Goal: Information Seeking & Learning: Find specific fact

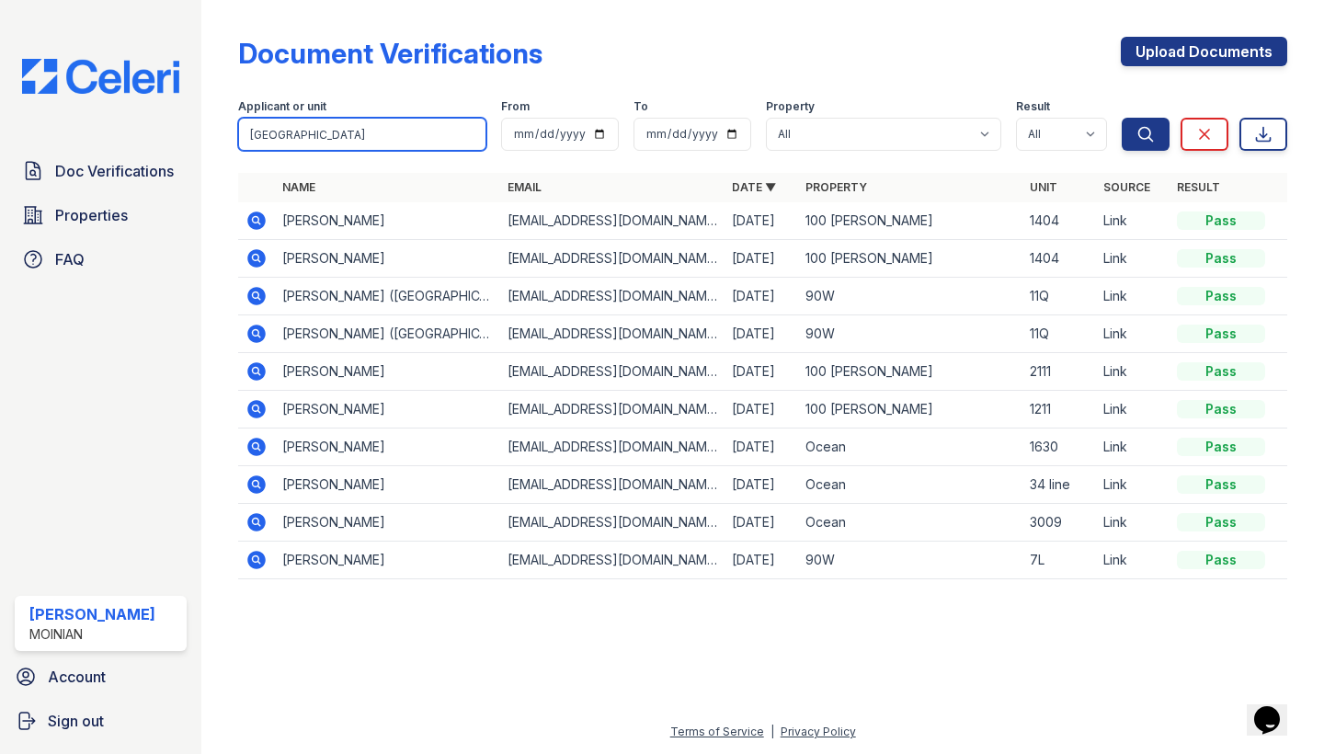
click at [313, 147] on input "sydney" at bounding box center [362, 134] width 248 height 33
type input "skylar"
click at [1145, 134] on button "Search" at bounding box center [1145, 134] width 48 height 33
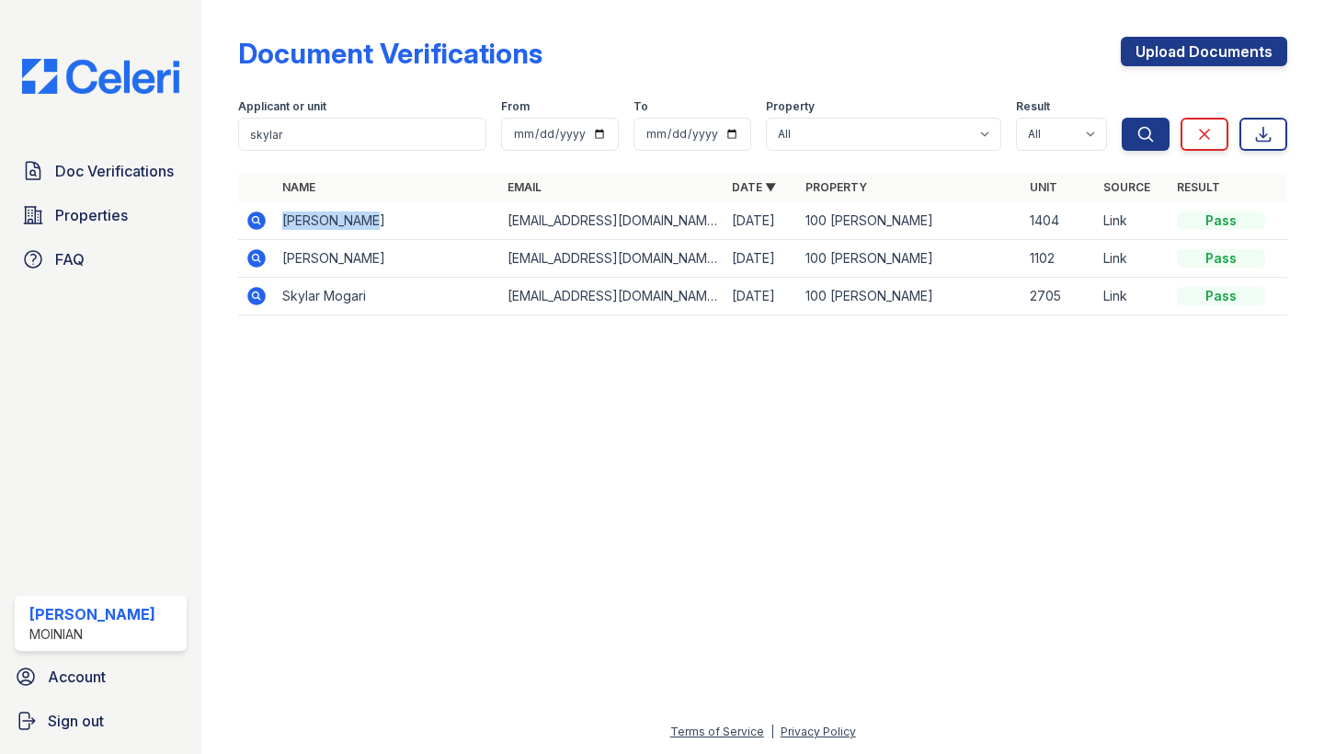
drag, startPoint x: 281, startPoint y: 217, endPoint x: 404, endPoint y: 217, distance: 122.3
click at [404, 217] on td "Skylar Sinon" at bounding box center [387, 221] width 224 height 38
copy td "Skylar Sinon"
click at [553, 219] on td "smsinon2@gmail.com" at bounding box center [612, 221] width 224 height 38
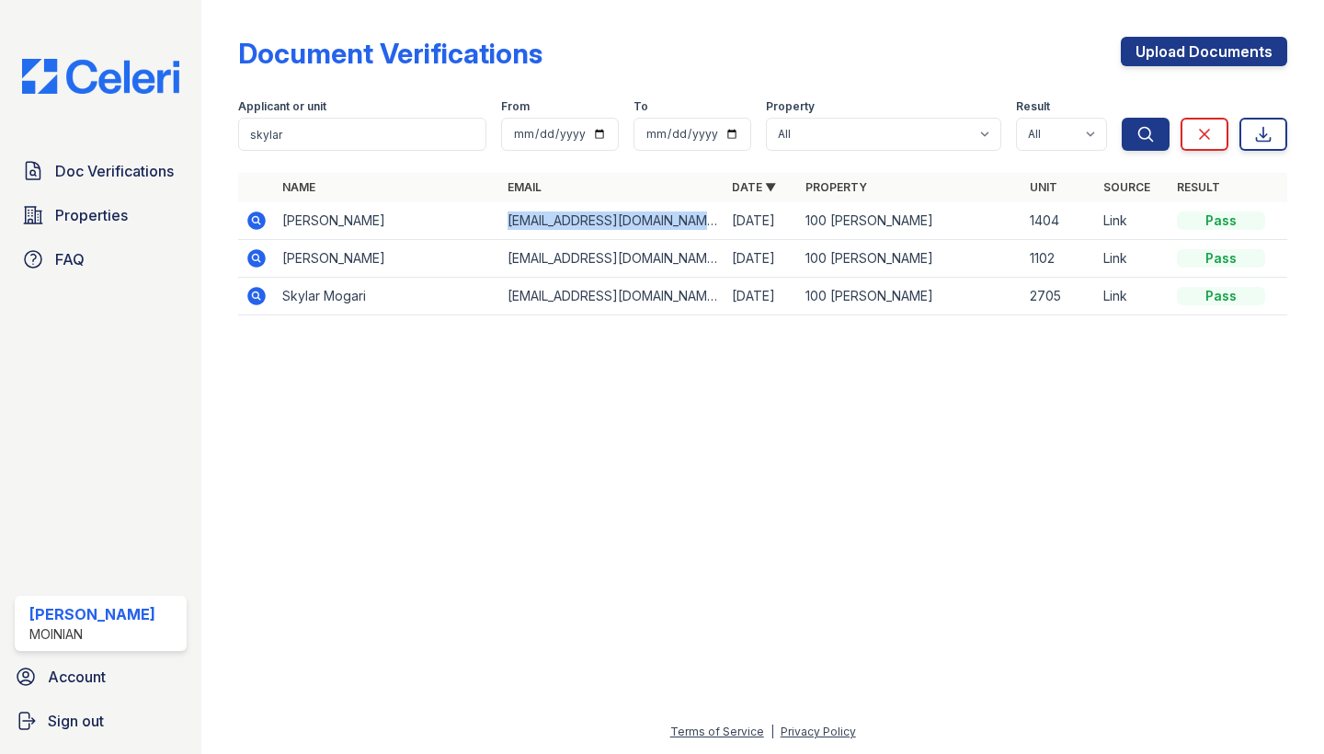
click at [553, 219] on td "smsinon2@gmail.com" at bounding box center [612, 221] width 224 height 38
copy tr "smsinon2@gmail.com"
click at [256, 222] on icon at bounding box center [256, 219] width 5 height 5
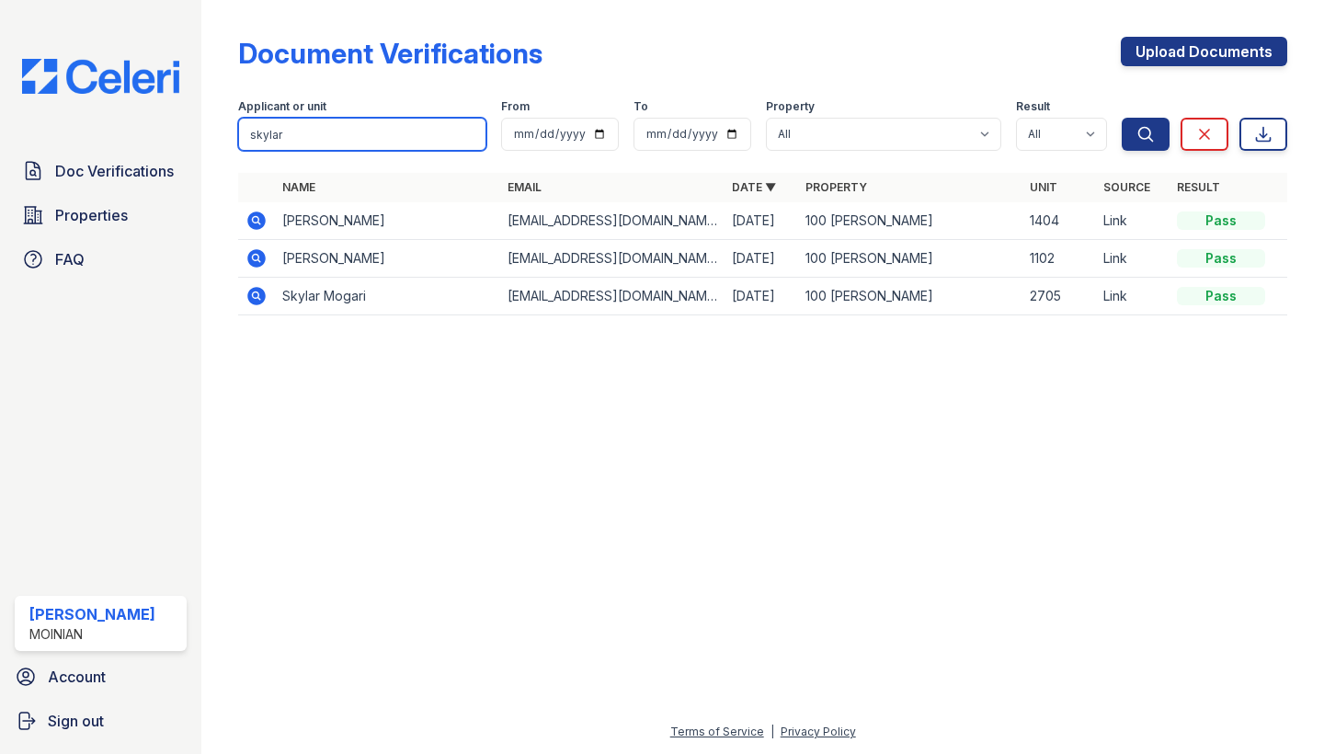
click at [307, 136] on input "skylar" at bounding box center [362, 134] width 248 height 33
type input "1404"
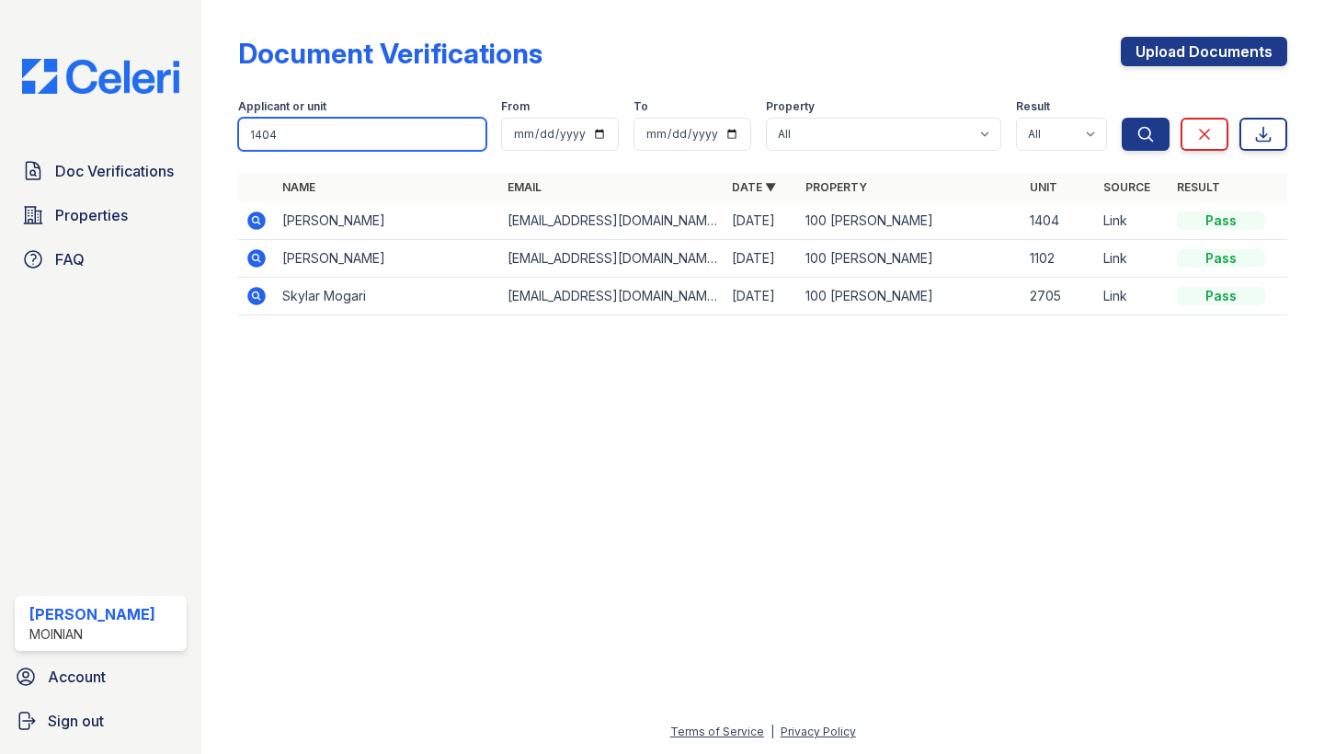
click at [1145, 134] on button "Search" at bounding box center [1145, 134] width 48 height 33
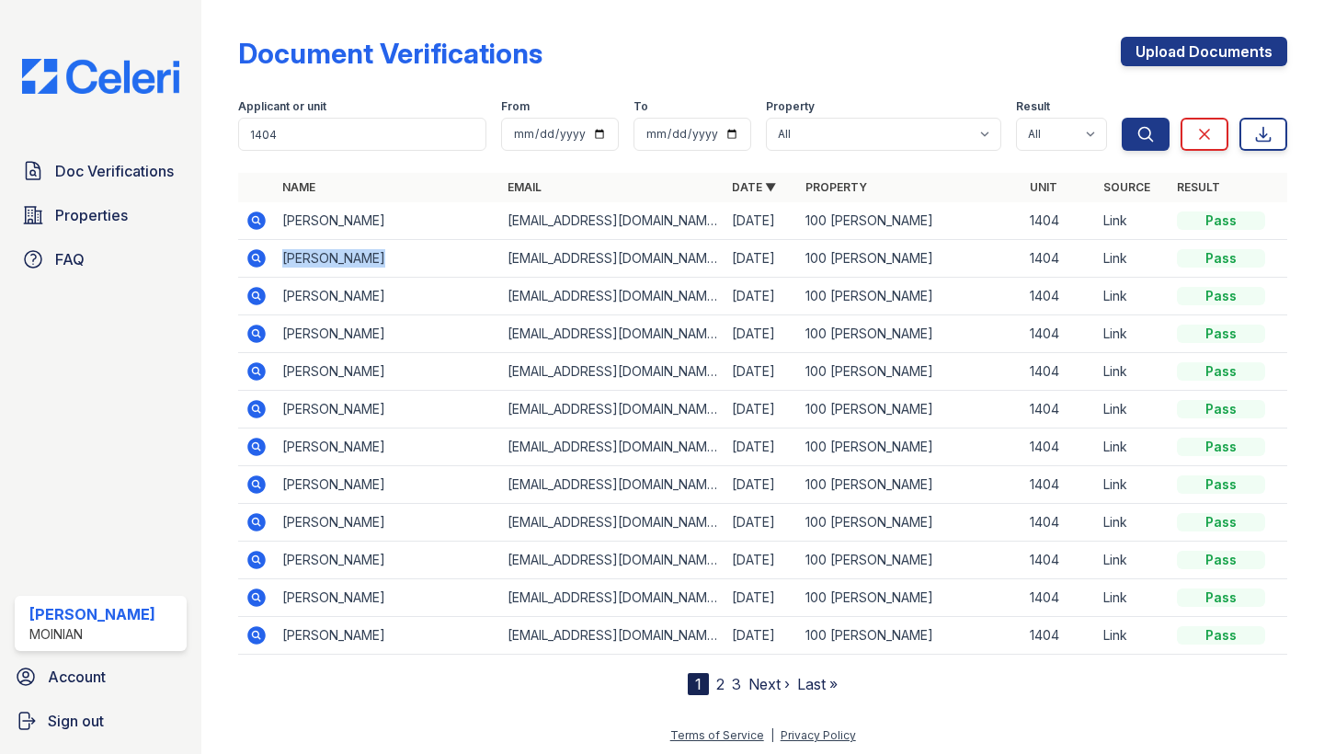
drag, startPoint x: 279, startPoint y: 259, endPoint x: 405, endPoint y: 259, distance: 126.8
click at [405, 259] on td "Michael Poppo" at bounding box center [387, 259] width 224 height 38
copy td "Michael Poppo"
click at [552, 261] on td "michaelpoppojr@gmail.com" at bounding box center [612, 259] width 224 height 38
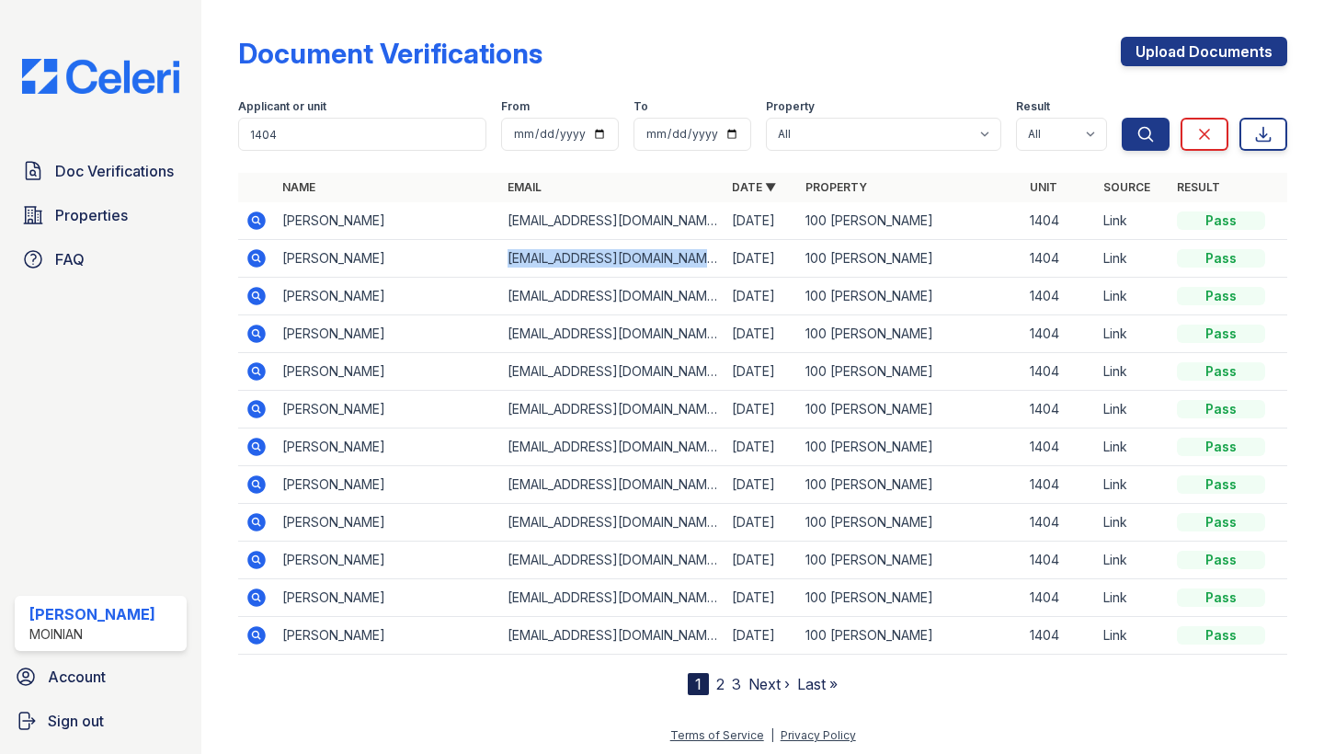
click at [552, 261] on td "michaelpoppojr@gmail.com" at bounding box center [612, 259] width 224 height 38
copy tr "michaelpoppojr@gmail.com"
click at [251, 263] on icon at bounding box center [257, 258] width 18 height 18
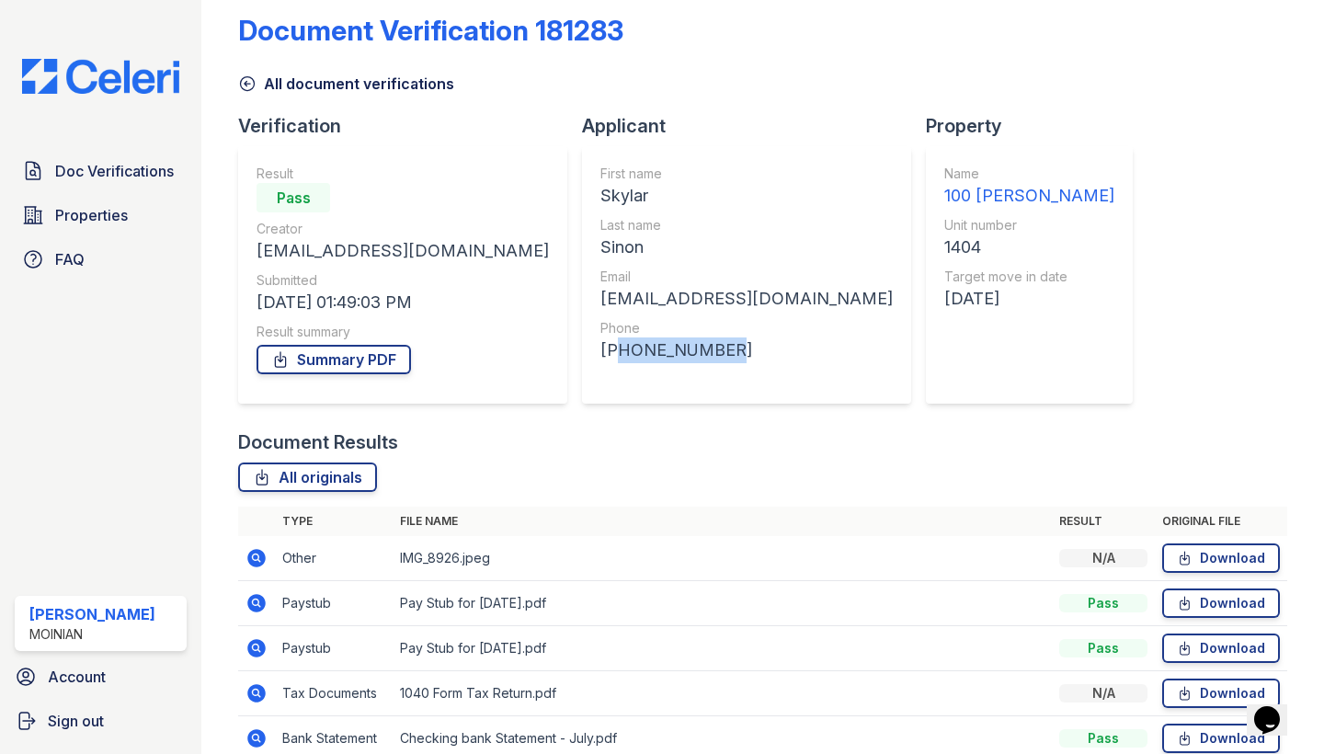
drag, startPoint x: 492, startPoint y: 347, endPoint x: 600, endPoint y: 347, distance: 108.5
click at [600, 347] on div "+19149607452" at bounding box center [746, 350] width 292 height 26
copy div "19149607452"
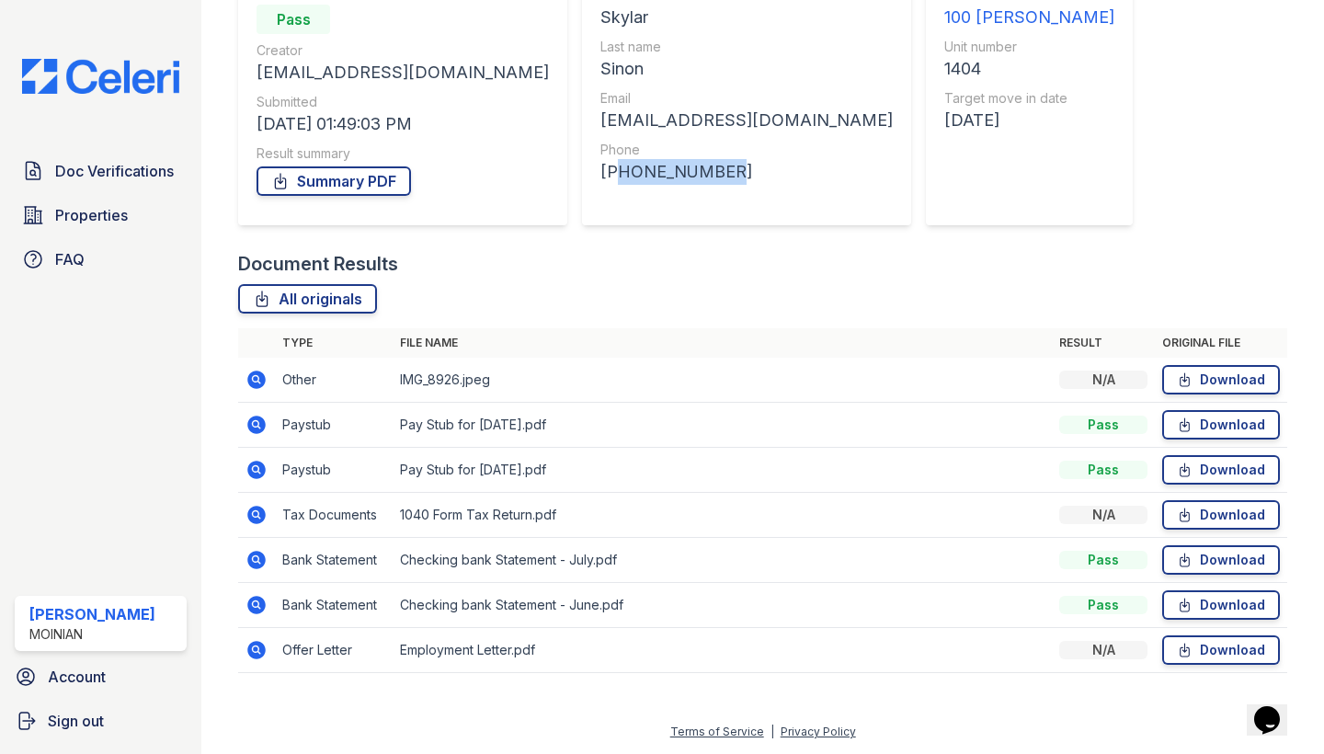
scroll to position [201, 0]
click at [257, 645] on icon at bounding box center [257, 650] width 18 height 18
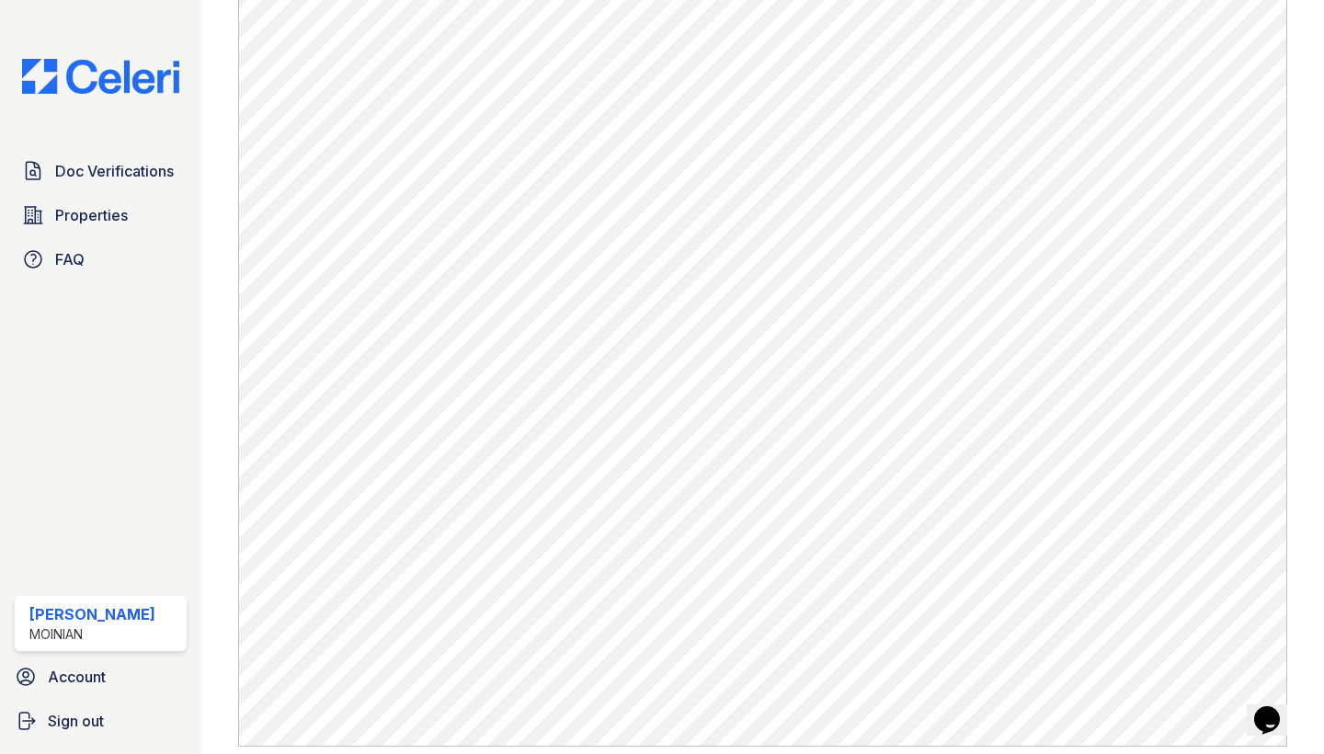
scroll to position [634, 0]
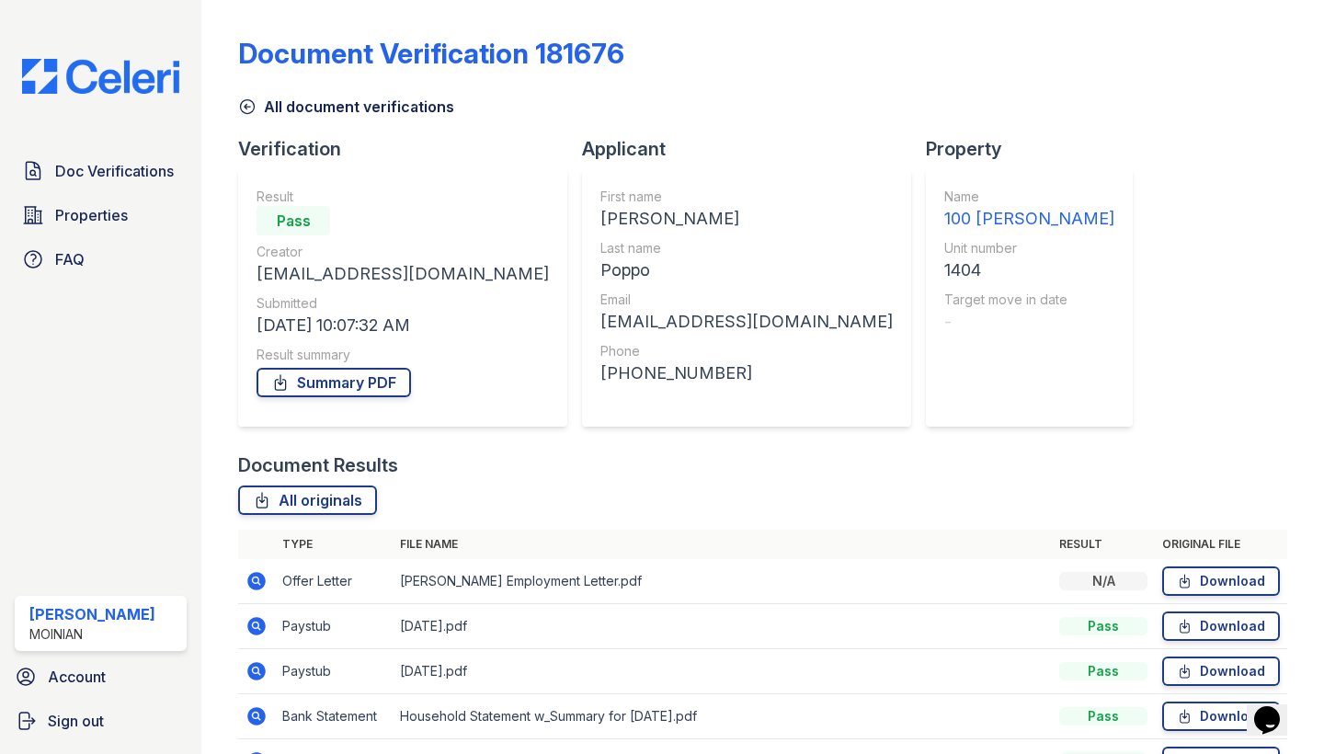
click at [600, 370] on div "+19145841366" at bounding box center [746, 373] width 292 height 26
copy div "19145841366"
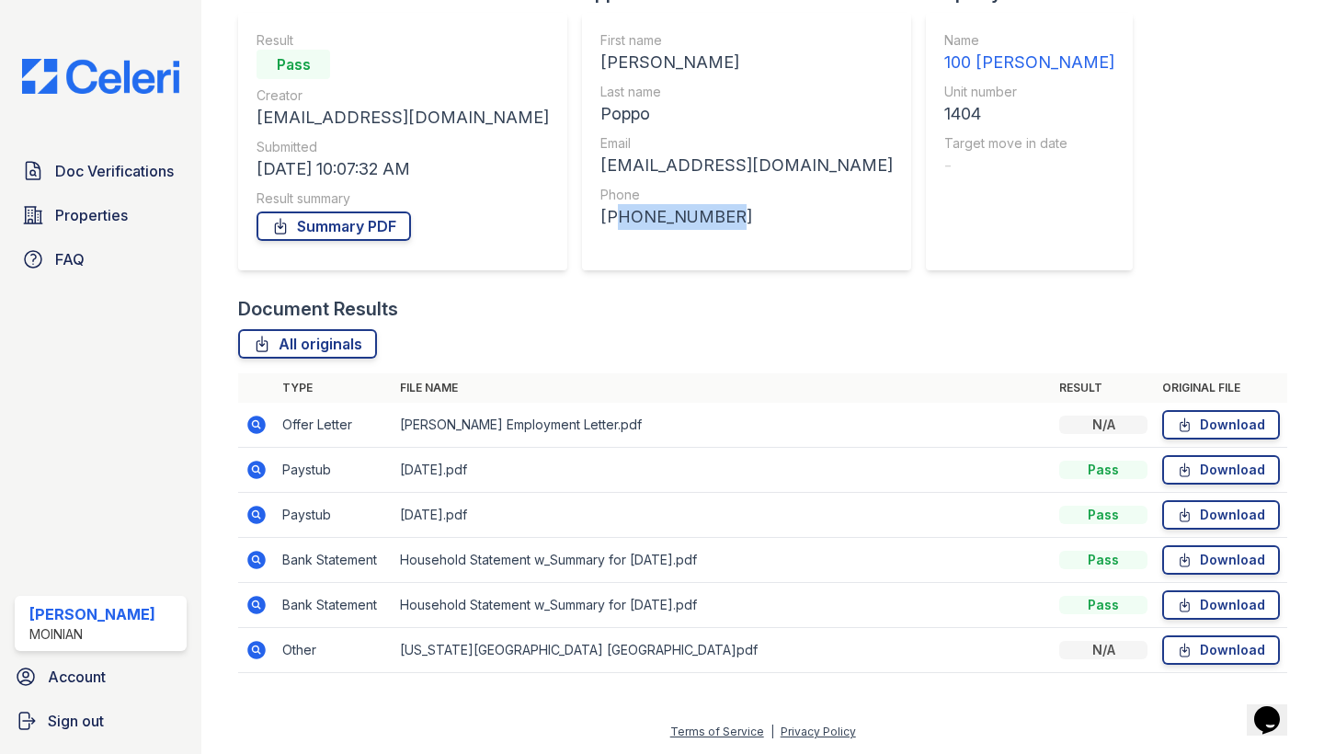
scroll to position [156, 0]
click at [257, 566] on icon at bounding box center [257, 560] width 18 height 18
click at [258, 422] on icon at bounding box center [256, 425] width 22 height 22
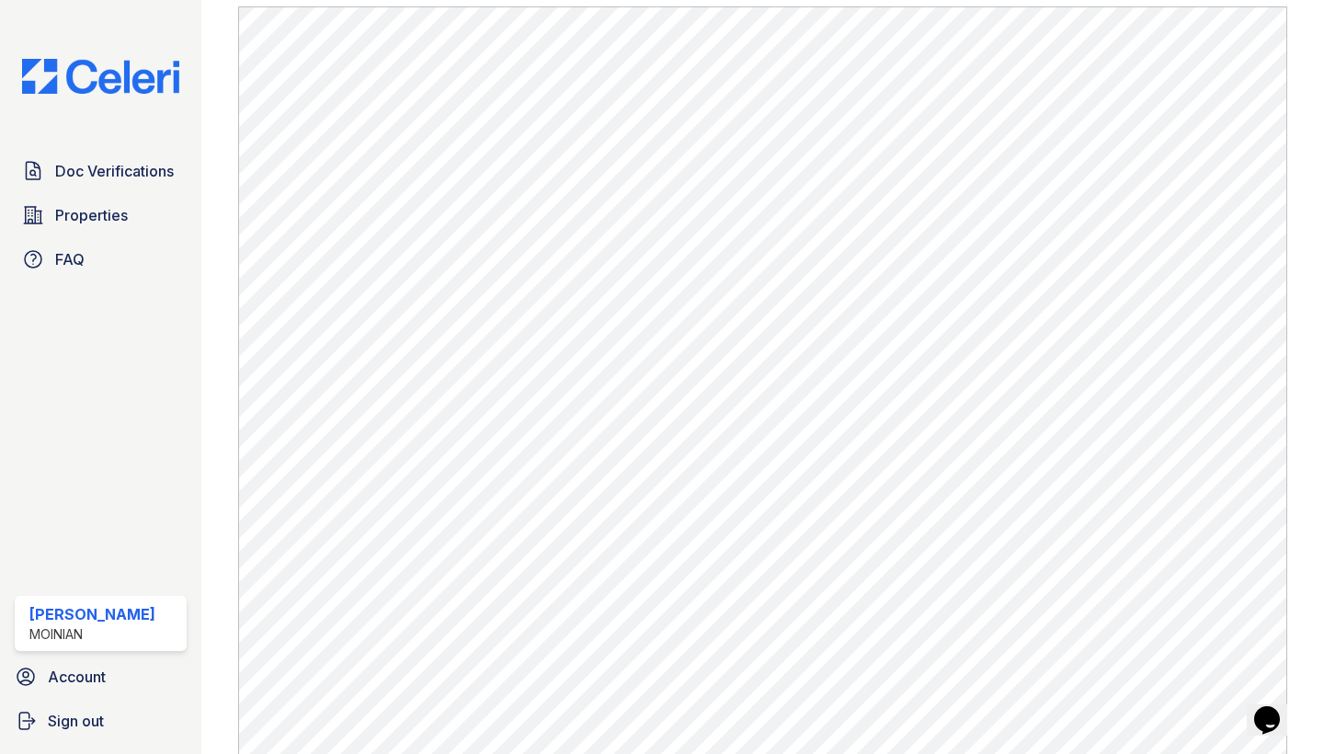
scroll to position [686, 0]
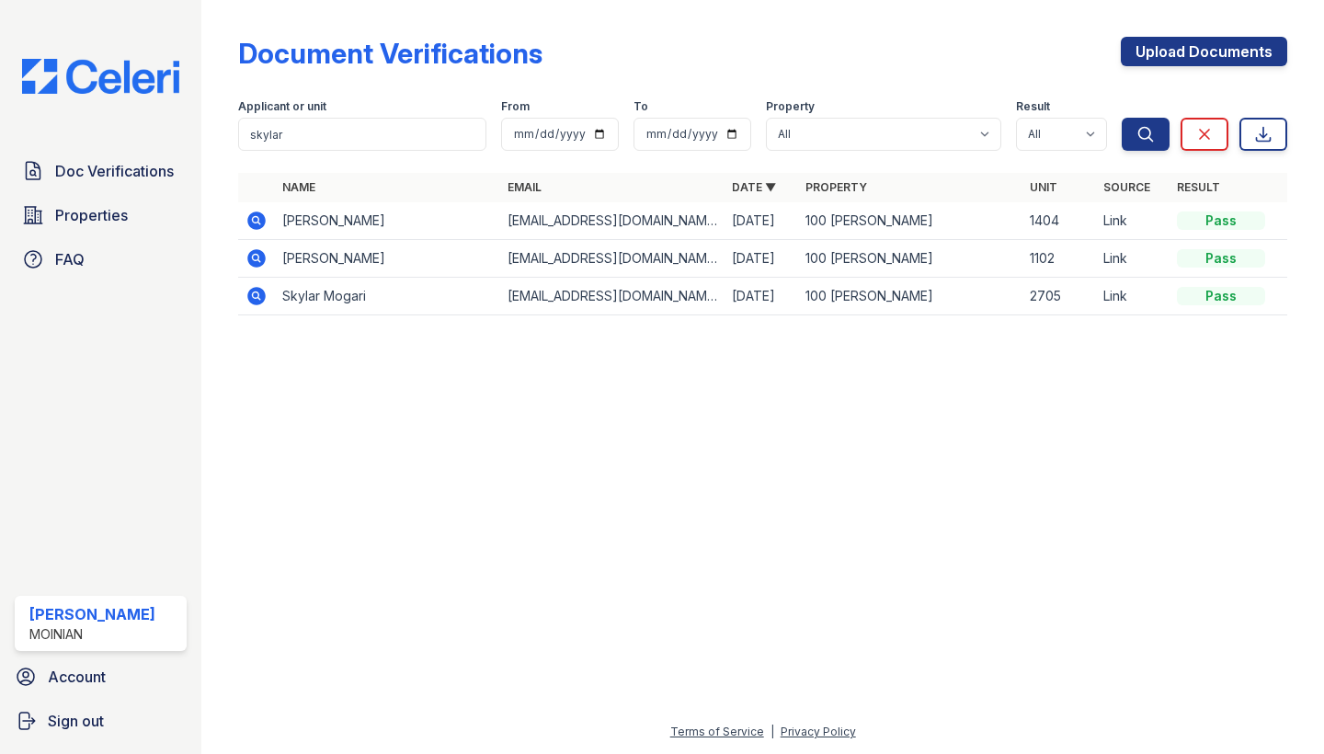
click at [253, 224] on icon at bounding box center [257, 220] width 18 height 18
click at [288, 131] on input "skylar" at bounding box center [362, 134] width 248 height 33
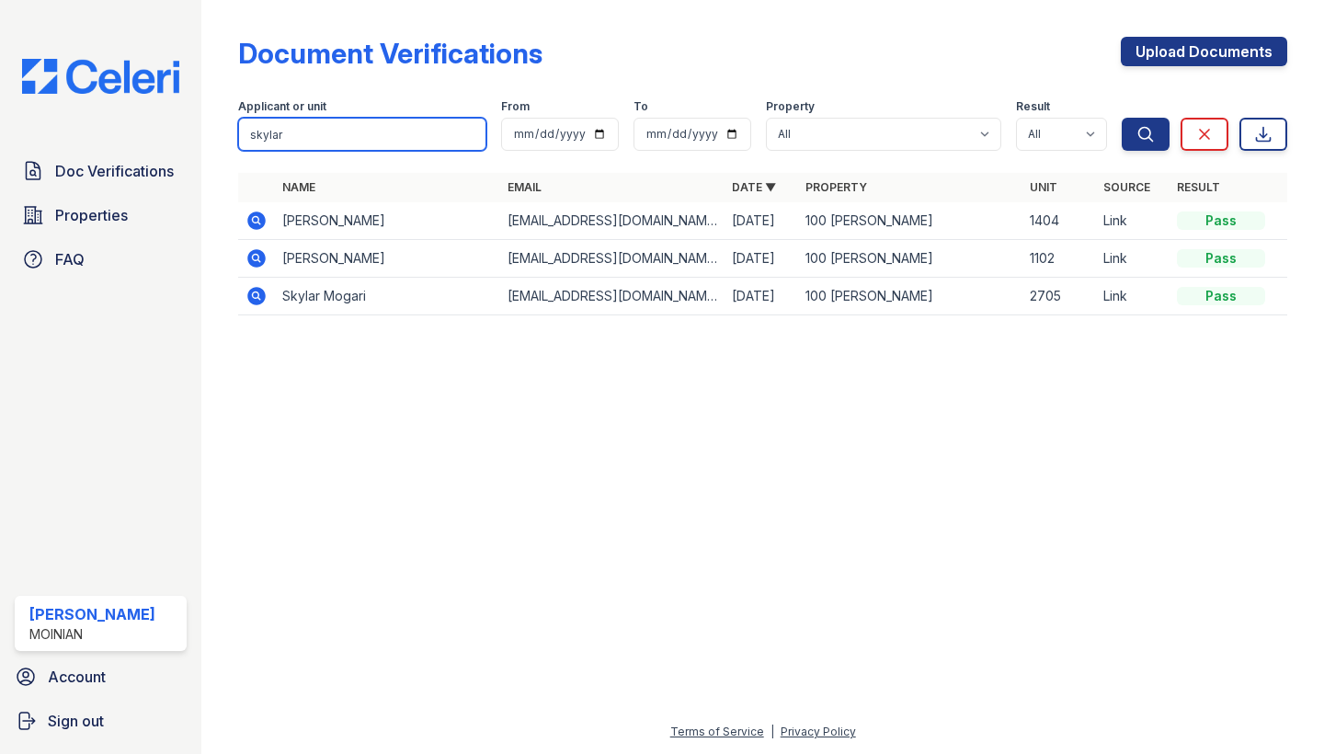
click at [288, 131] on input "skylar" at bounding box center [362, 134] width 248 height 33
type input "1404"
click at [1145, 134] on button "Search" at bounding box center [1145, 134] width 48 height 33
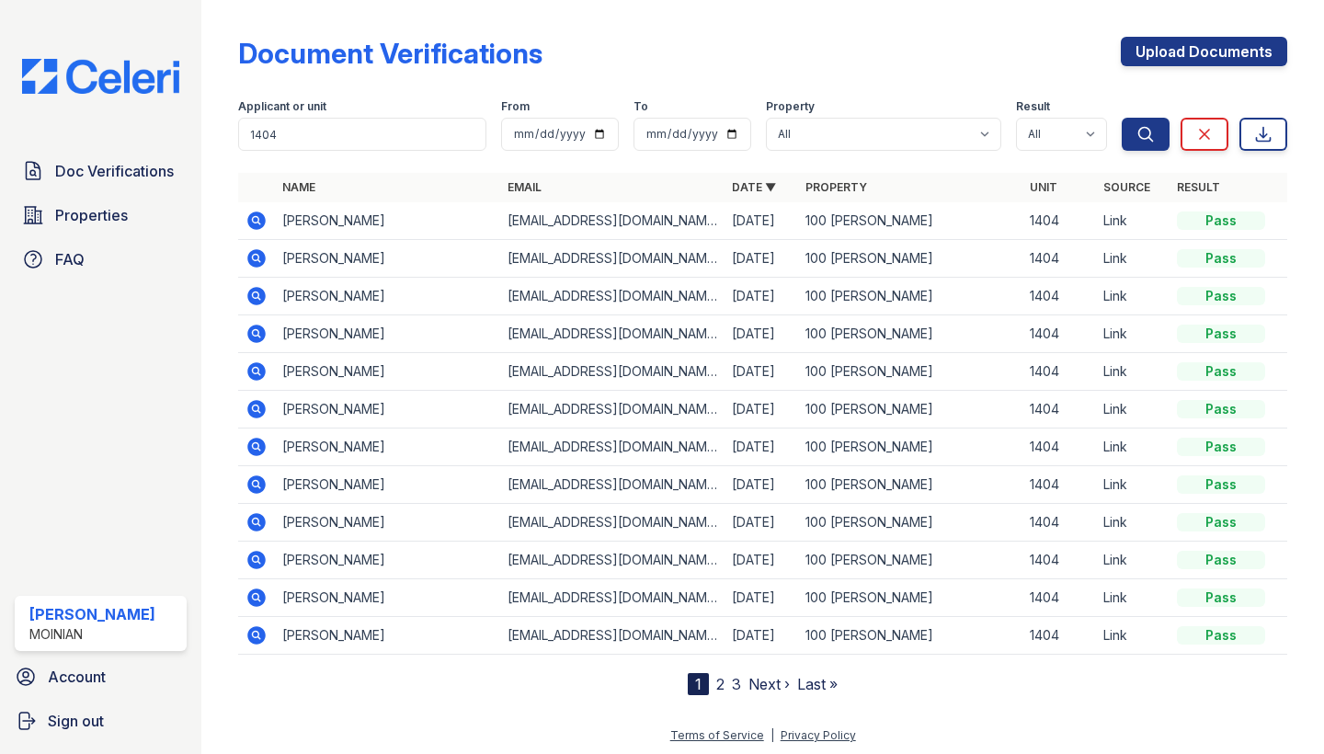
drag, startPoint x: 283, startPoint y: 296, endPoint x: 477, endPoint y: 296, distance: 193.9
click at [477, 296] on td "Kevin Anderson" at bounding box center [387, 297] width 224 height 38
copy td "Kevin Anderson"
click at [320, 119] on input "1404" at bounding box center [362, 134] width 248 height 33
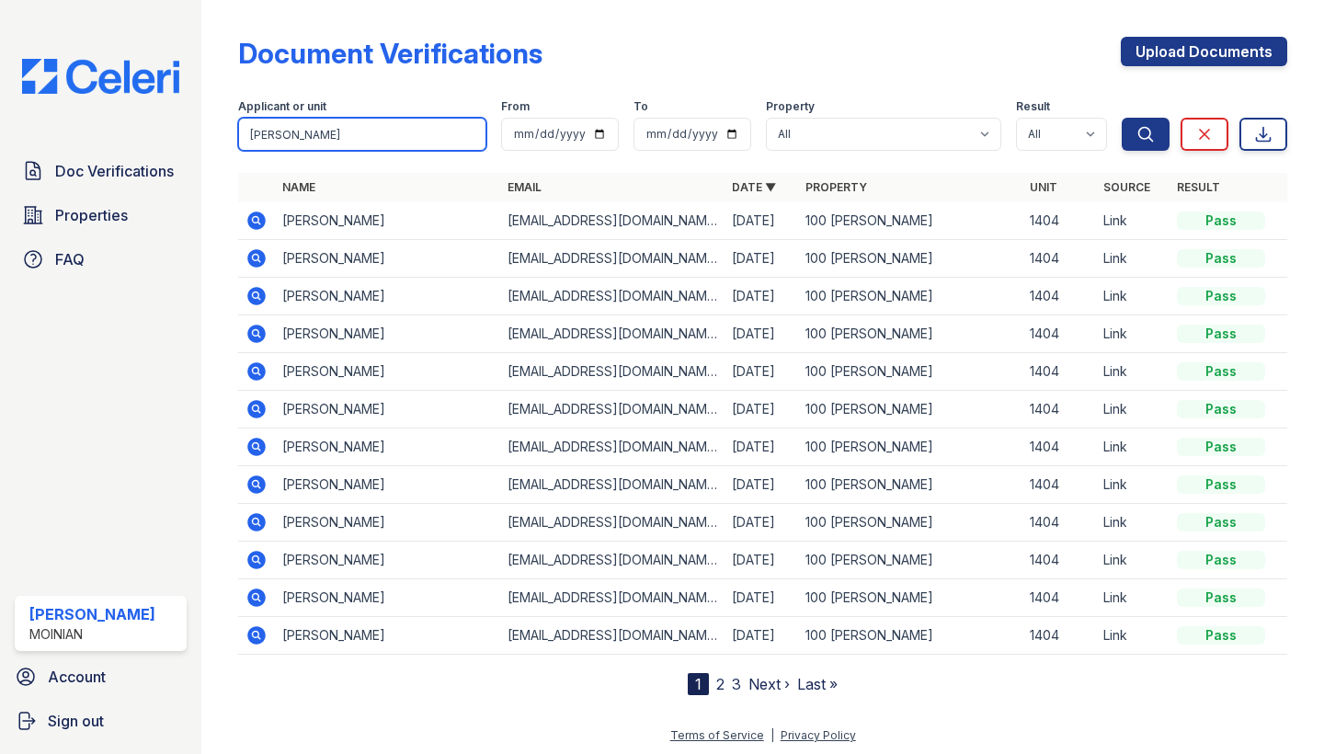
type input "william"
click at [1145, 134] on button "Search" at bounding box center [1145, 134] width 48 height 33
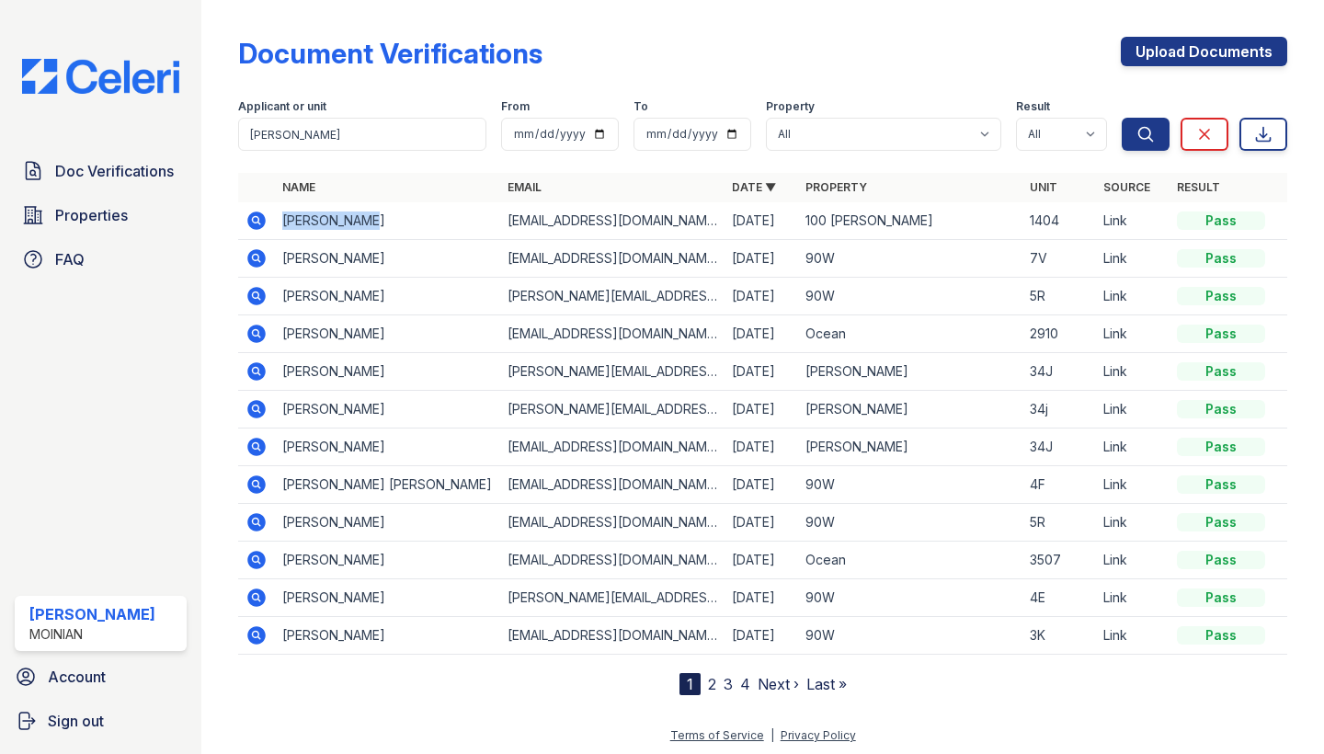
drag, startPoint x: 279, startPoint y: 221, endPoint x: 415, endPoint y: 221, distance: 135.1
click at [415, 221] on td "William Mann" at bounding box center [387, 221] width 224 height 38
copy td "William Mann"
click at [533, 226] on td "williemann83@gmail.com" at bounding box center [612, 221] width 224 height 38
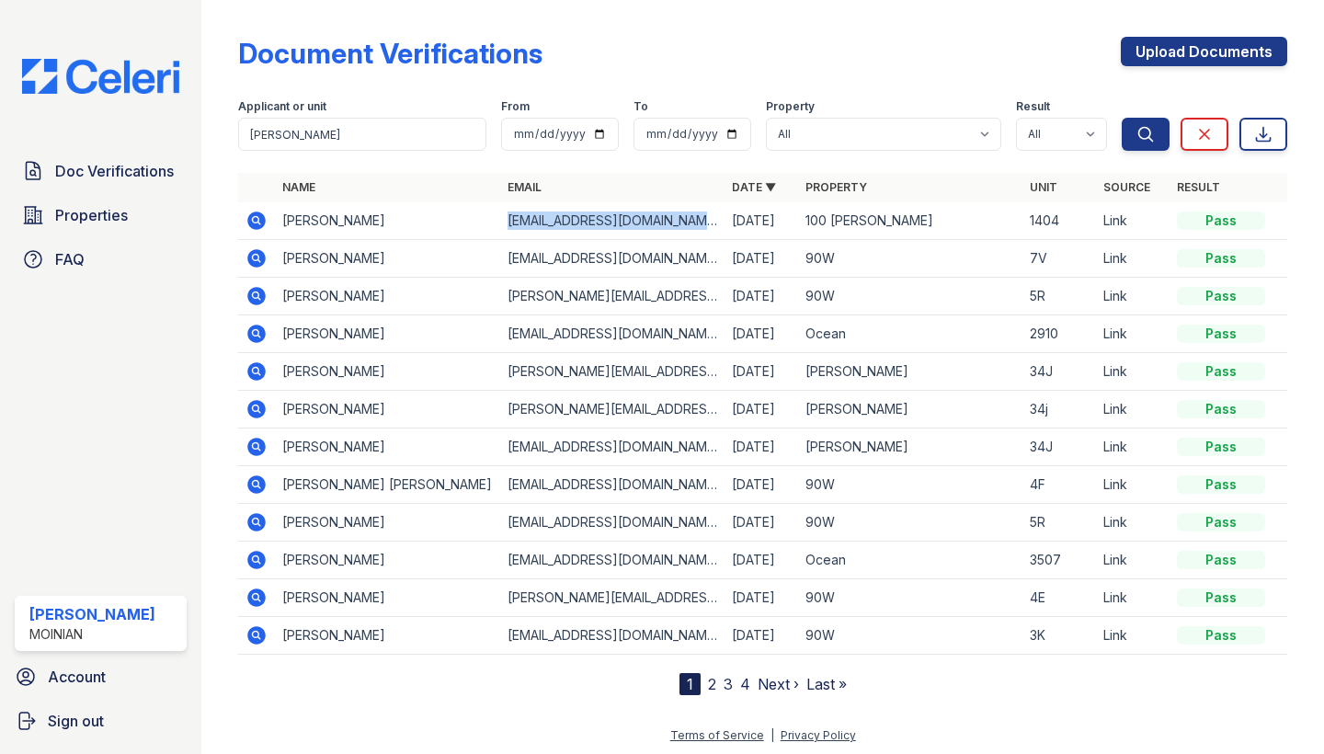
click at [533, 226] on td "williemann83@gmail.com" at bounding box center [612, 221] width 224 height 38
copy tr "williemann83@gmail.com"
click at [261, 222] on icon at bounding box center [257, 220] width 18 height 18
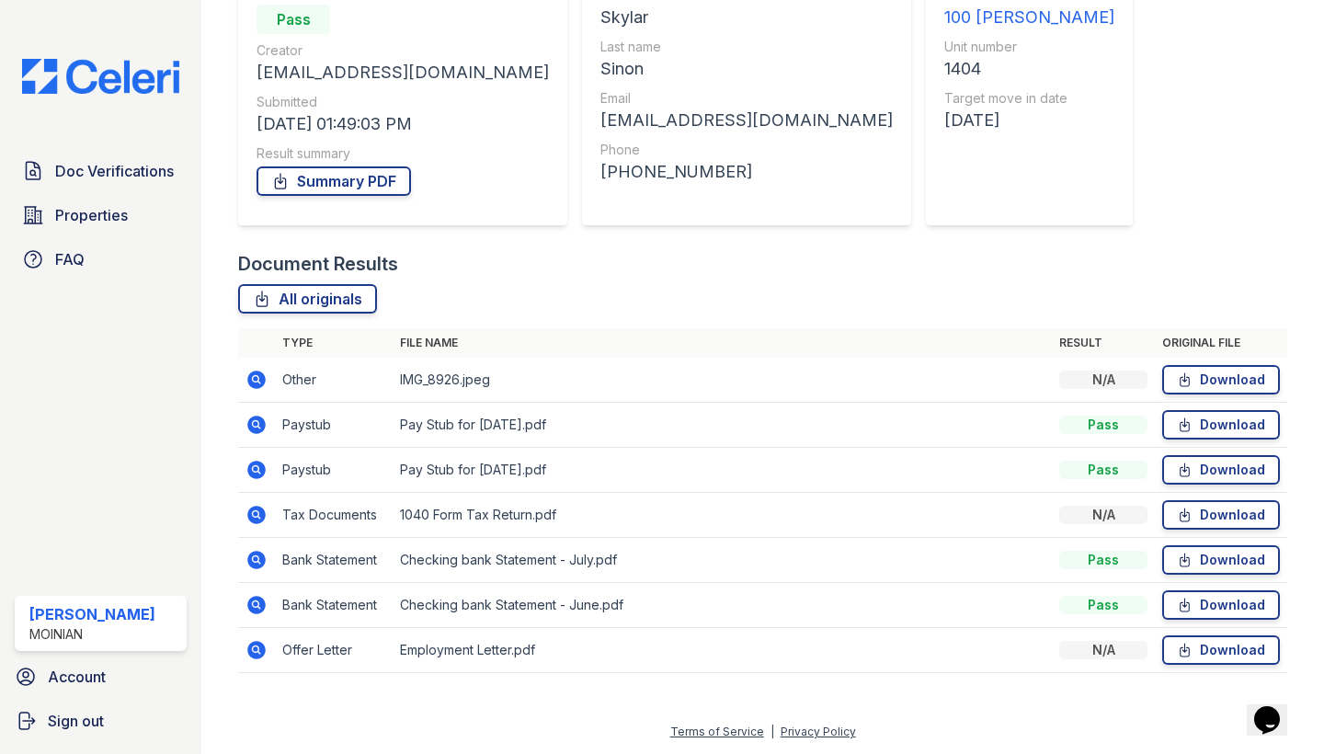
scroll to position [201, 0]
click at [246, 565] on icon at bounding box center [256, 560] width 22 height 22
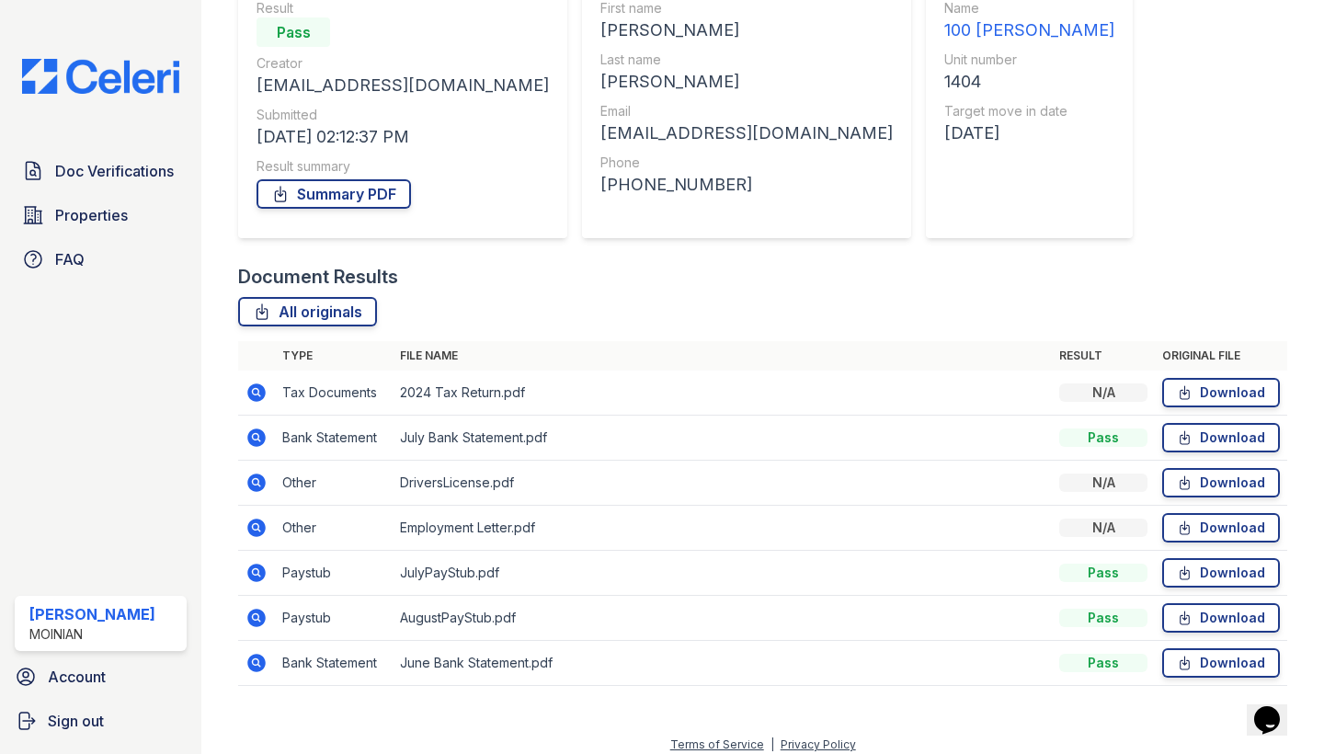
click at [264, 436] on icon at bounding box center [257, 437] width 18 height 18
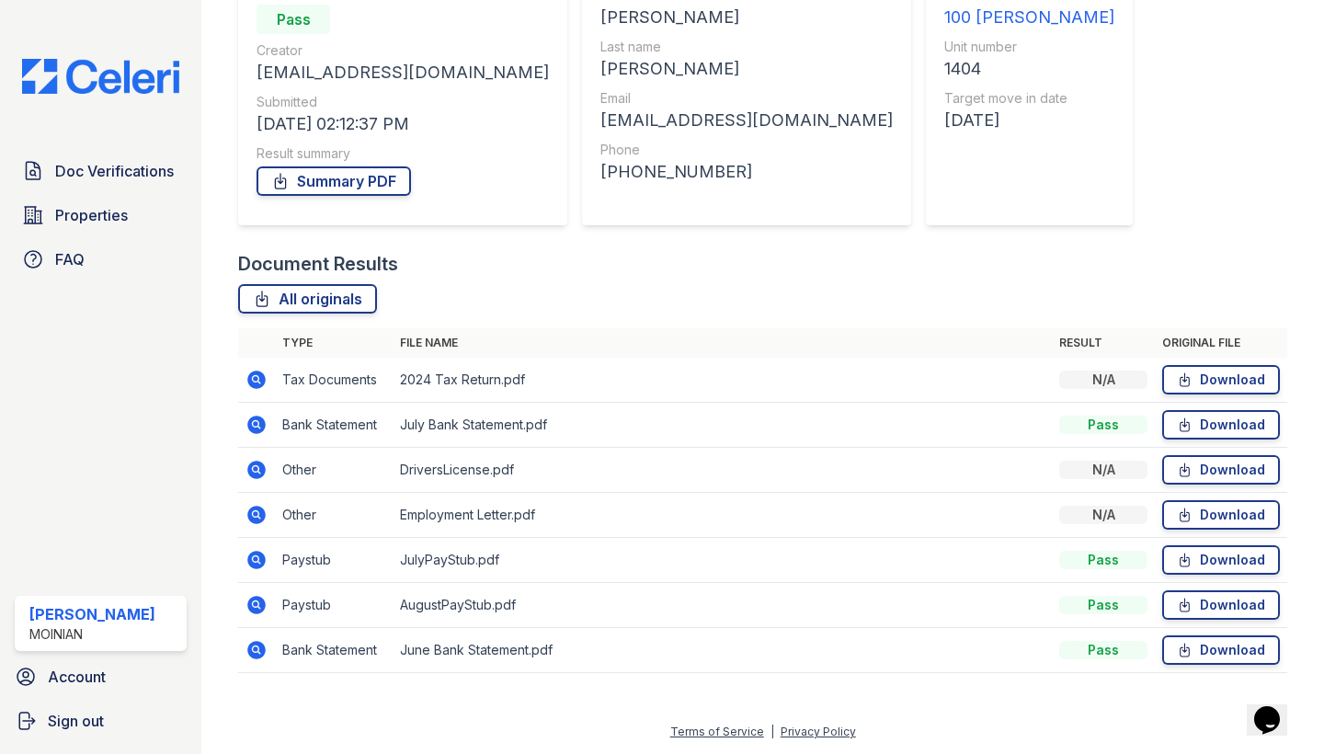
scroll to position [201, 0]
click at [256, 507] on icon at bounding box center [257, 515] width 18 height 18
click at [254, 558] on icon at bounding box center [256, 558] width 5 height 5
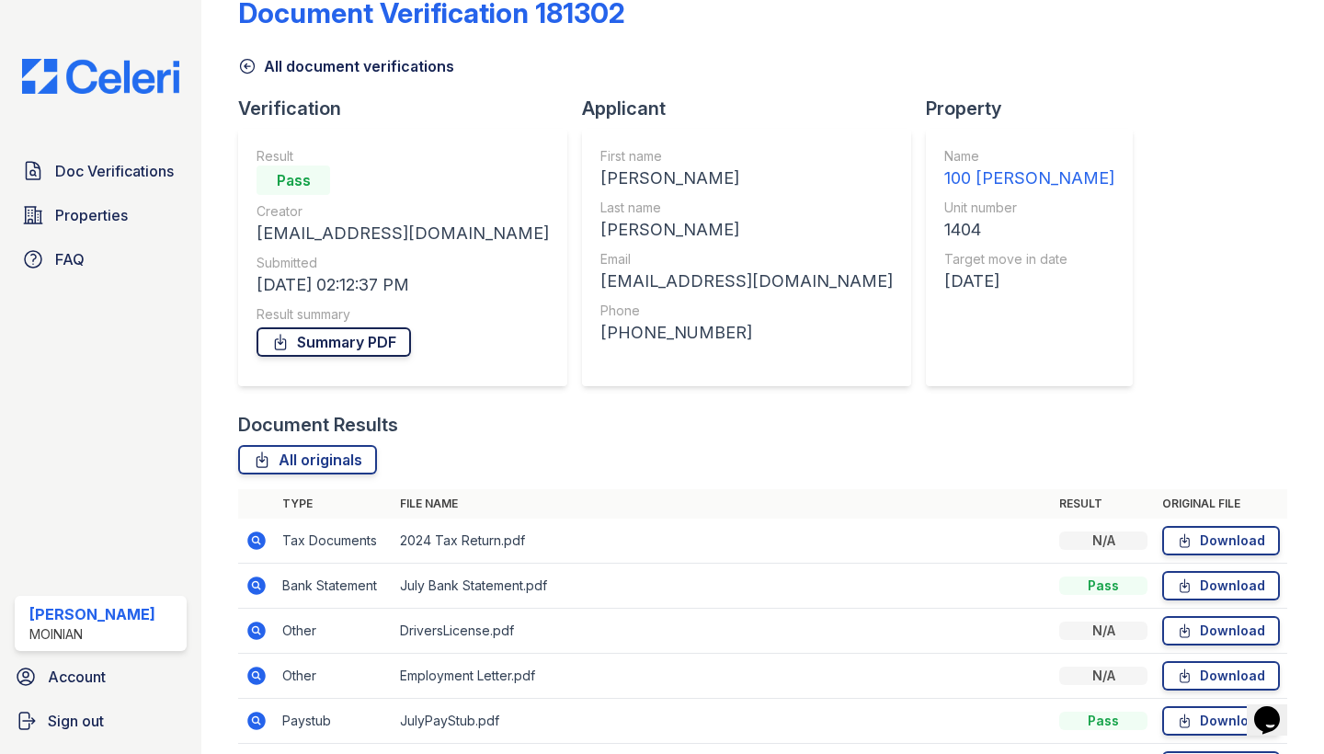
scroll to position [7, 0]
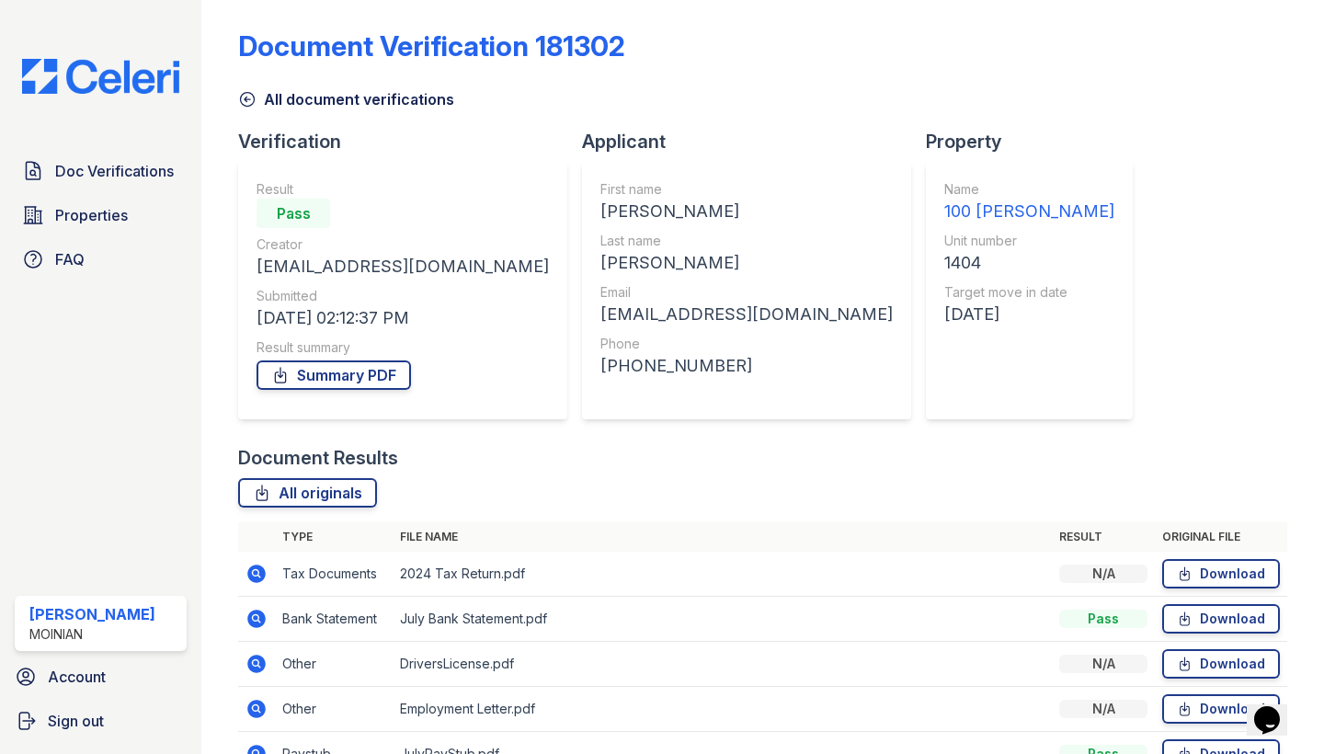
click at [600, 386] on div "First name William Last name Mann Email williemann83@gmail.com Phone +191438028…" at bounding box center [746, 290] width 292 height 221
click at [600, 367] on div "+19143802854" at bounding box center [746, 366] width 292 height 26
copy div "19143802854"
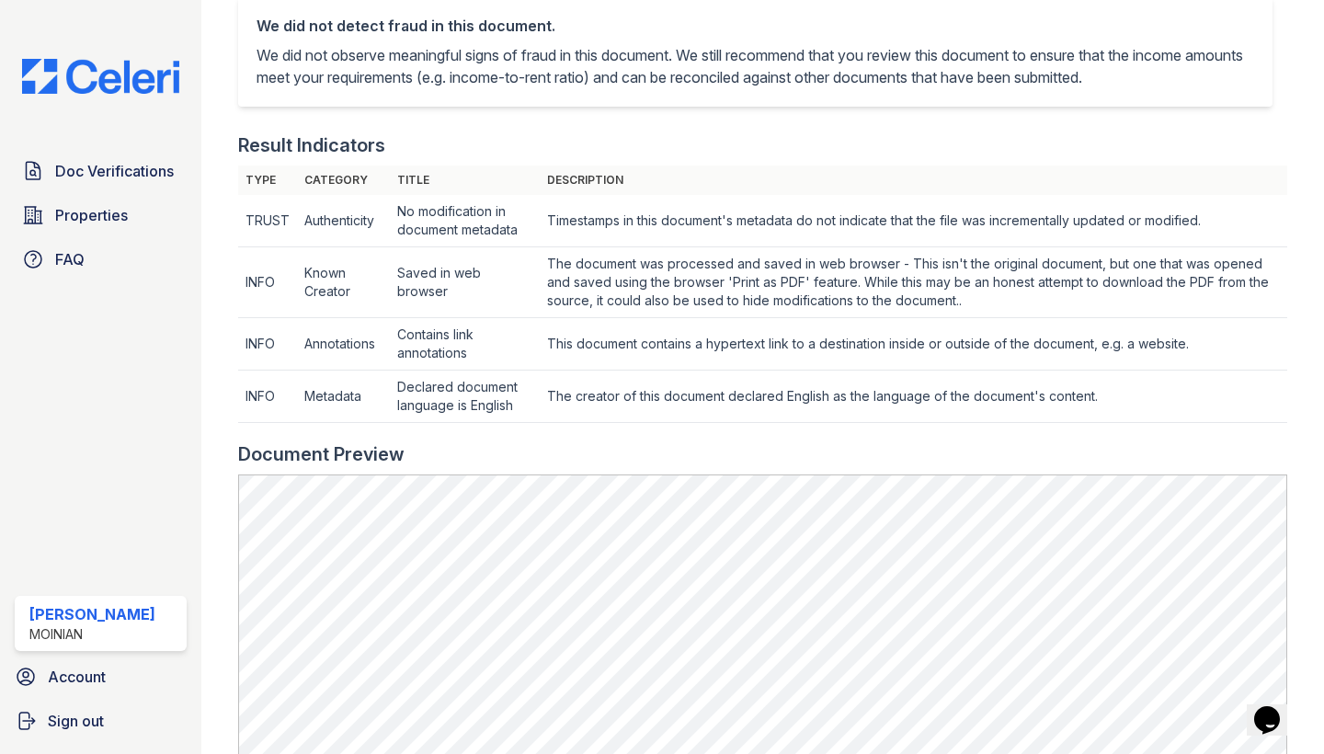
scroll to position [684, 0]
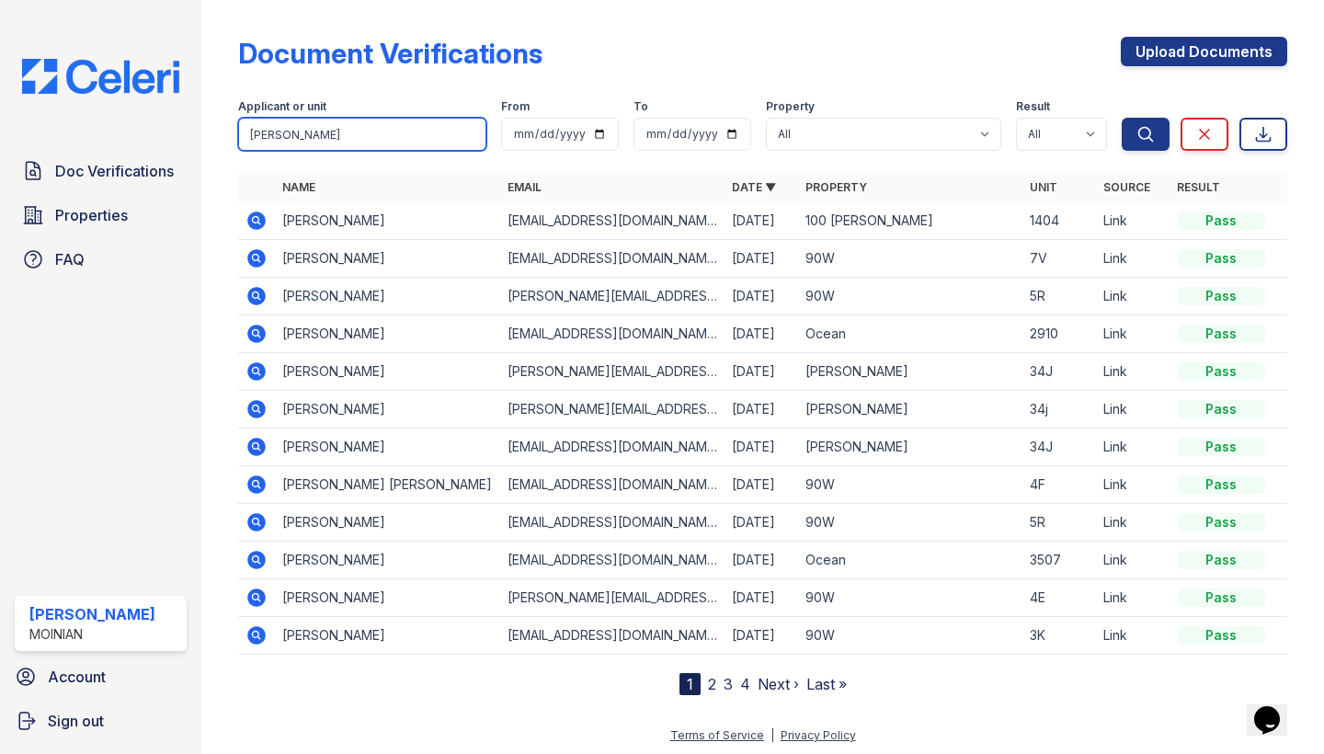
click at [356, 124] on input "william" at bounding box center [362, 134] width 248 height 33
type input "1404"
click at [1145, 134] on button "Search" at bounding box center [1145, 134] width 48 height 33
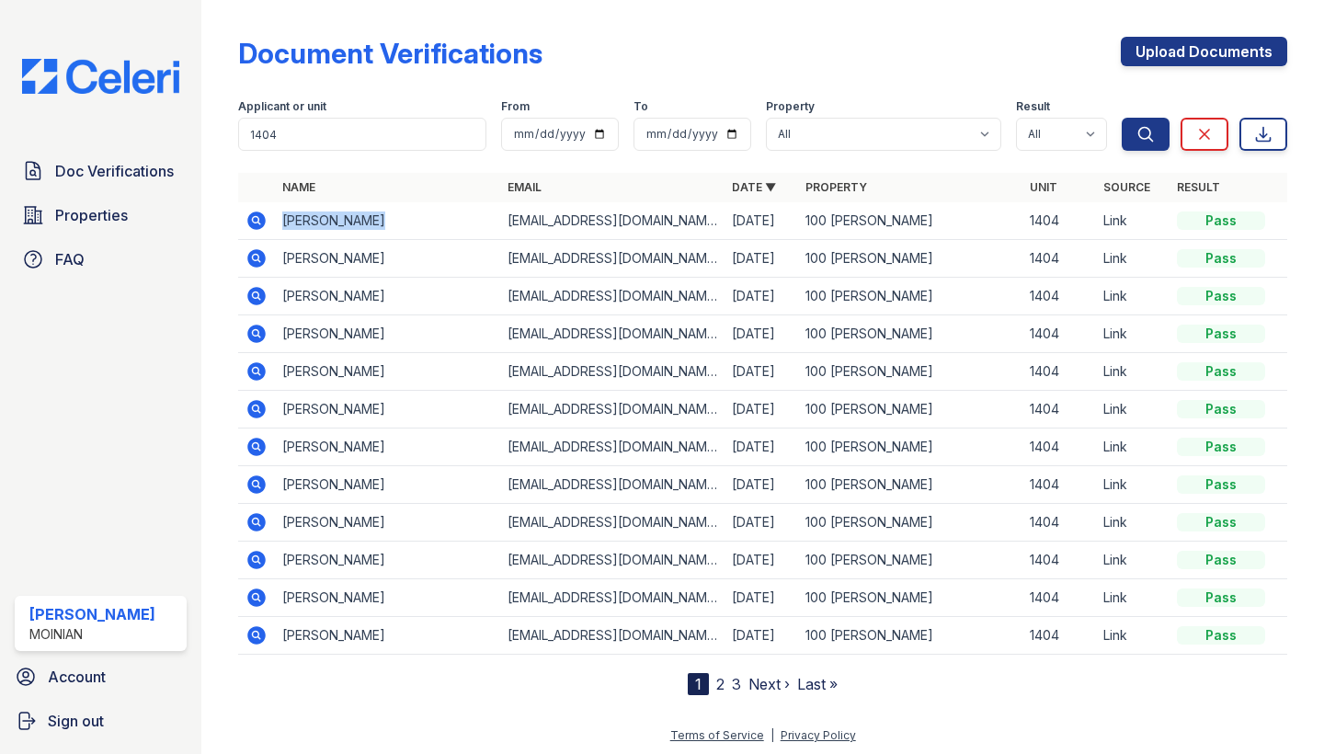
drag, startPoint x: 282, startPoint y: 220, endPoint x: 402, endPoint y: 222, distance: 119.5
click at [402, 222] on td "Gracie Dawalt" at bounding box center [387, 221] width 224 height 38
copy td "Gracie Dawalt"
click at [563, 219] on td "[EMAIL_ADDRESS][DOMAIN_NAME]" at bounding box center [612, 221] width 224 height 38
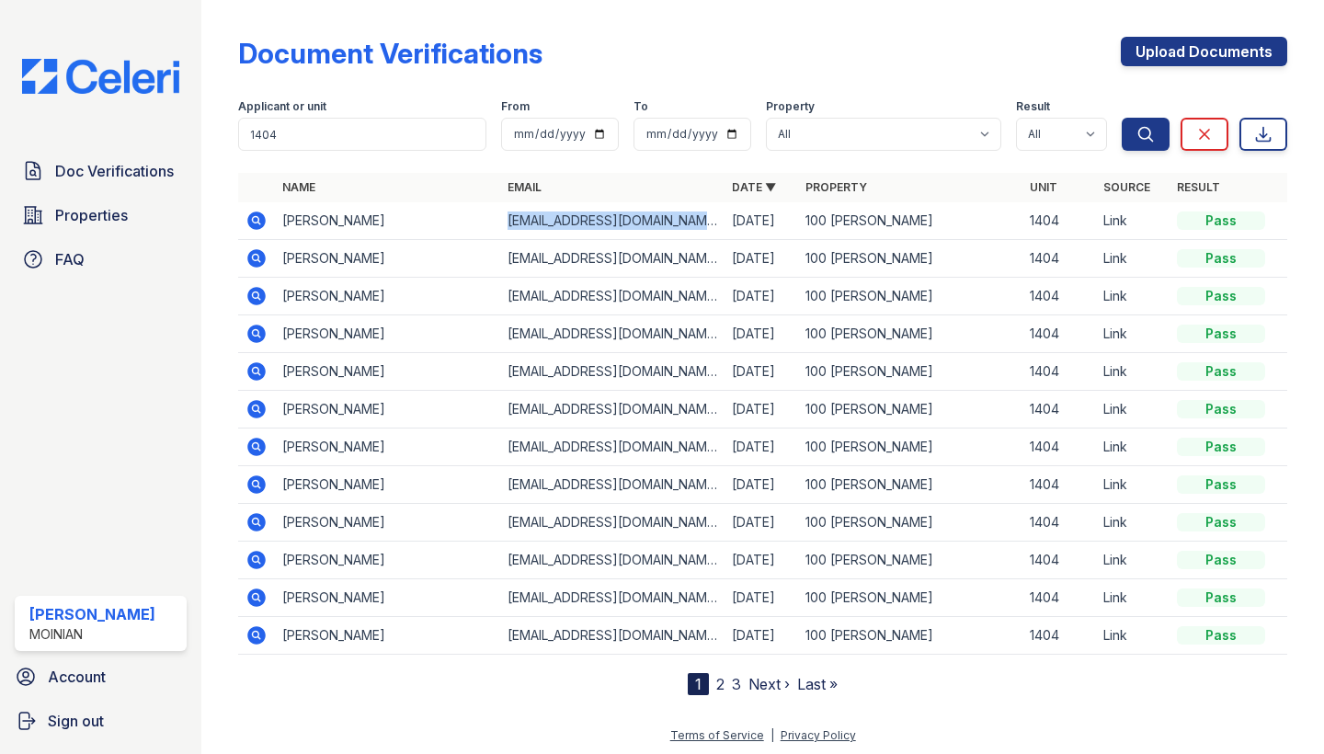
click at [563, 219] on td "graciedawalt4@gmail.com" at bounding box center [612, 221] width 224 height 38
copy tr "graciedawalt4@gmail.com"
click at [269, 210] on td at bounding box center [256, 221] width 37 height 38
click at [261, 219] on icon at bounding box center [257, 220] width 18 height 18
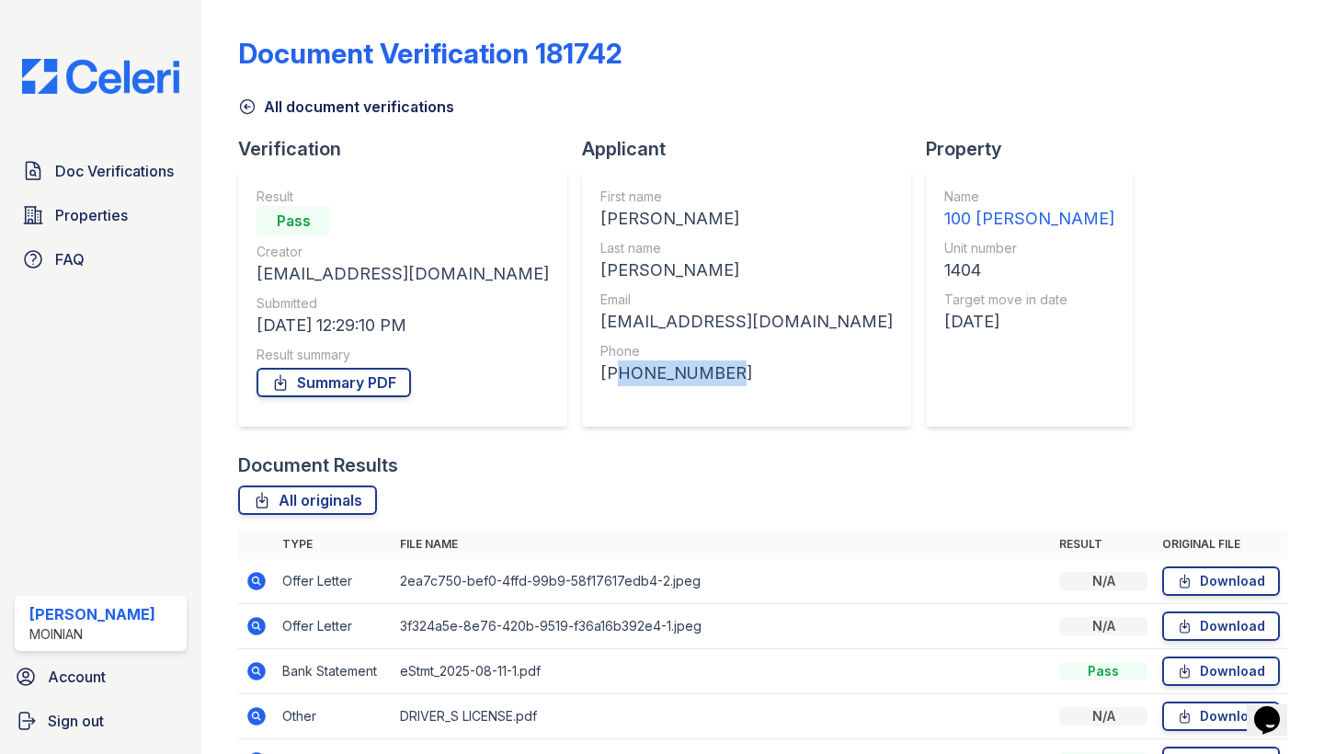
drag, startPoint x: 525, startPoint y: 370, endPoint x: 637, endPoint y: 373, distance: 112.2
click at [637, 373] on div "+18037673417" at bounding box center [746, 373] width 292 height 26
copy div "18037673417"
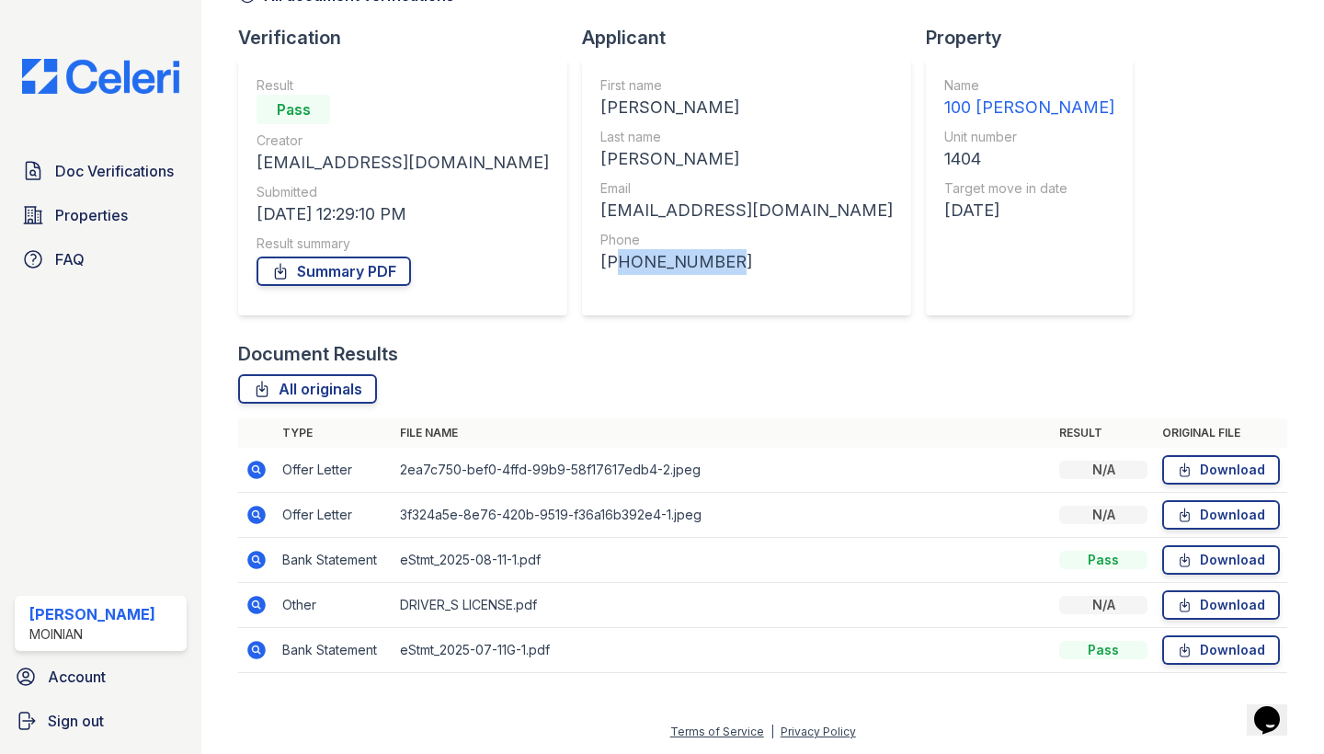
scroll to position [111, 0]
click at [253, 468] on icon at bounding box center [256, 470] width 22 height 22
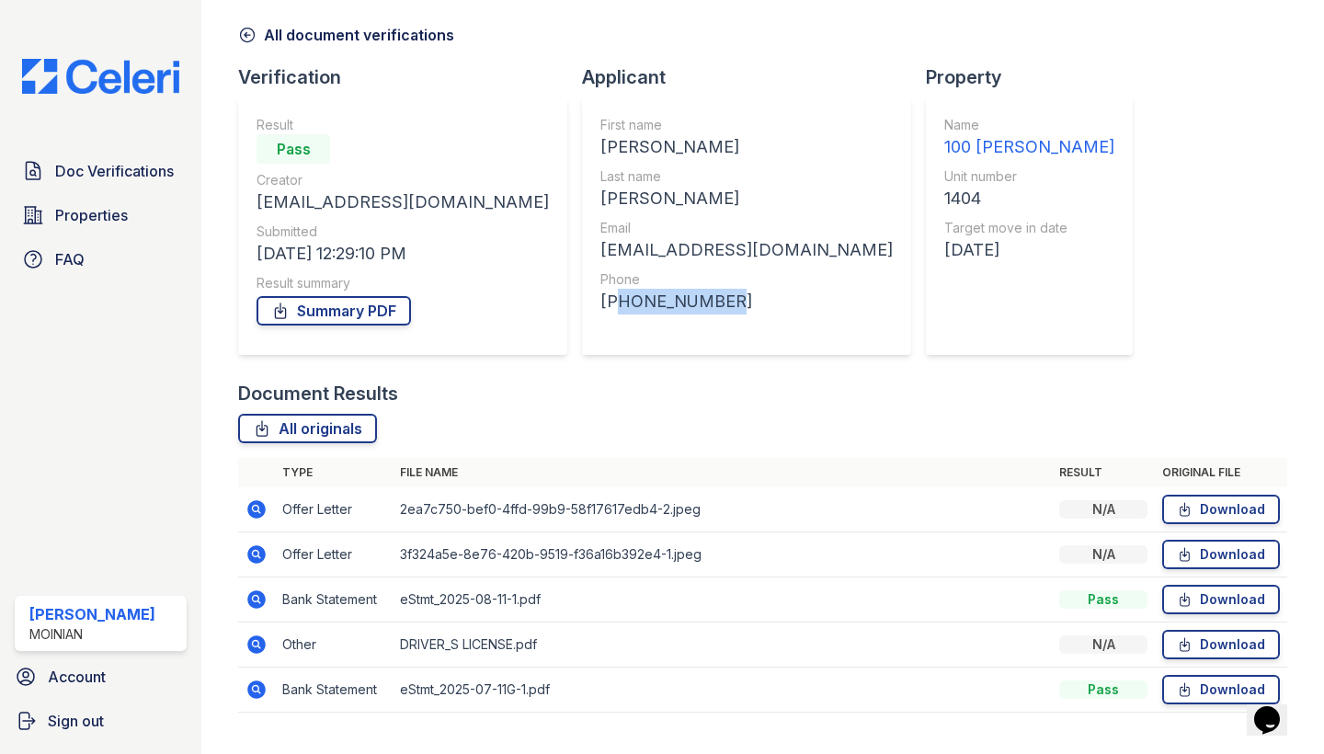
click at [253, 597] on icon at bounding box center [256, 599] width 22 height 22
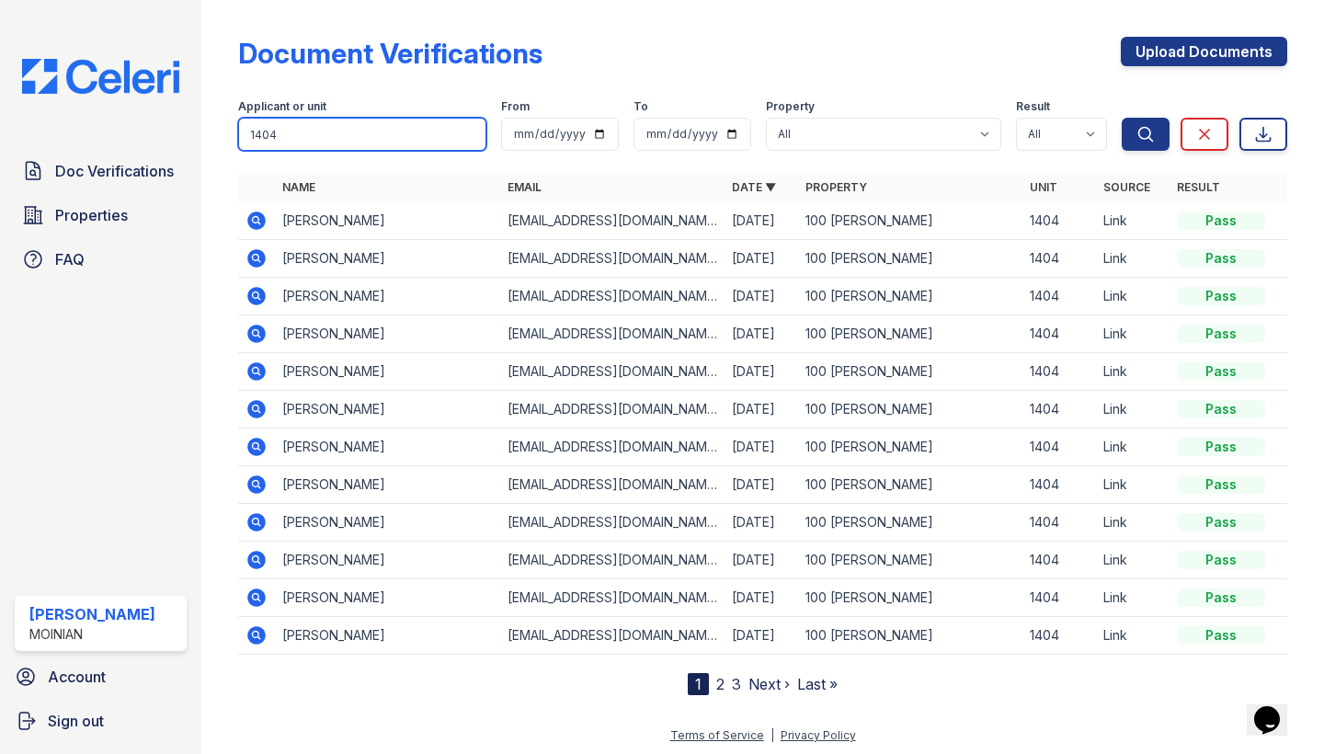
click at [367, 123] on input "1404" at bounding box center [362, 134] width 248 height 33
drag, startPoint x: 367, startPoint y: 123, endPoint x: 379, endPoint y: 97, distance: 29.2
click at [367, 123] on input "1404" at bounding box center [362, 134] width 248 height 33
type input "Anna"
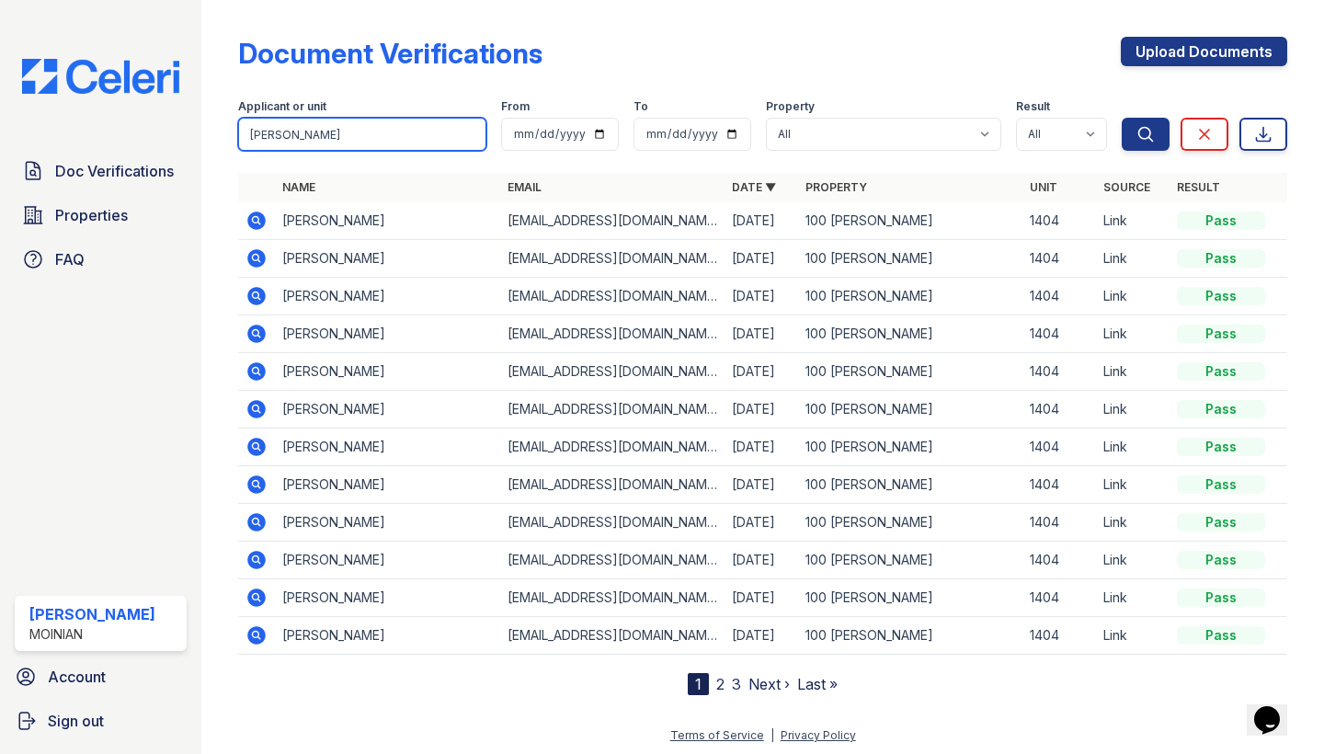
click at [1145, 134] on button "Search" at bounding box center [1145, 134] width 48 height 33
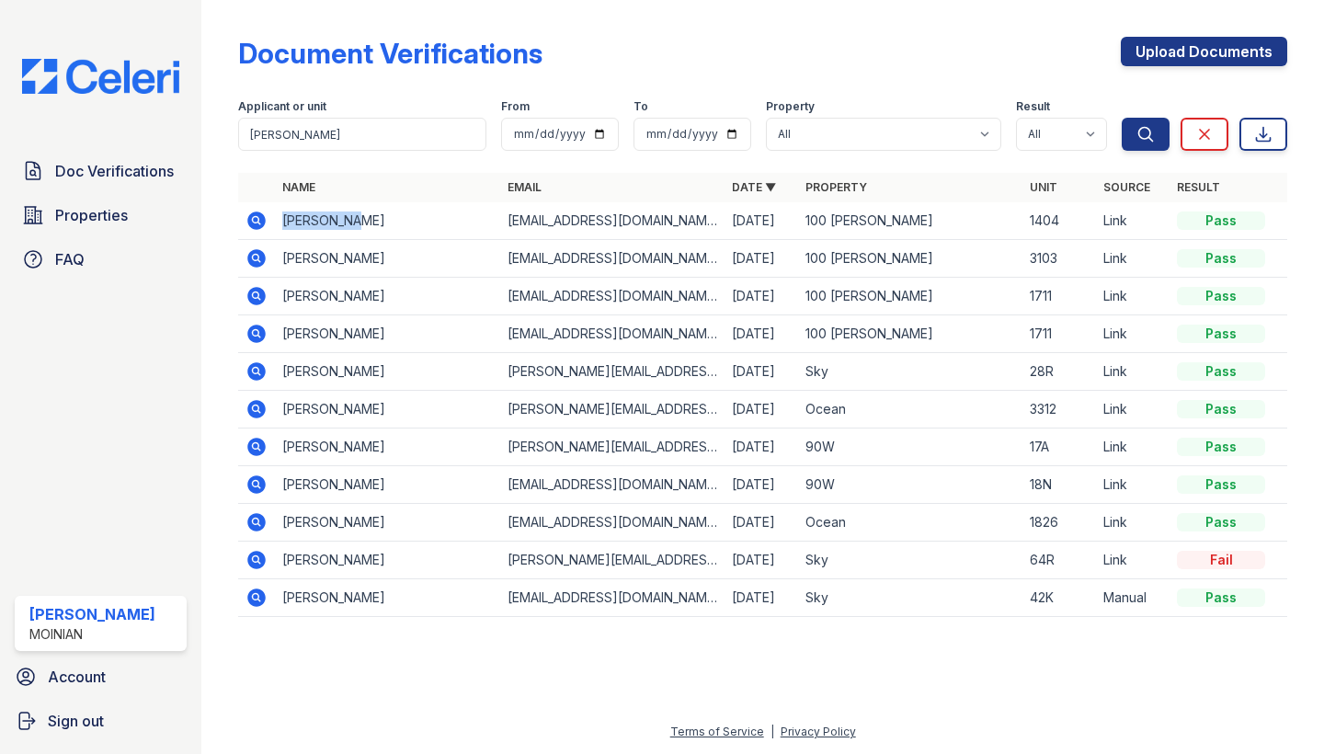
drag, startPoint x: 286, startPoint y: 222, endPoint x: 383, endPoint y: 222, distance: 97.4
click at [383, 222] on td "Anna Major" at bounding box center [387, 221] width 224 height 38
copy td "Anna Major"
click at [581, 228] on td "[EMAIL_ADDRESS][DOMAIN_NAME]" at bounding box center [612, 221] width 224 height 38
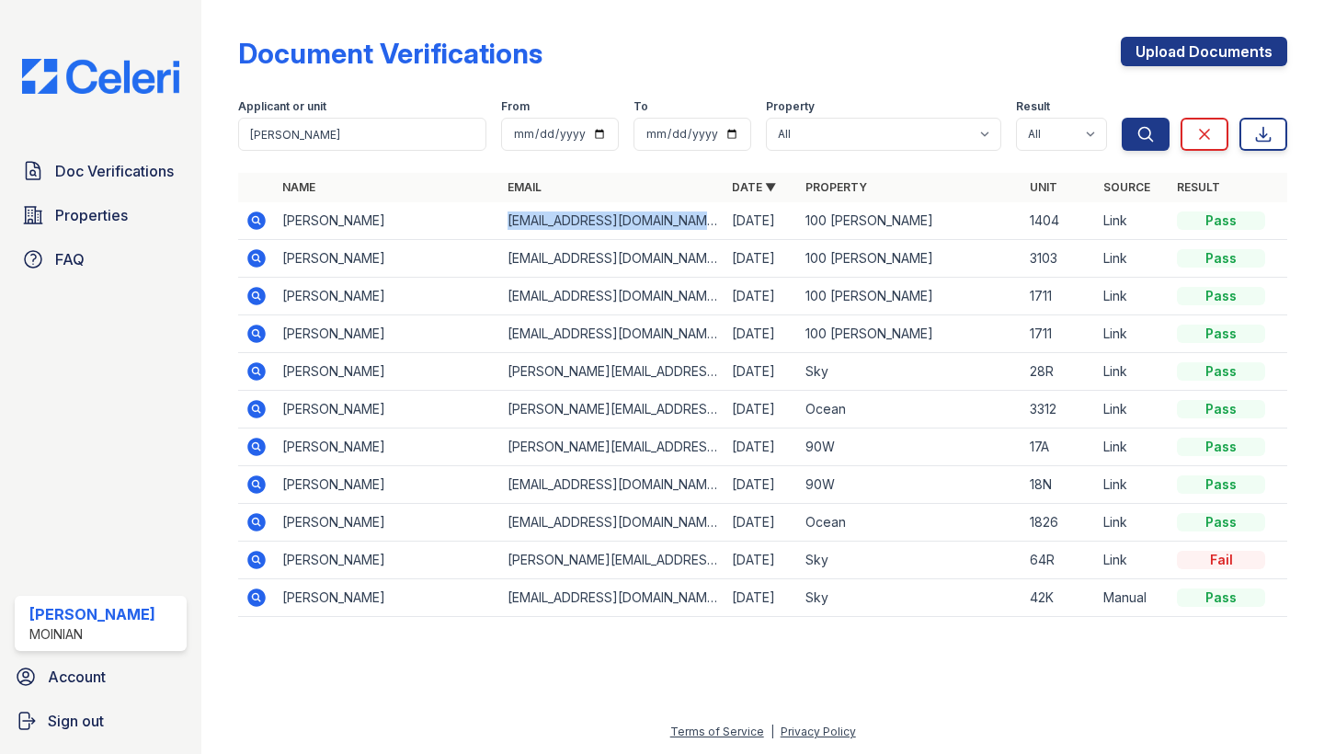
click at [581, 228] on td "annaruthmajor@gmail.com" at bounding box center [612, 221] width 224 height 38
copy tr "[EMAIL_ADDRESS][DOMAIN_NAME]"
click at [71, 2] on div "Doc Verifications Properties FAQ Shiv Babani Moinian Account Sign out" at bounding box center [100, 377] width 201 height 754
click at [258, 221] on icon at bounding box center [256, 221] width 22 height 22
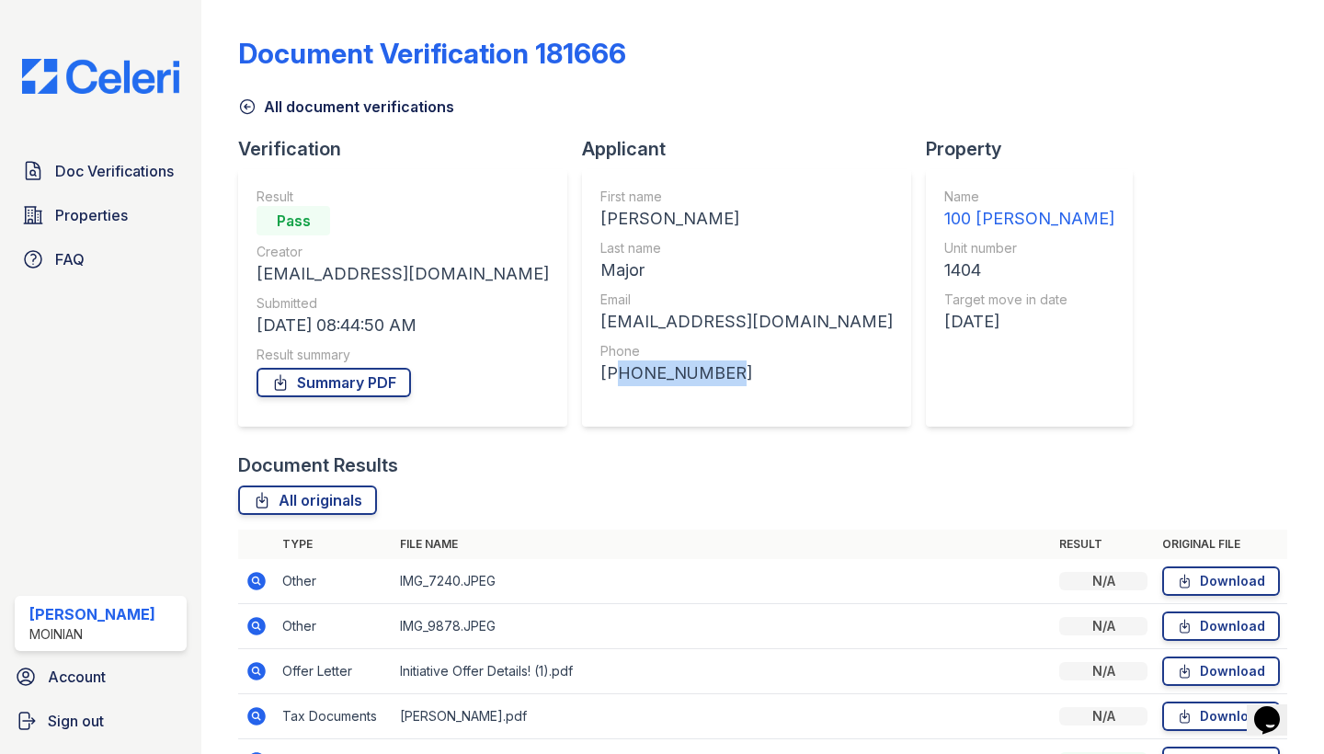
drag, startPoint x: 527, startPoint y: 377, endPoint x: 706, endPoint y: 377, distance: 179.2
click at [706, 377] on div "[PHONE_NUMBER]" at bounding box center [746, 373] width 292 height 26
copy div "13152093271"
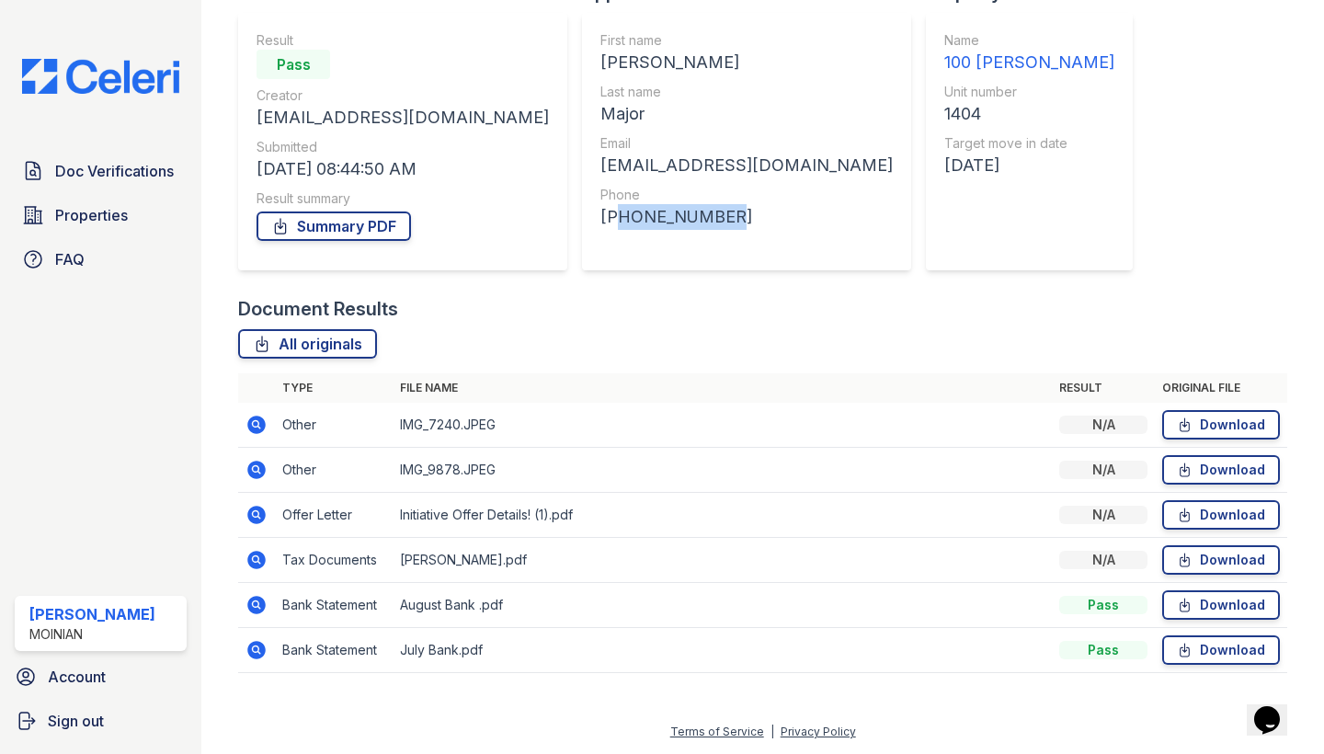
scroll to position [156, 0]
click at [255, 605] on icon at bounding box center [256, 603] width 5 height 5
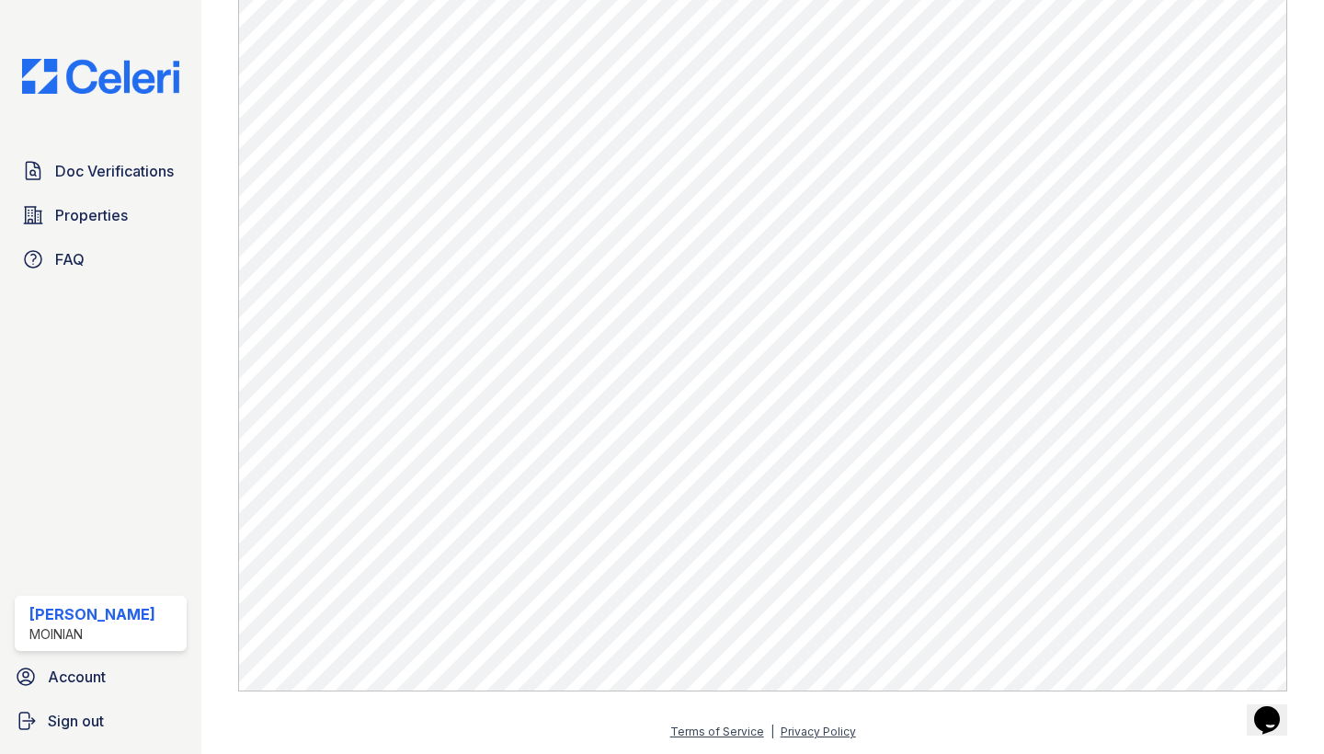
scroll to position [990, 0]
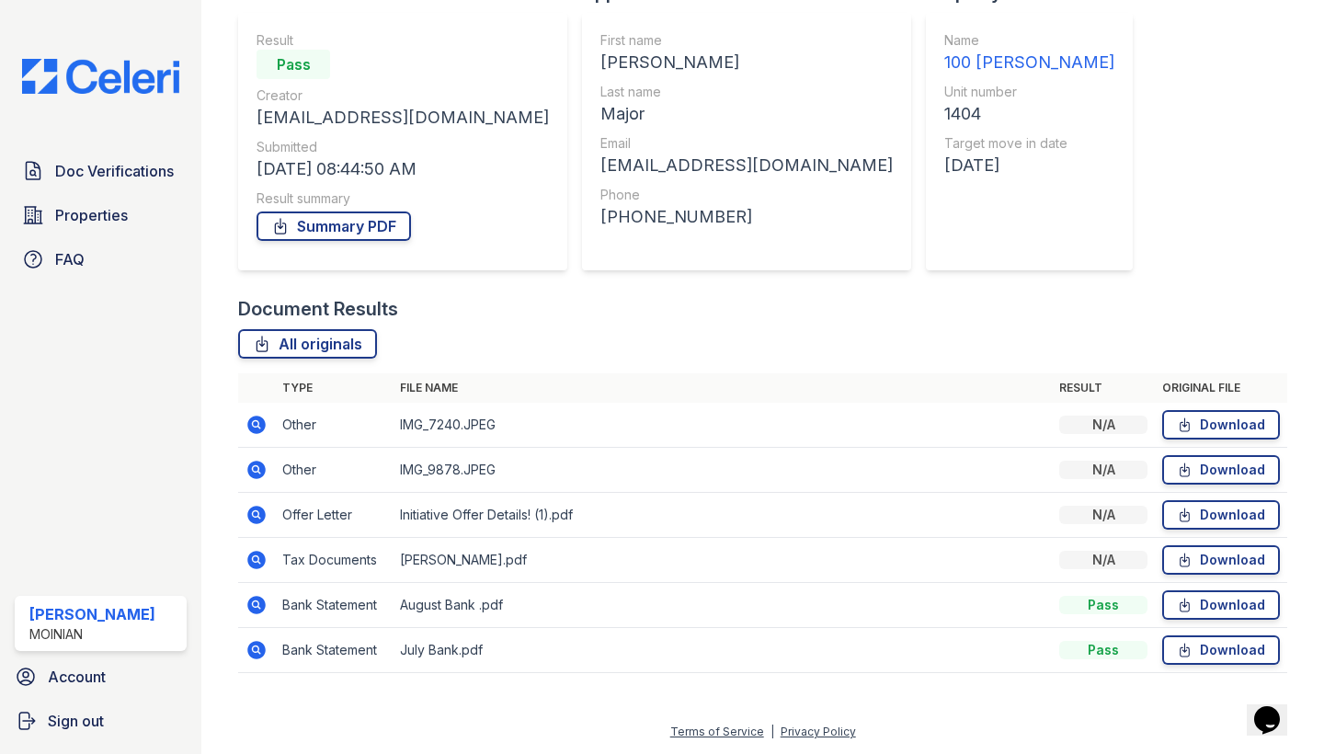
scroll to position [156, 0]
click at [253, 429] on icon at bounding box center [257, 424] width 18 height 18
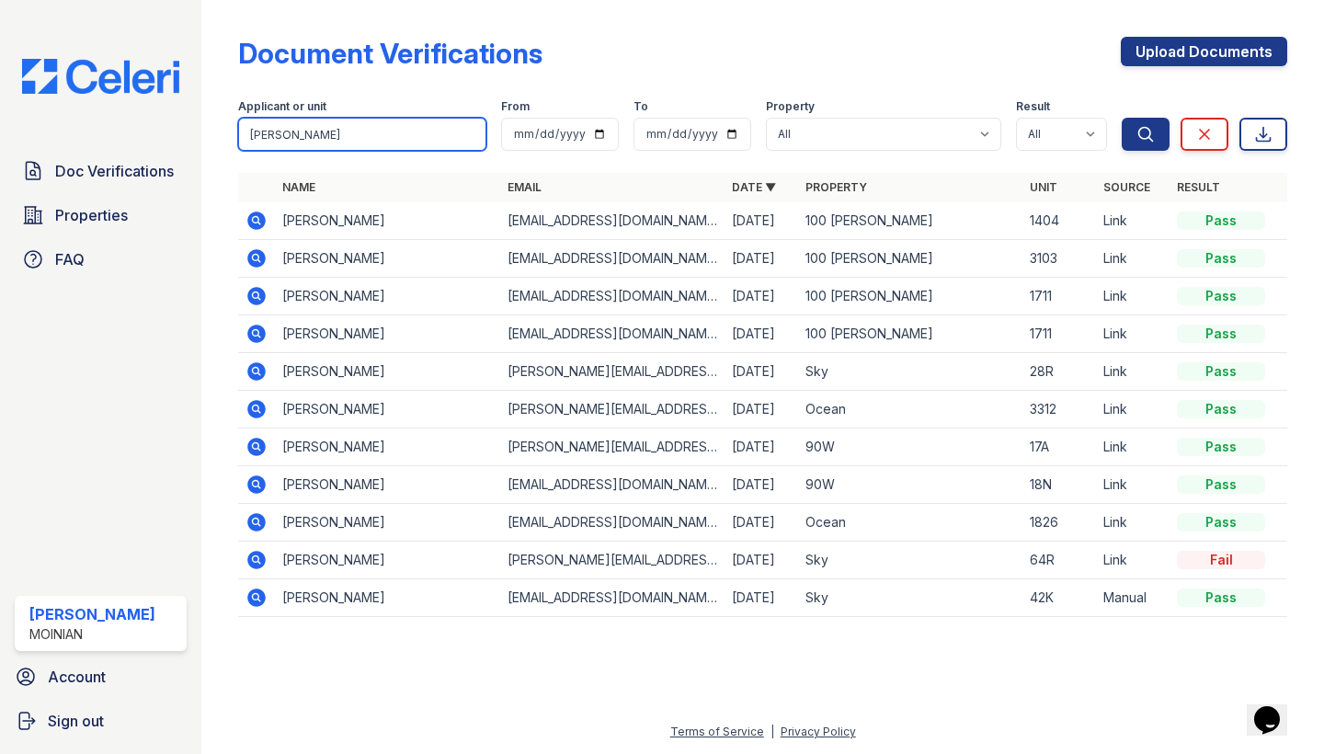
click at [281, 126] on input "[PERSON_NAME]" at bounding box center [362, 134] width 248 height 33
type input "[GEOGRAPHIC_DATA]"
click at [1145, 134] on button "Search" at bounding box center [1145, 134] width 48 height 33
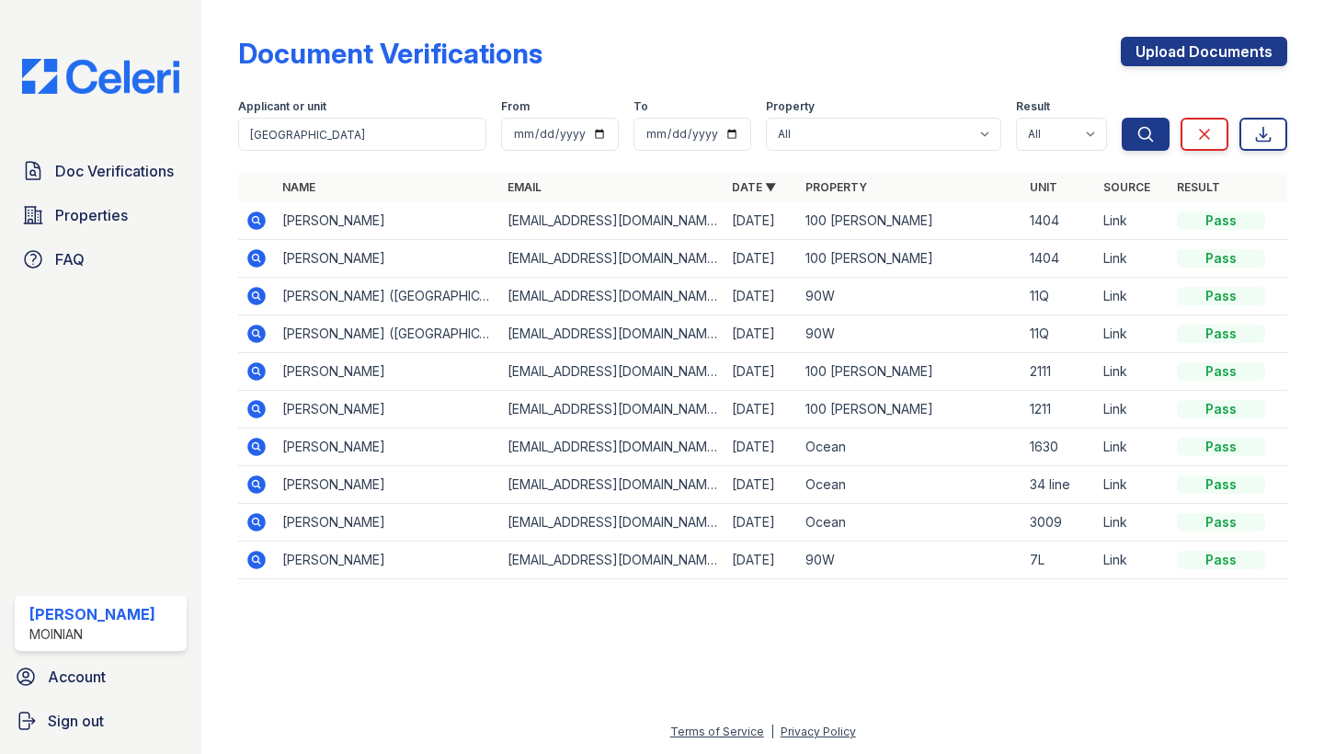
drag, startPoint x: 280, startPoint y: 220, endPoint x: 414, endPoint y: 226, distance: 133.4
click at [414, 226] on td "[PERSON_NAME]" at bounding box center [387, 221] width 224 height 38
copy td "[PERSON_NAME]"
click at [533, 223] on td "[EMAIL_ADDRESS][DOMAIN_NAME]" at bounding box center [612, 221] width 224 height 38
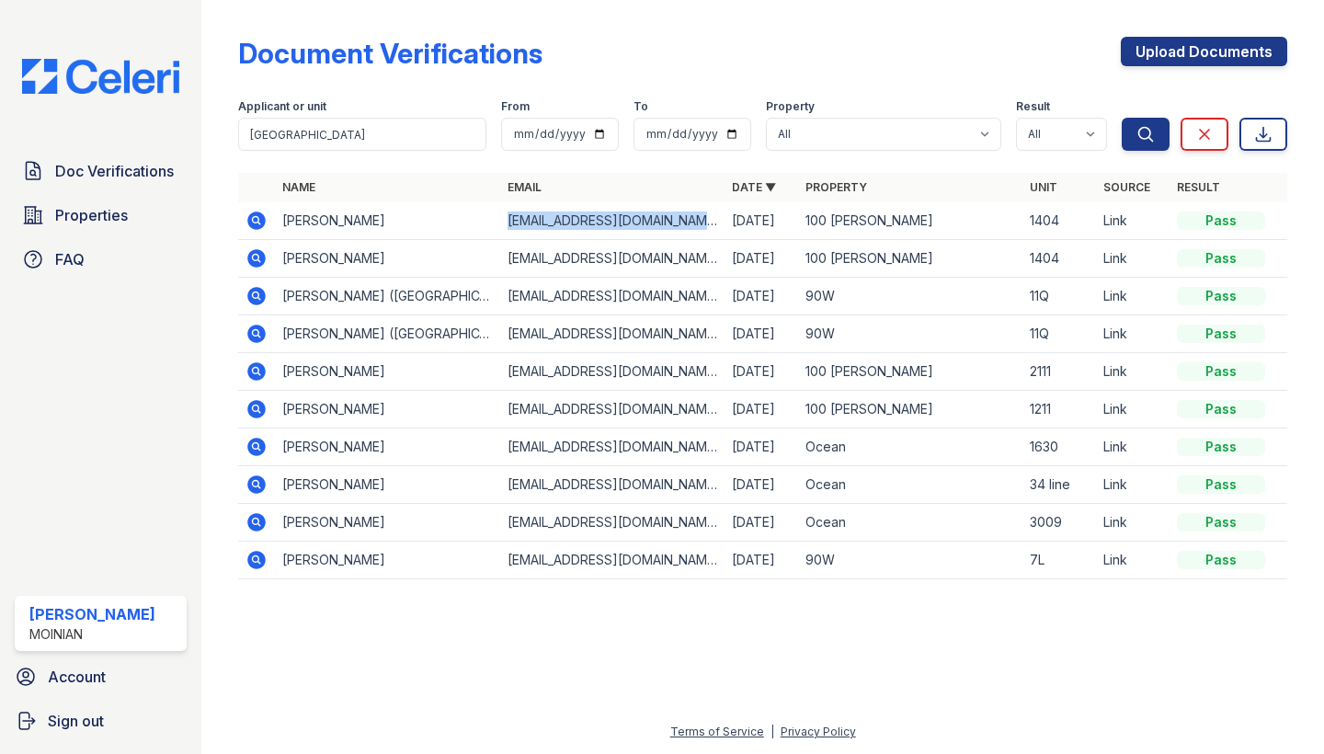
click at [533, 223] on td "[EMAIL_ADDRESS][DOMAIN_NAME]" at bounding box center [612, 221] width 224 height 38
copy tr "[EMAIL_ADDRESS][DOMAIN_NAME]"
click at [263, 216] on icon at bounding box center [257, 220] width 18 height 18
click at [260, 258] on icon at bounding box center [257, 258] width 18 height 18
click at [253, 222] on icon at bounding box center [256, 221] width 22 height 22
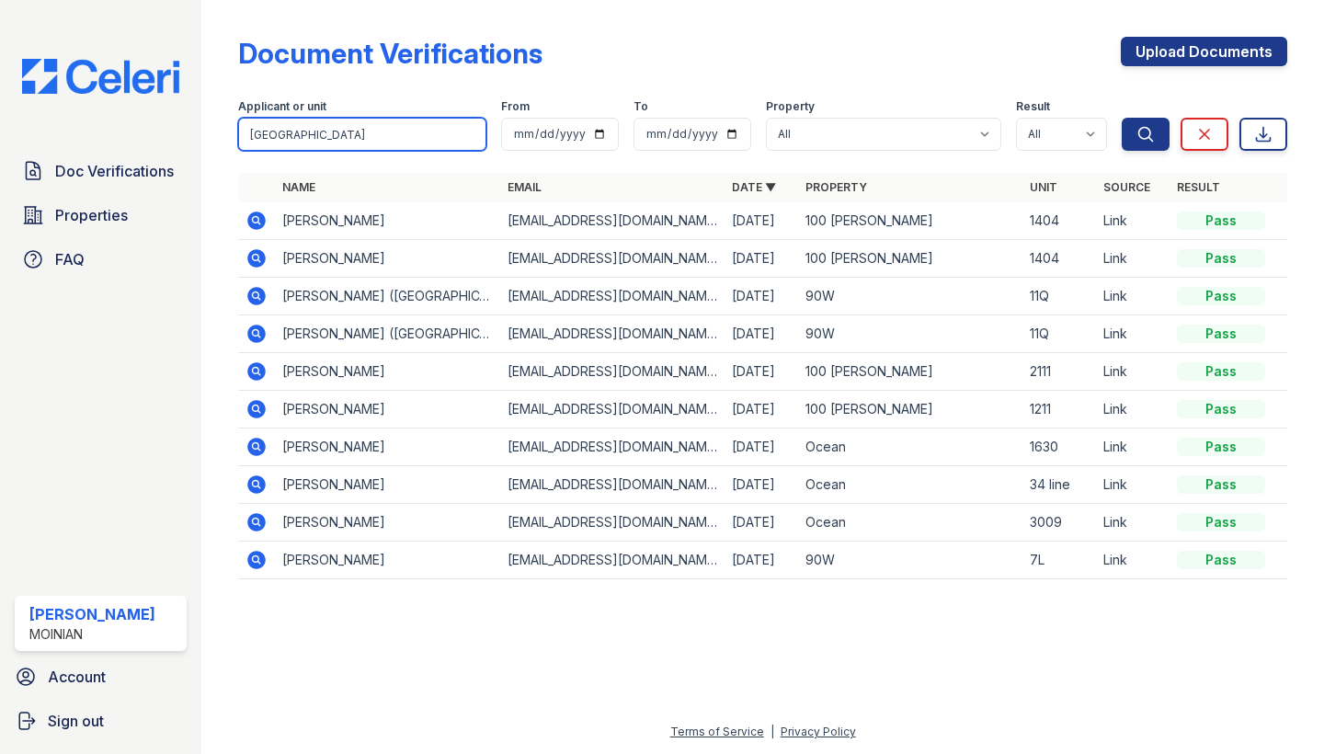
click at [278, 126] on input "[GEOGRAPHIC_DATA]" at bounding box center [362, 134] width 248 height 33
click at [278, 126] on input "search" at bounding box center [362, 134] width 248 height 33
type input "john"
click at [1145, 134] on button "Search" at bounding box center [1145, 134] width 48 height 33
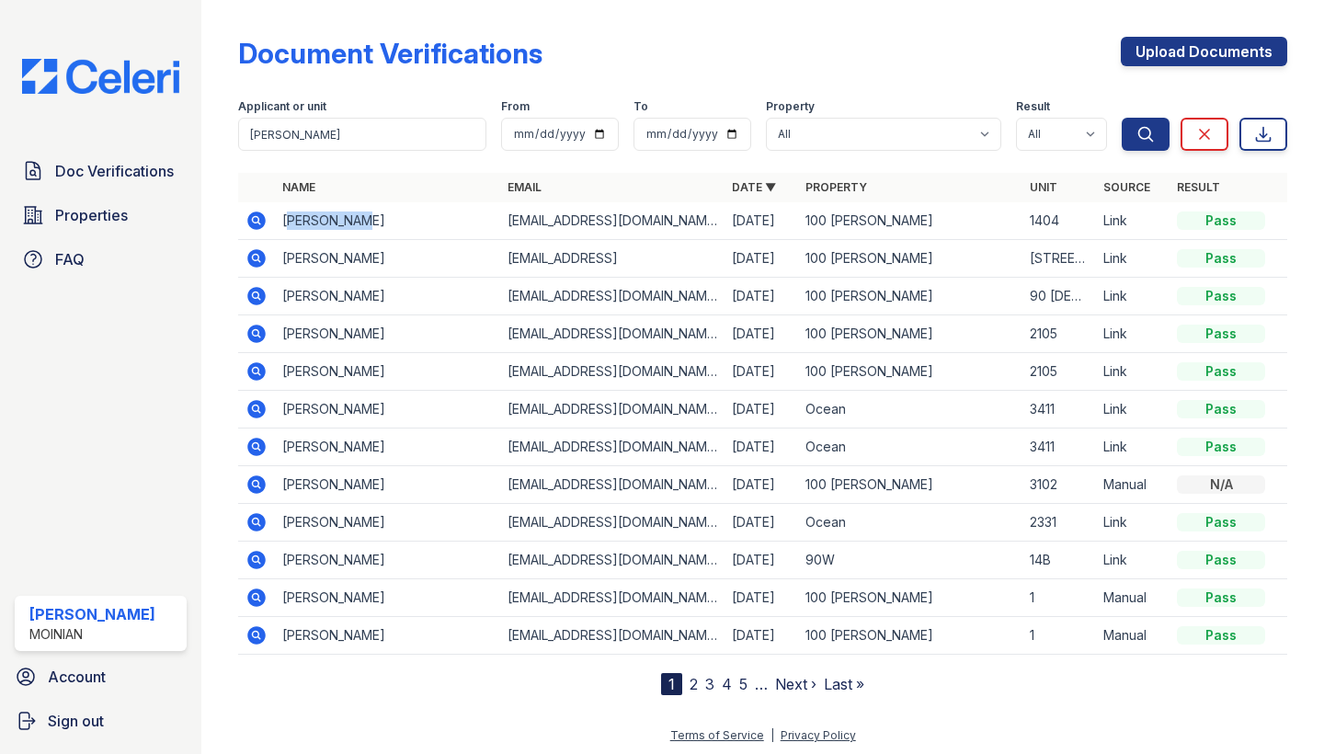
drag, startPoint x: 278, startPoint y: 126, endPoint x: 383, endPoint y: 221, distance: 141.9
click at [383, 221] on td "John Dawalt" at bounding box center [387, 221] width 224 height 38
drag, startPoint x: 286, startPoint y: 224, endPoint x: 374, endPoint y: 224, distance: 88.2
click at [374, 224] on td "John Dawalt" at bounding box center [387, 221] width 224 height 38
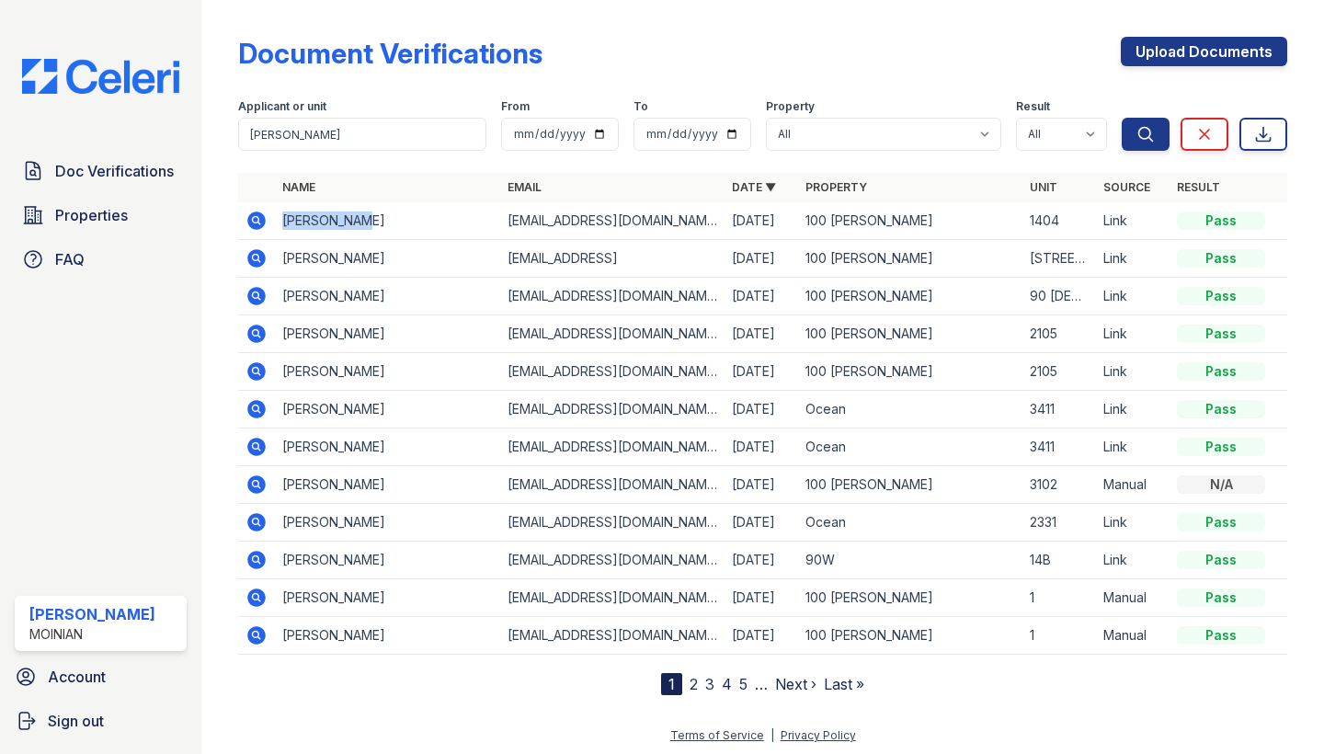
copy td "John Dawalt"
click at [540, 222] on td "[EMAIL_ADDRESS][DOMAIN_NAME]" at bounding box center [612, 221] width 224 height 38
copy tr "[EMAIL_ADDRESS][DOMAIN_NAME]"
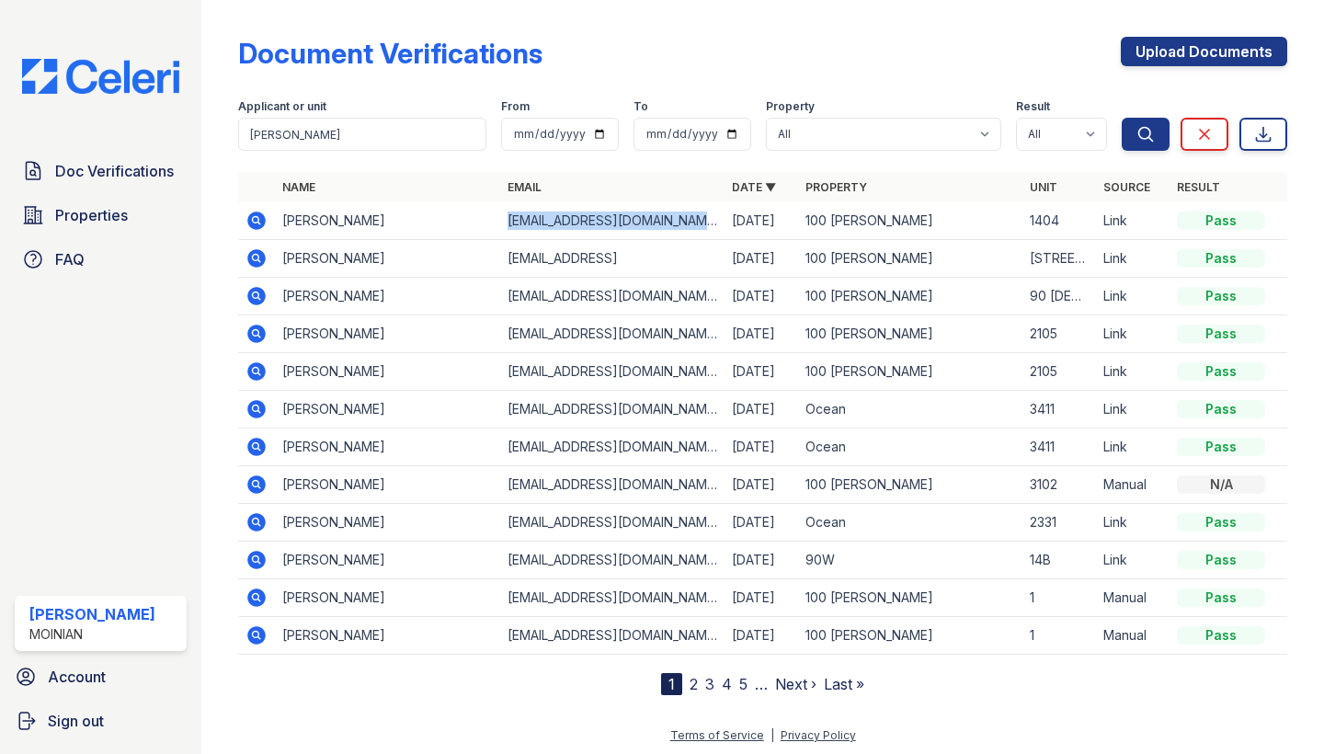
click at [256, 219] on icon at bounding box center [256, 219] width 5 height 5
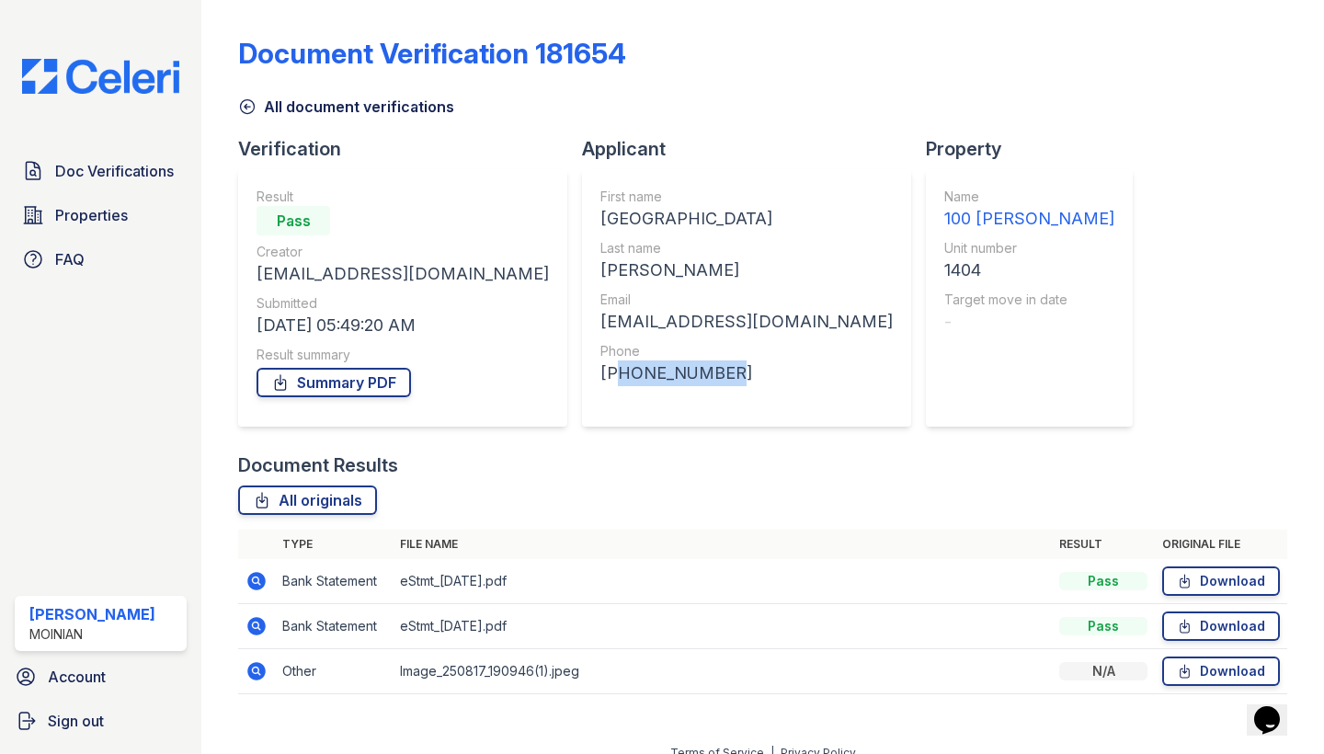
drag, startPoint x: 574, startPoint y: 378, endPoint x: 689, endPoint y: 378, distance: 115.8
click at [689, 378] on div "[PHONE_NUMBER]" at bounding box center [746, 373] width 292 height 26
copy div "19787784113"
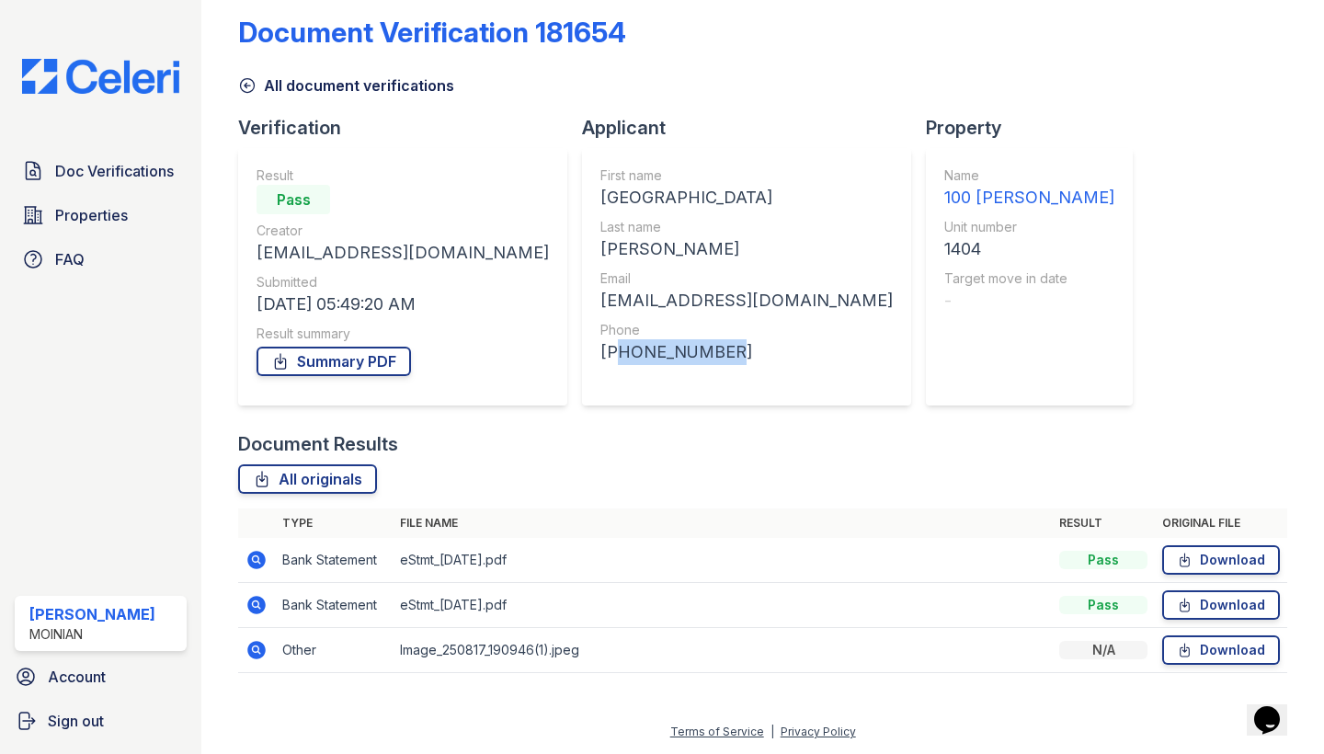
scroll to position [21, 0]
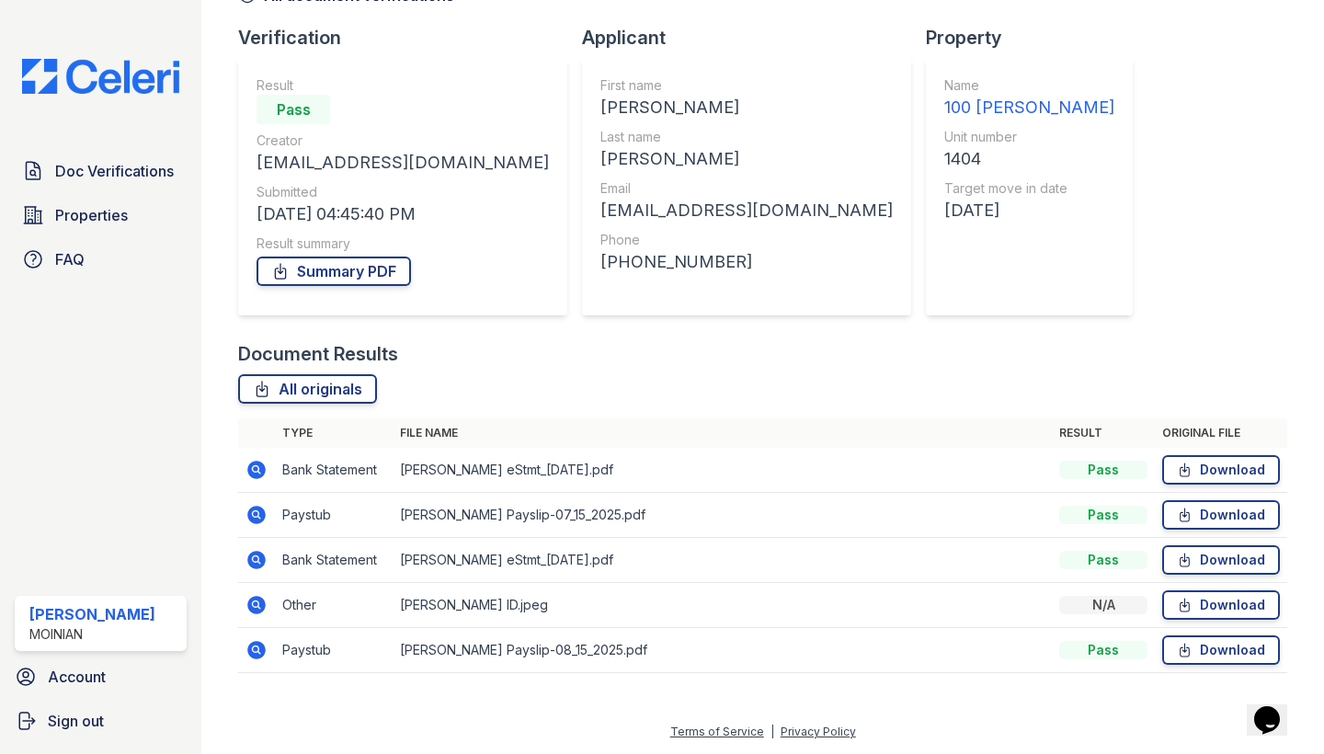
scroll to position [111, 0]
click at [255, 511] on icon at bounding box center [256, 515] width 22 height 22
click at [252, 472] on icon at bounding box center [257, 470] width 18 height 18
drag, startPoint x: 495, startPoint y: 259, endPoint x: 622, endPoint y: 270, distance: 127.3
click at [622, 270] on div "[PHONE_NUMBER]" at bounding box center [746, 262] width 292 height 26
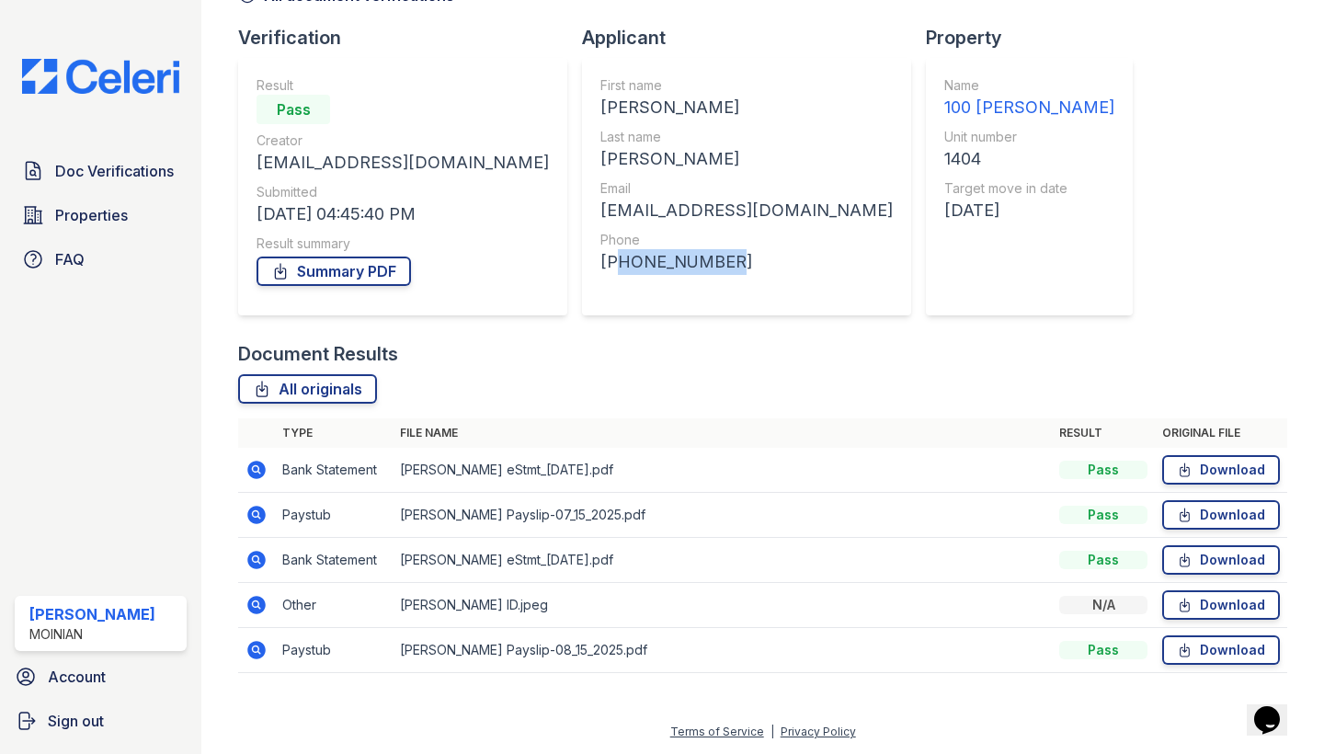
copy div "18034677566"
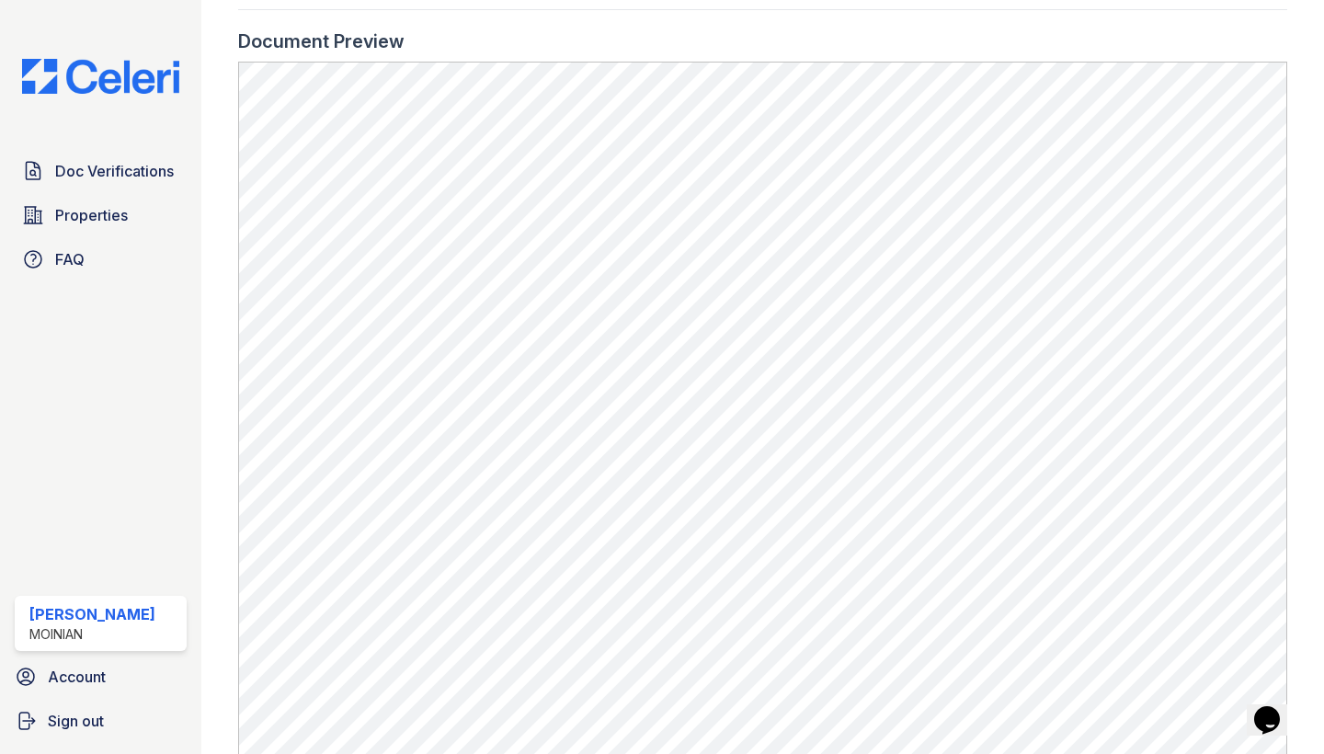
scroll to position [867, 0]
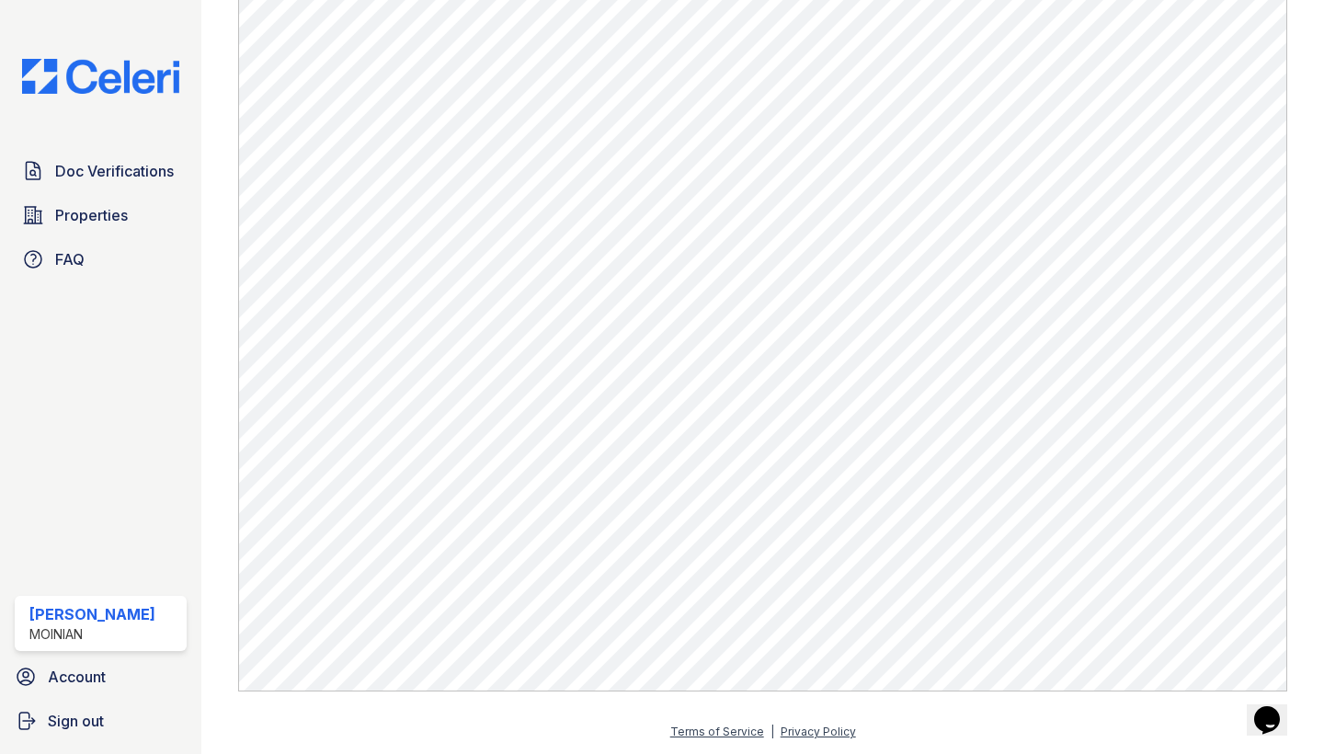
scroll to position [919, 0]
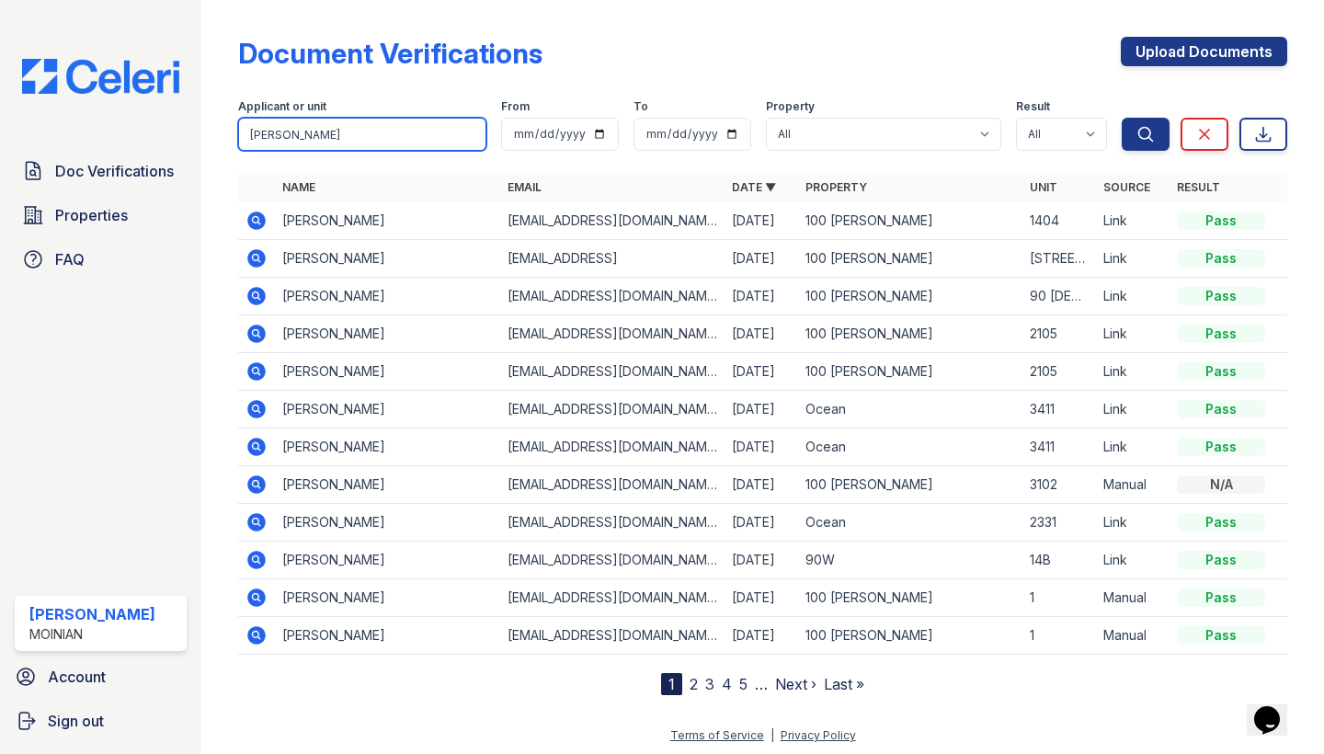
click at [297, 137] on input "john" at bounding box center [362, 134] width 248 height 33
click at [297, 137] on input "search" at bounding box center [362, 134] width 248 height 33
type input "kevin"
click at [1145, 134] on button "Search" at bounding box center [1145, 134] width 48 height 33
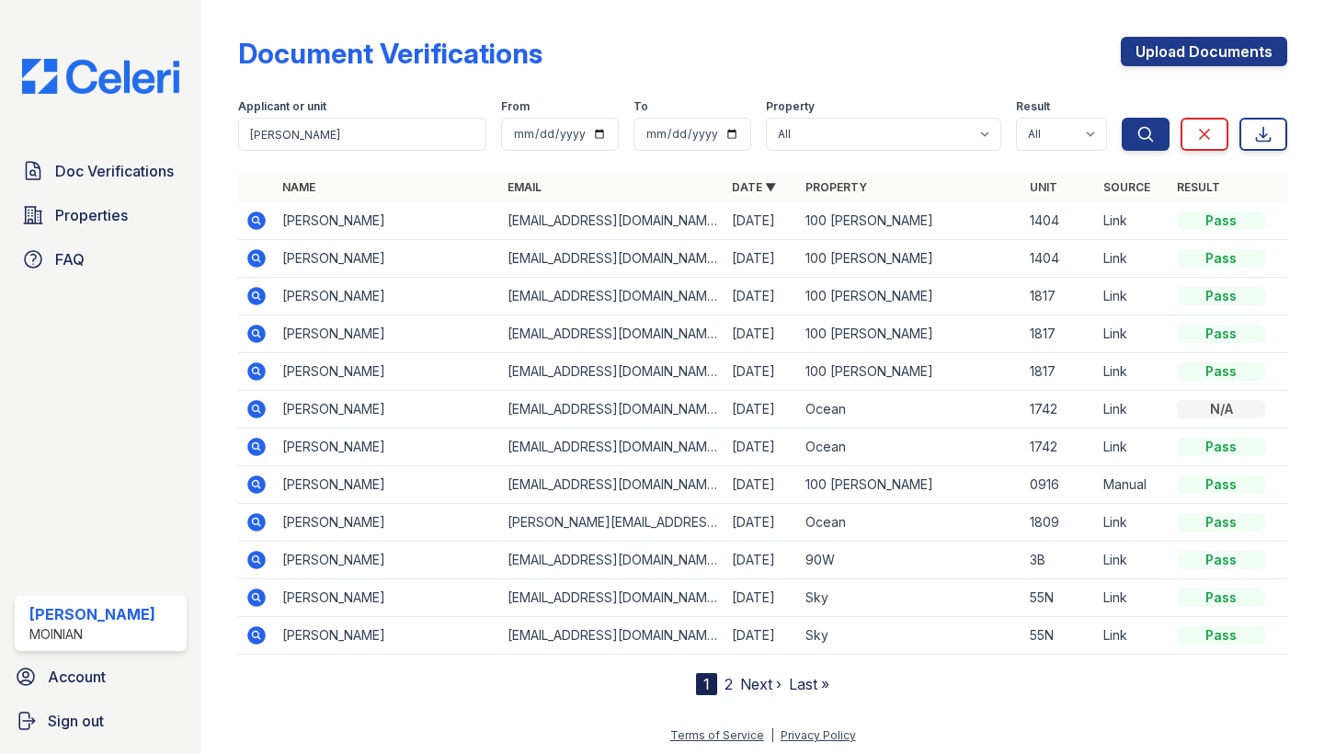
drag, startPoint x: 303, startPoint y: 164, endPoint x: 434, endPoint y: 233, distance: 147.6
click at [434, 233] on td "Kevin Anderson" at bounding box center [387, 221] width 224 height 38
drag, startPoint x: 281, startPoint y: 222, endPoint x: 393, endPoint y: 225, distance: 112.2
click at [393, 225] on td "Kevin Anderson" at bounding box center [387, 221] width 224 height 38
copy td "Kevin Anderson"
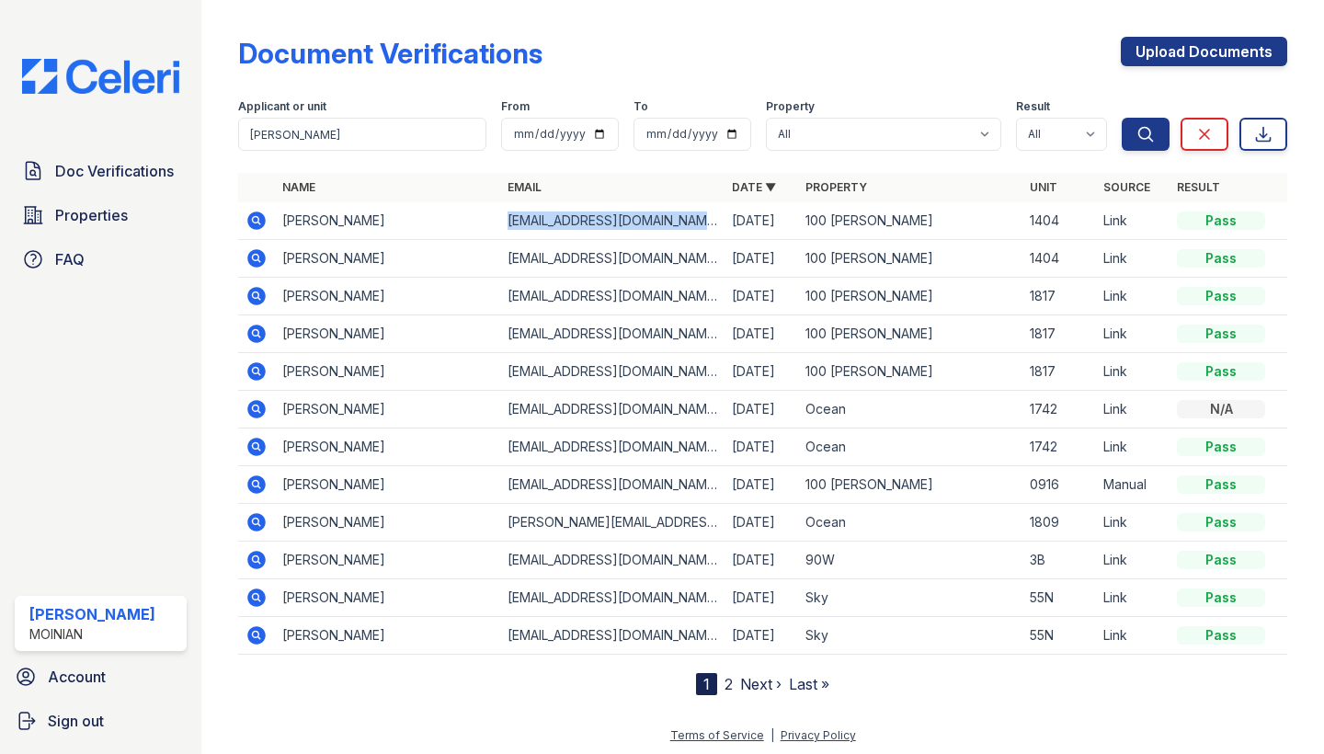
drag, startPoint x: 710, startPoint y: 222, endPoint x: 501, endPoint y: 221, distance: 208.7
click at [501, 221] on td "Kevinpanderson10@comcast.net" at bounding box center [612, 221] width 224 height 38
copy td "Kevinpanderson10@comcast.net"
click at [253, 226] on icon at bounding box center [257, 220] width 18 height 18
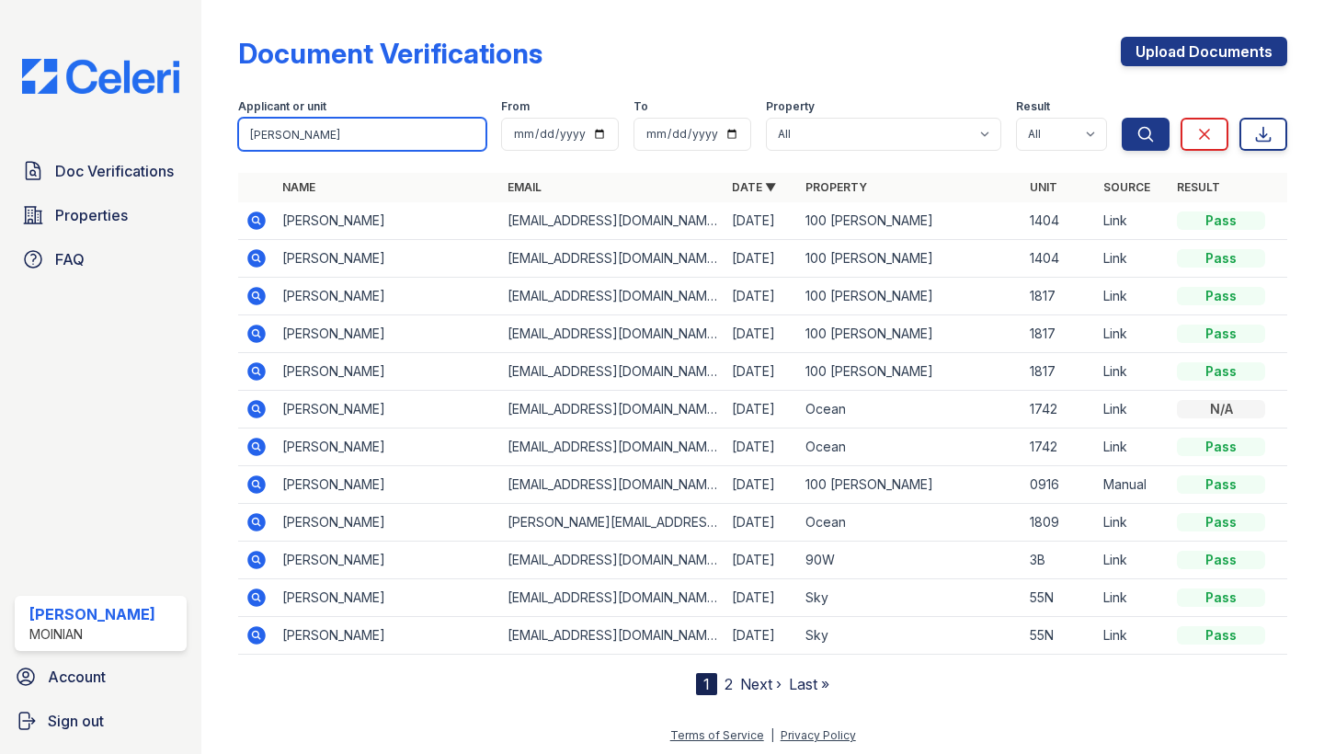
click at [305, 122] on input "kevin" at bounding box center [362, 134] width 248 height 33
type input "majo"
click at [1145, 134] on button "Search" at bounding box center [1145, 134] width 48 height 33
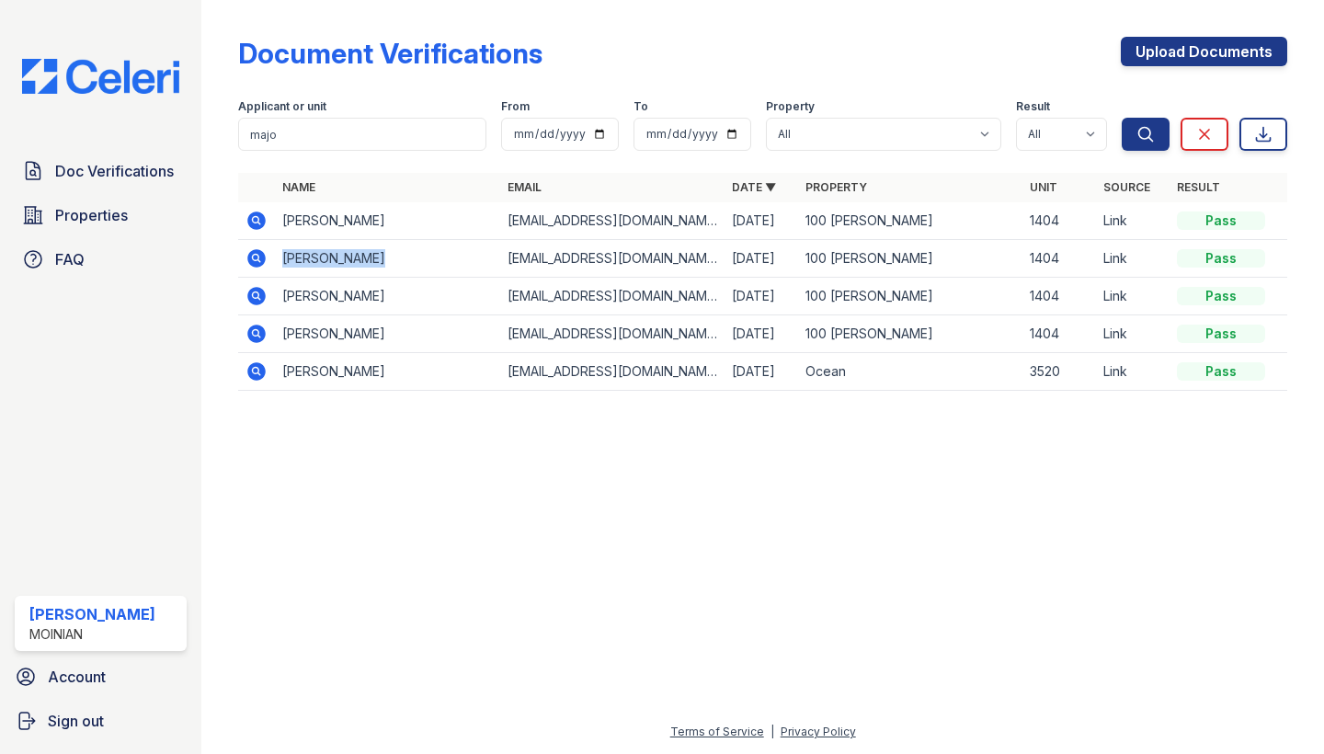
drag, startPoint x: 283, startPoint y: 256, endPoint x: 421, endPoint y: 256, distance: 137.9
click at [421, 256] on td "Matthew Major" at bounding box center [387, 259] width 224 height 38
copy td "Matthew Major"
click at [540, 263] on td "mattmajor1@verizon.net" at bounding box center [612, 259] width 224 height 38
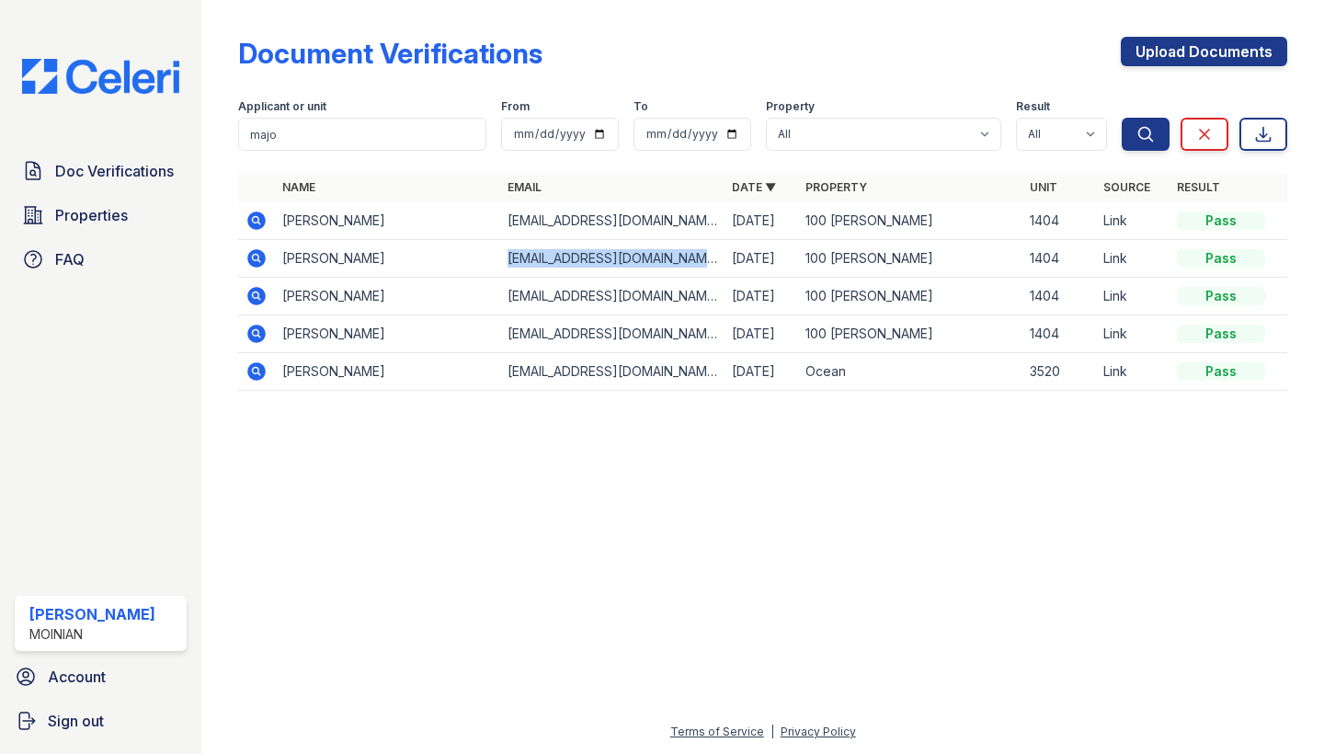
click at [540, 263] on td "mattmajor1@verizon.net" at bounding box center [612, 259] width 224 height 38
copy tr "mattmajor1@verizon.net"
click at [257, 257] on icon at bounding box center [256, 257] width 5 height 5
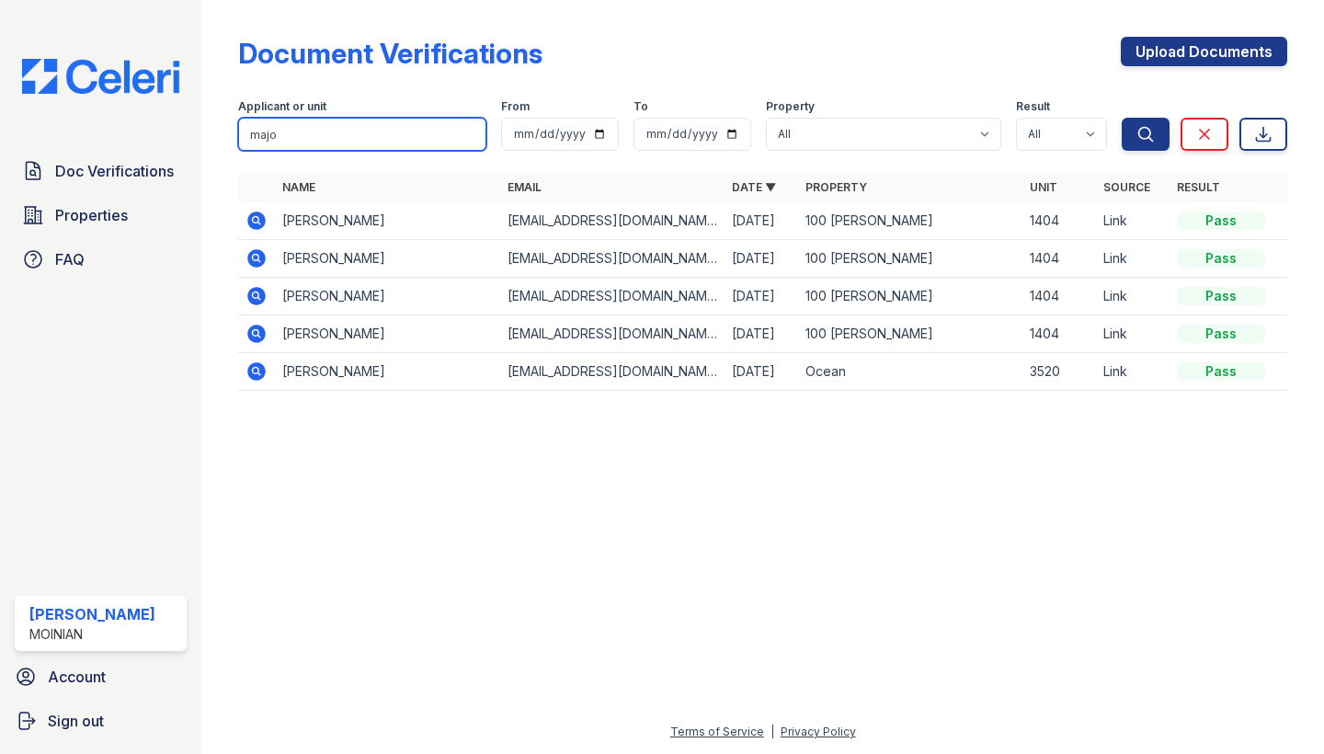
click at [354, 139] on input "majo" at bounding box center [362, 134] width 248 height 33
type input "divya"
click at [1145, 134] on button "Search" at bounding box center [1145, 134] width 48 height 33
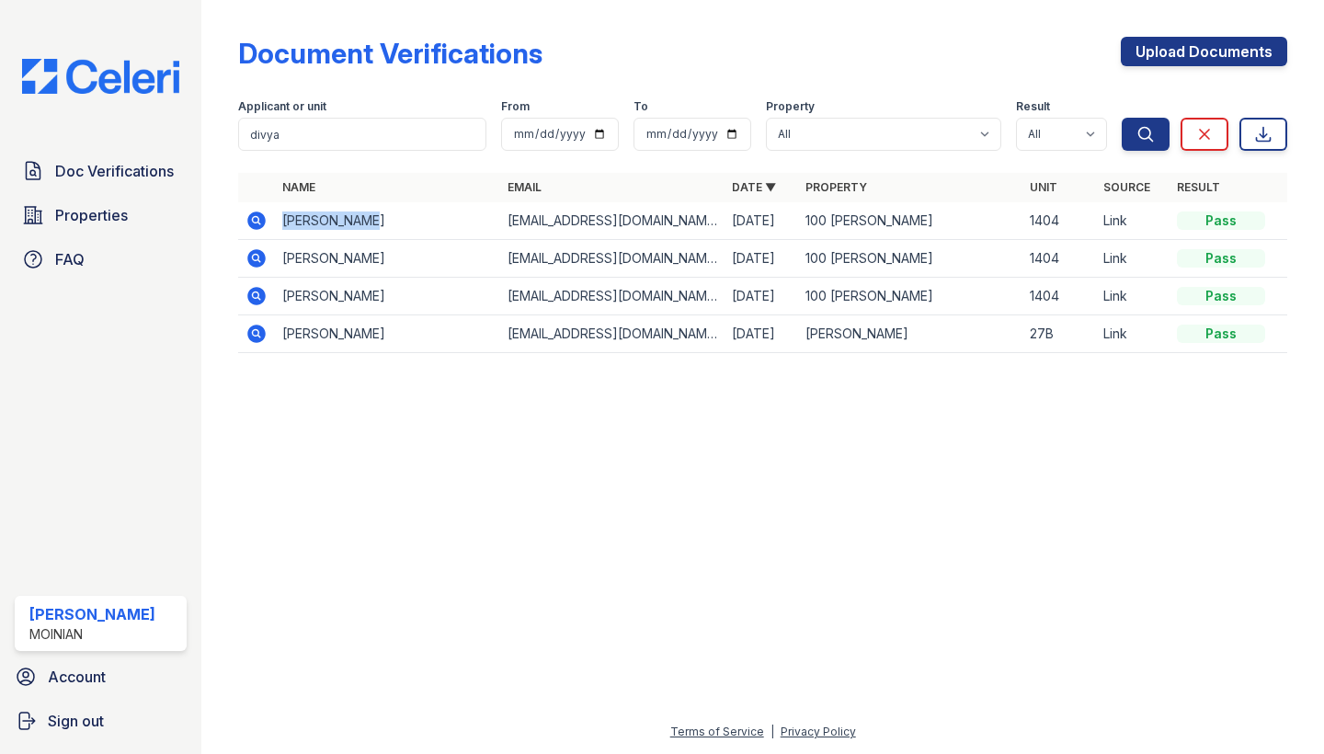
drag, startPoint x: 279, startPoint y: 220, endPoint x: 382, endPoint y: 220, distance: 102.9
click at [382, 220] on td "Divya Venkat" at bounding box center [387, 221] width 224 height 38
copy td "Divya Venkat"
click at [540, 233] on td "divyavenkat26@outlook.com" at bounding box center [612, 221] width 224 height 38
click at [533, 216] on td "divyavenkat26@outlook.com" at bounding box center [612, 221] width 224 height 38
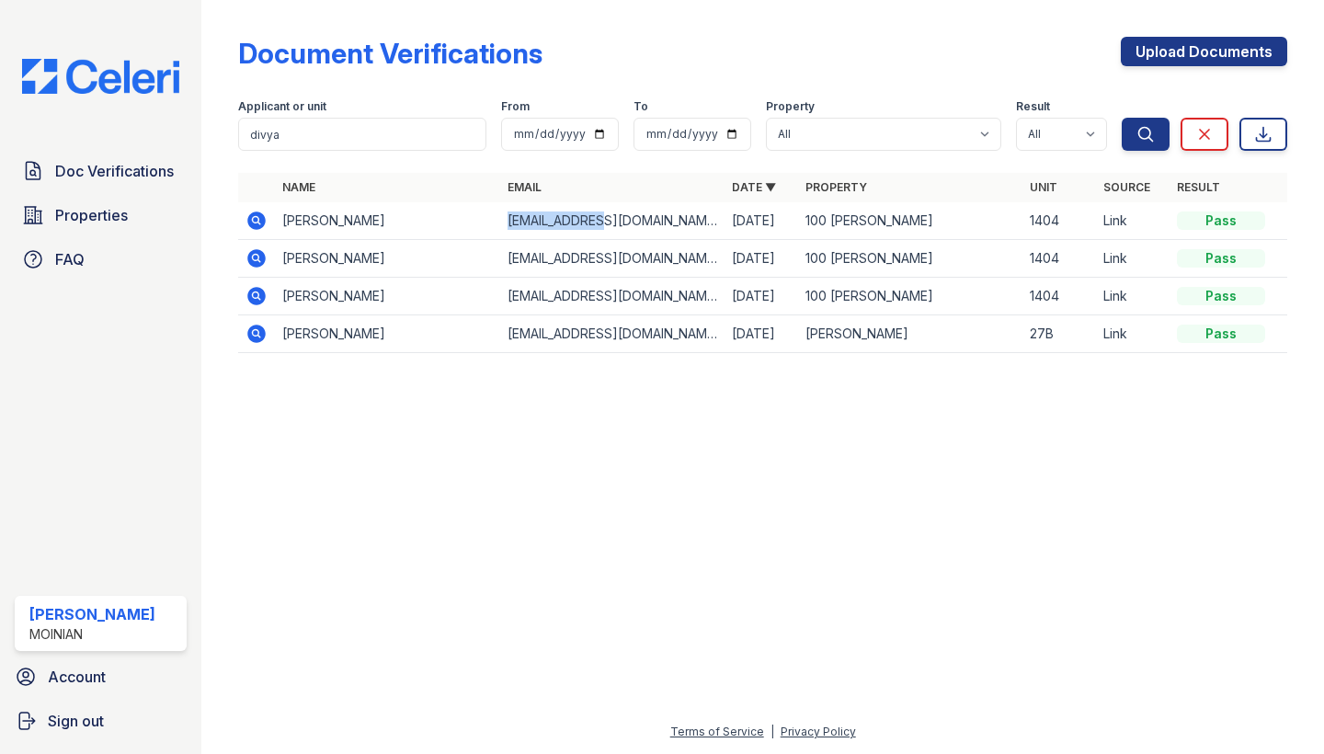
click at [533, 216] on td "divyavenkat26@outlook.com" at bounding box center [612, 221] width 224 height 38
copy tr "divyavenkat26@outlook.com"
click at [254, 222] on icon at bounding box center [256, 221] width 22 height 22
click at [307, 141] on input "divya" at bounding box center [362, 134] width 248 height 33
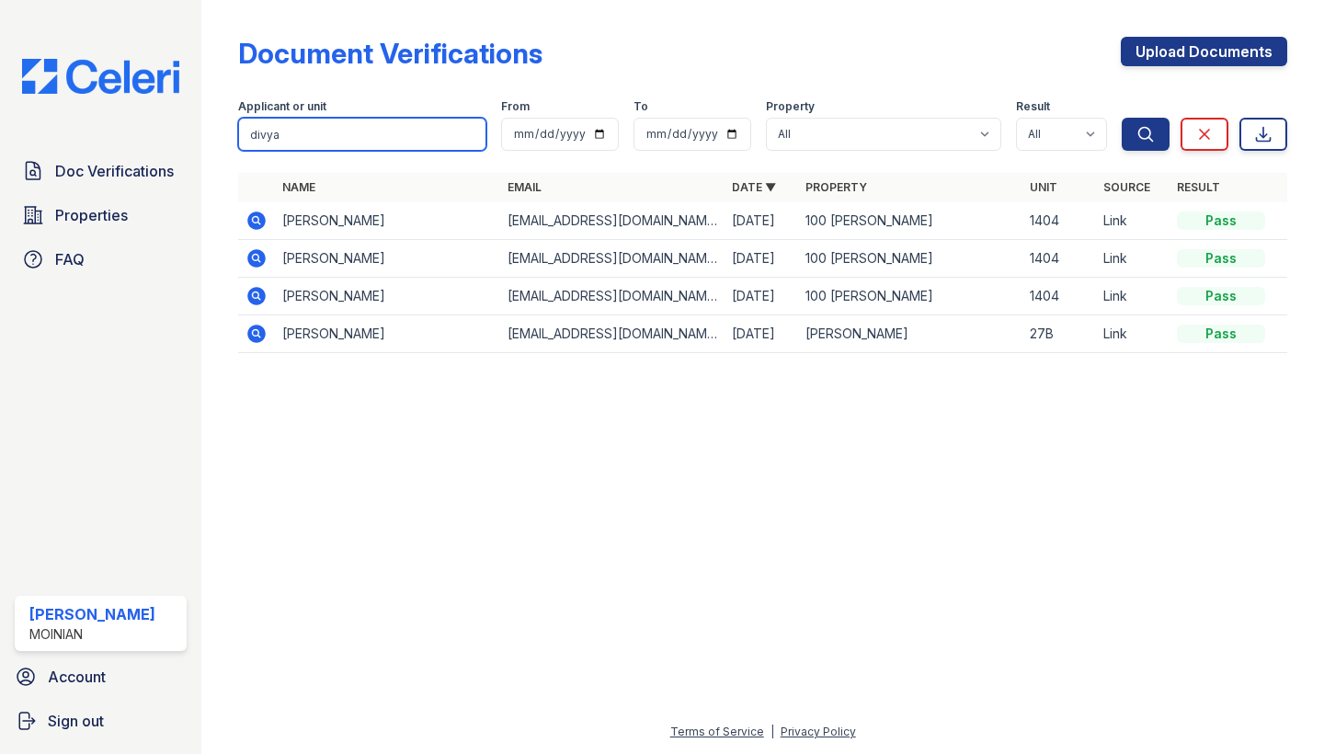
click at [307, 141] on input "divya" at bounding box center [362, 134] width 248 height 33
type input "1404"
click at [1145, 134] on button "Search" at bounding box center [1145, 134] width 48 height 33
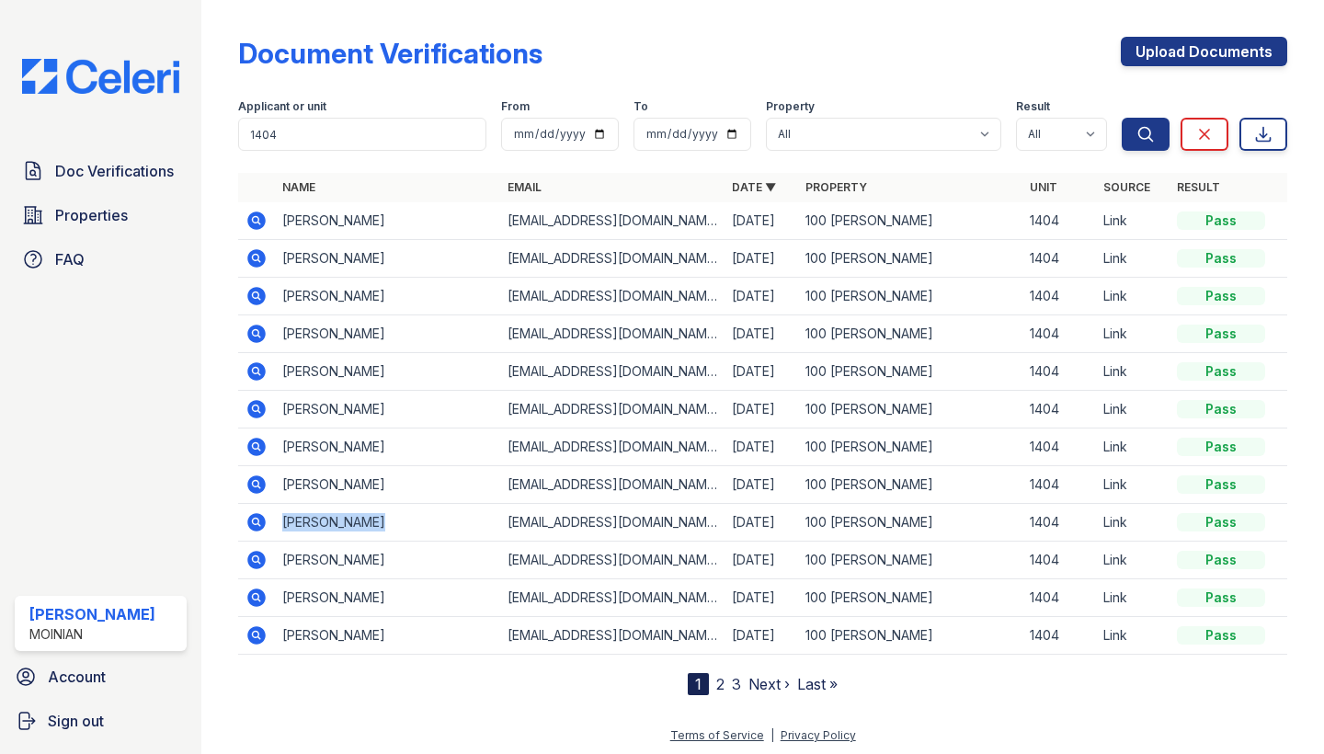
drag, startPoint x: 282, startPoint y: 521, endPoint x: 386, endPoint y: 518, distance: 103.9
click at [386, 518] on td "Kshitija Koli" at bounding box center [387, 523] width 224 height 38
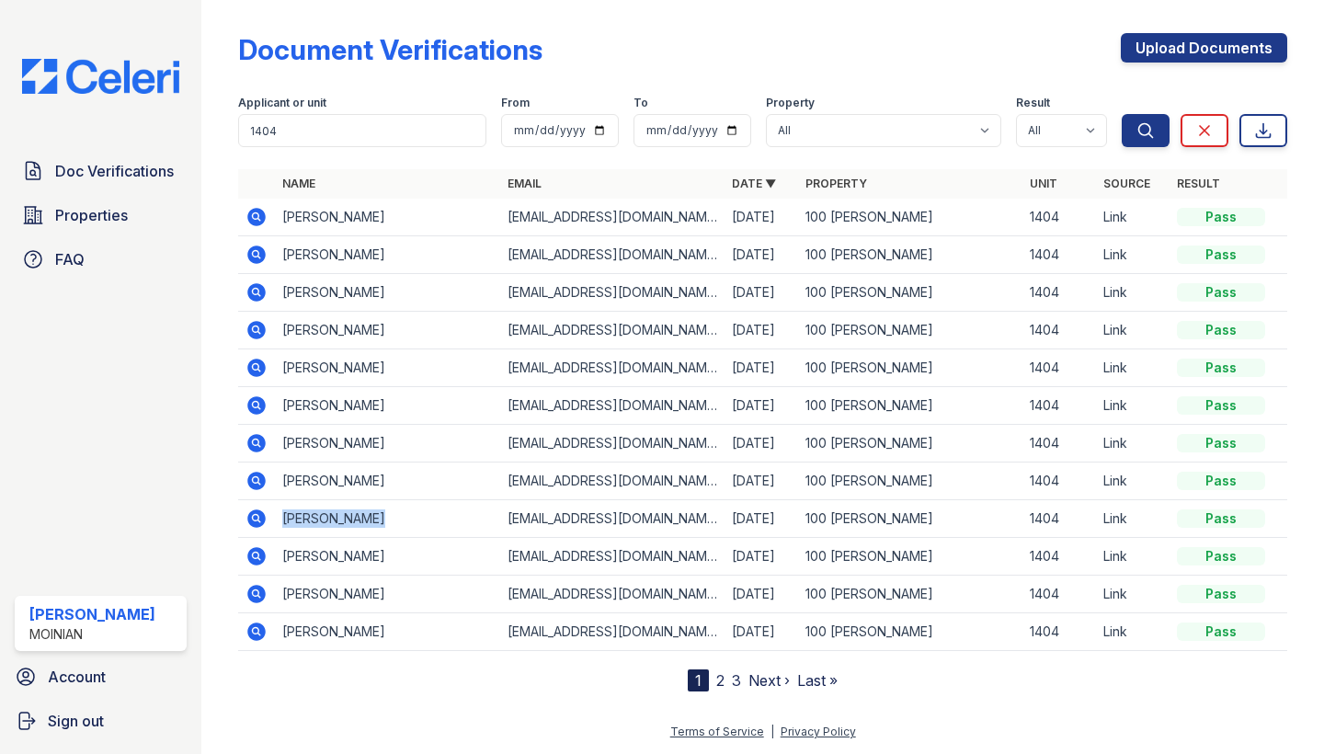
scroll to position [5, 0]
copy td "Kshitija Koli"
click at [613, 524] on td "kolikshitija@gmail.com" at bounding box center [612, 519] width 224 height 38
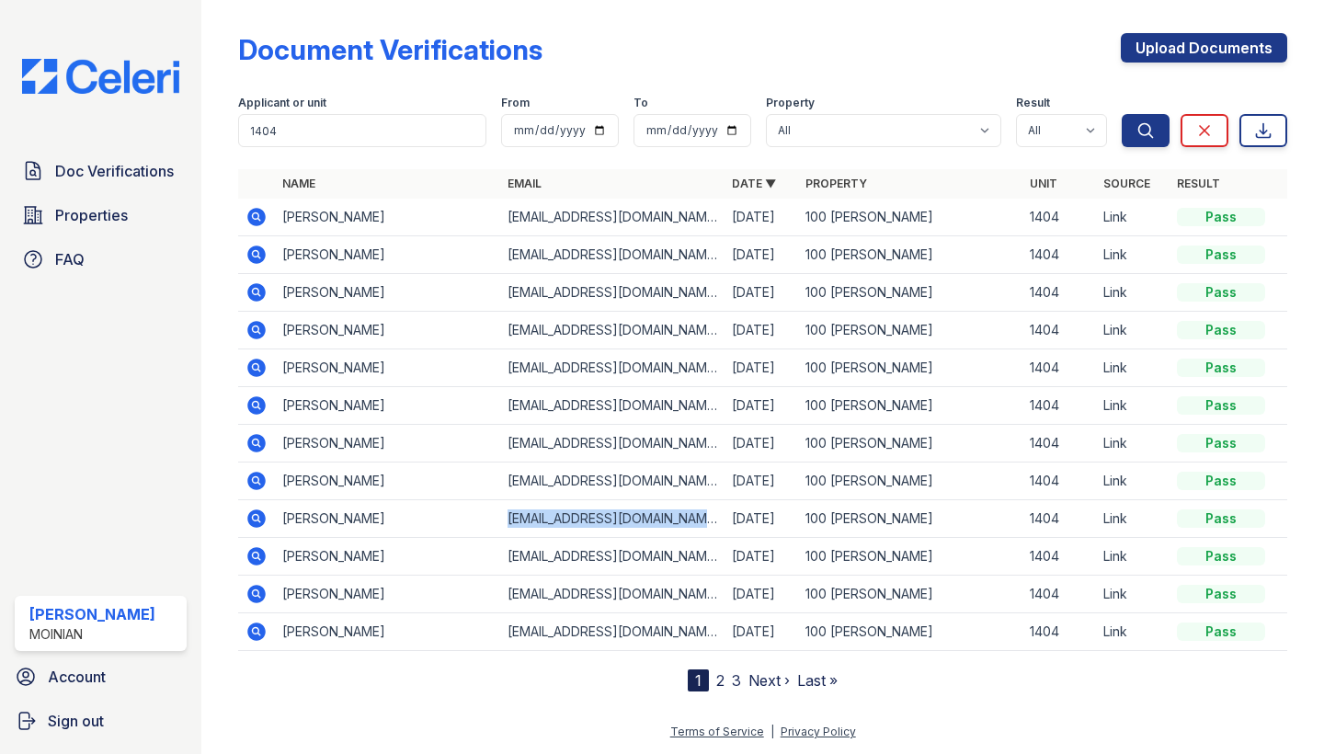
copy tr "kolikshitija@gmail.com"
click at [347, 134] on input "1404" at bounding box center [362, 130] width 248 height 33
type input "saanvi"
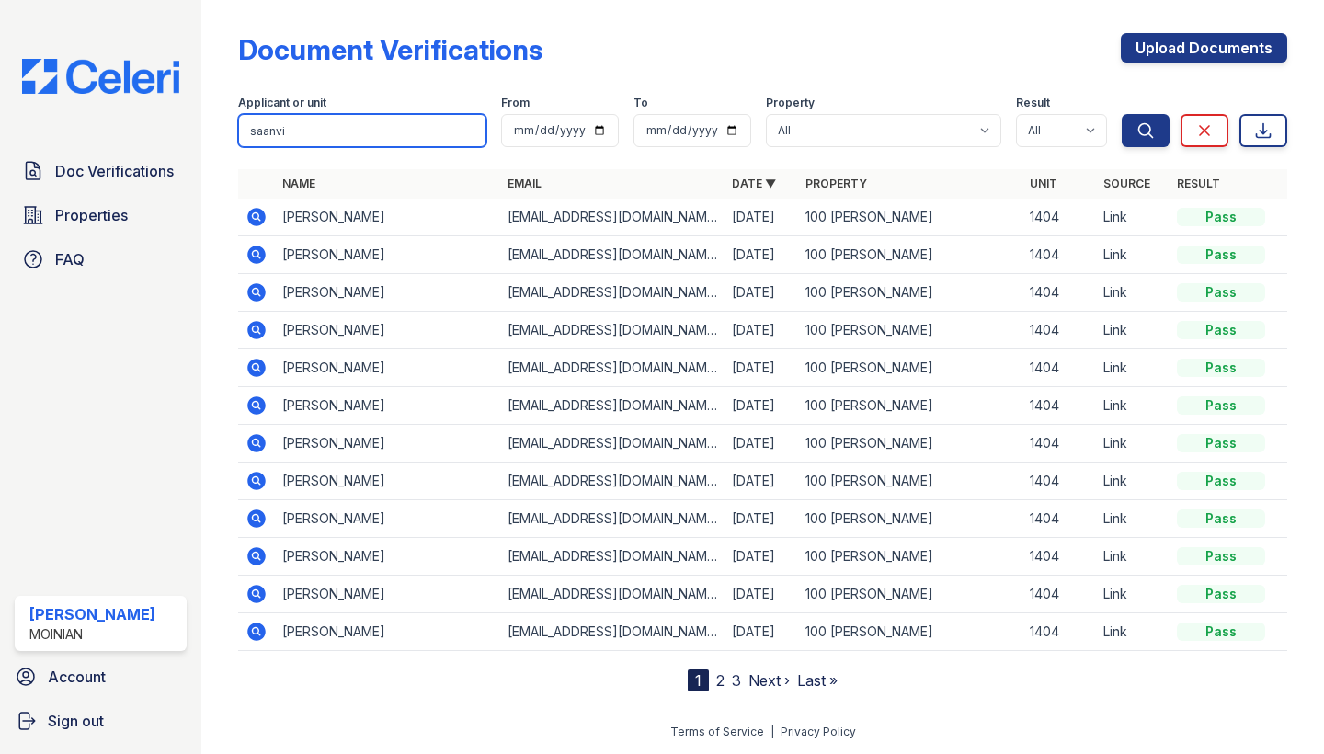
click at [1145, 130] on button "Search" at bounding box center [1145, 130] width 48 height 33
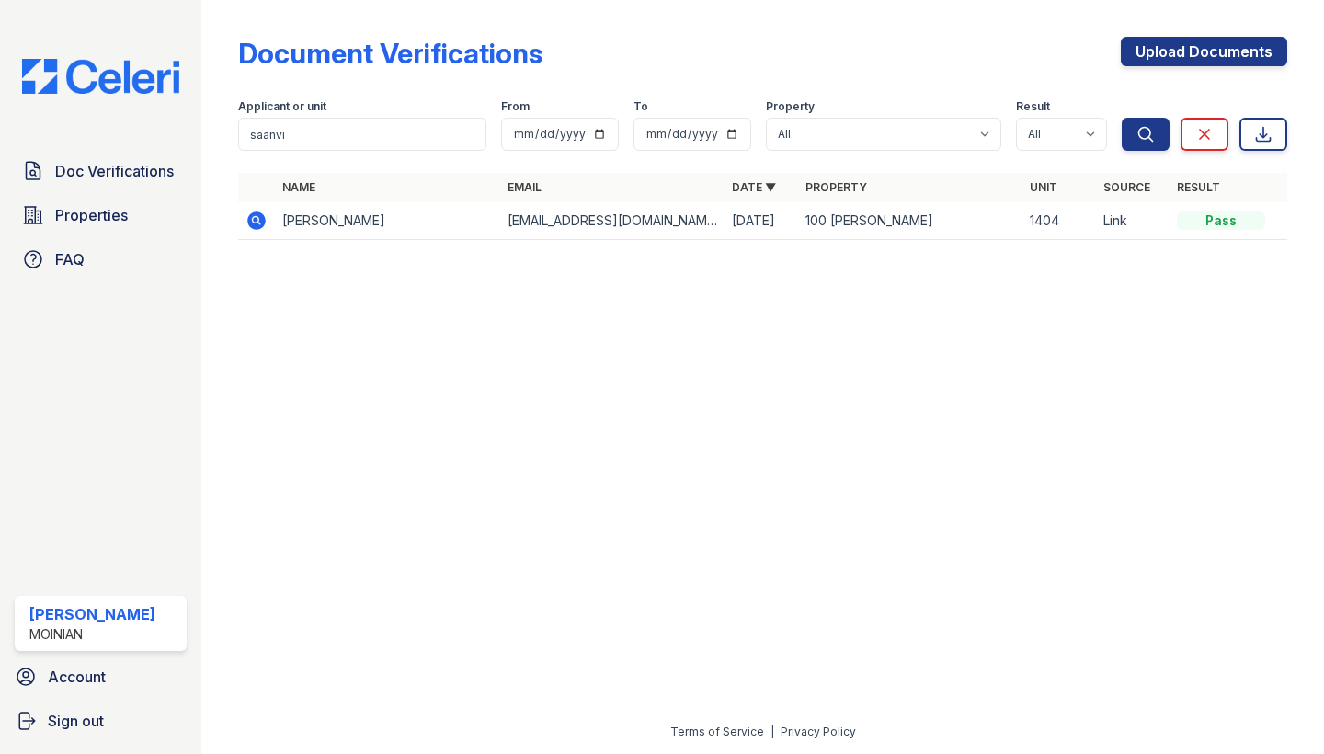
drag, startPoint x: 280, startPoint y: 221, endPoint x: 421, endPoint y: 221, distance: 140.6
click at [421, 221] on td "Saanvi Kancherla" at bounding box center [387, 221] width 224 height 38
copy td "Saanvi Kancherla"
click at [534, 230] on td "getsaanvi@gmail.com" at bounding box center [612, 221] width 224 height 38
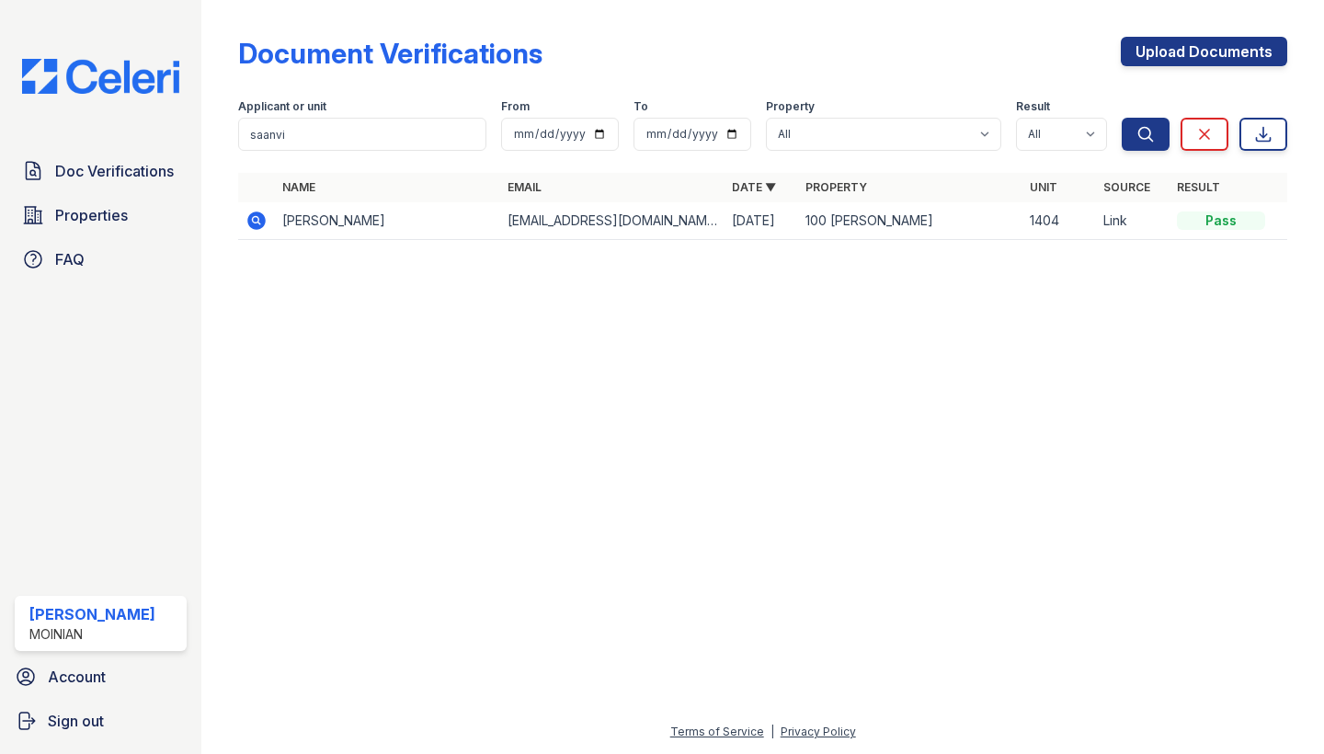
click at [529, 224] on td "getsaanvi@gmail.com" at bounding box center [612, 221] width 224 height 38
copy tr "getsaanvi@gmail.com"
click at [251, 216] on icon at bounding box center [257, 220] width 18 height 18
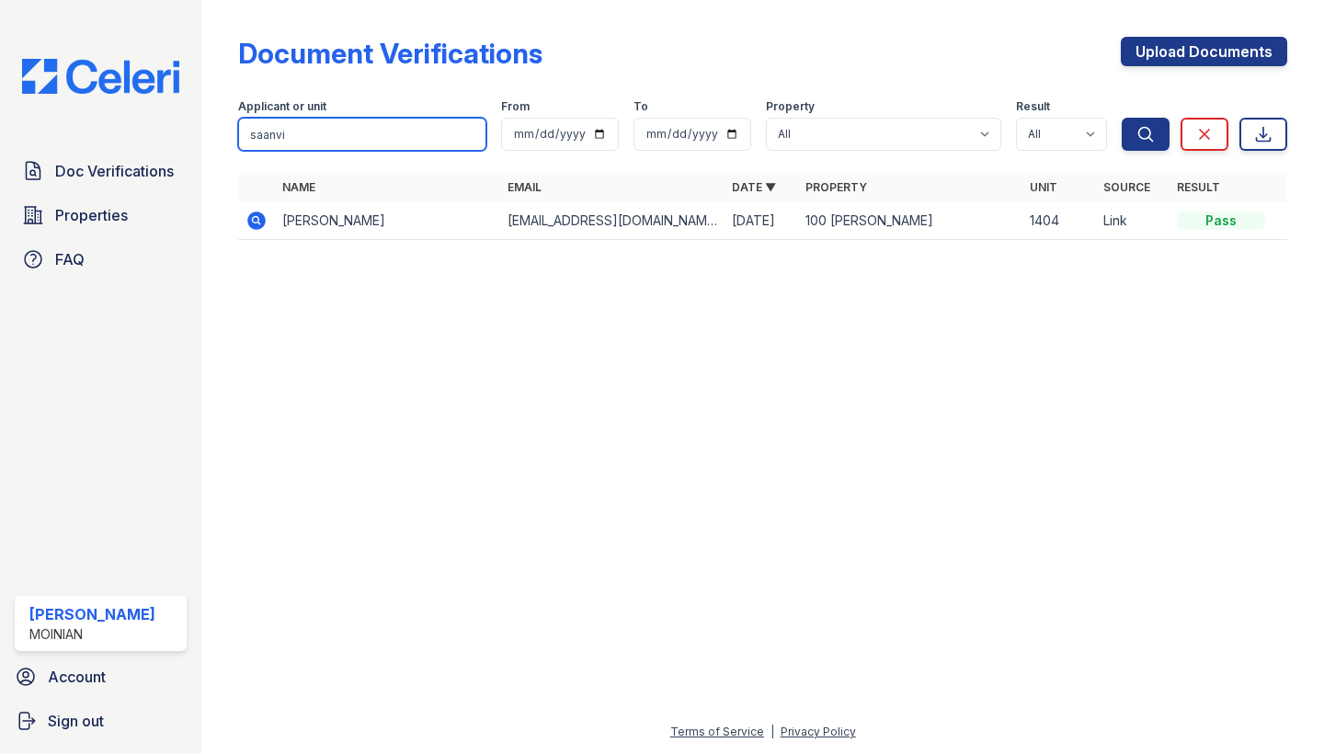
click at [292, 136] on input "saanvi" at bounding box center [362, 134] width 248 height 33
type input "333"
click at [1145, 134] on button "Search" at bounding box center [1145, 134] width 48 height 33
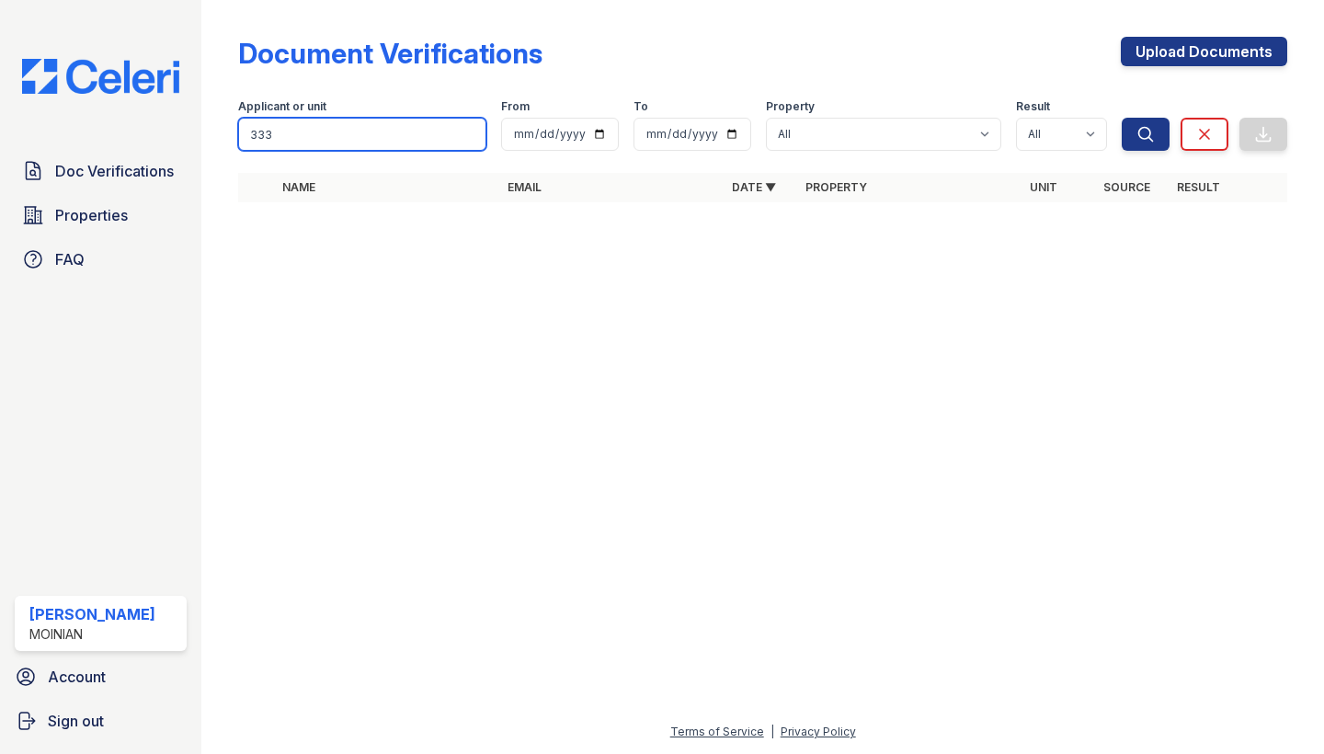
click at [292, 136] on input "333" at bounding box center [362, 134] width 248 height 33
click at [292, 136] on input "search" at bounding box center [362, 134] width 248 height 33
type input "1404"
click at [1145, 134] on button "Search" at bounding box center [1145, 134] width 48 height 33
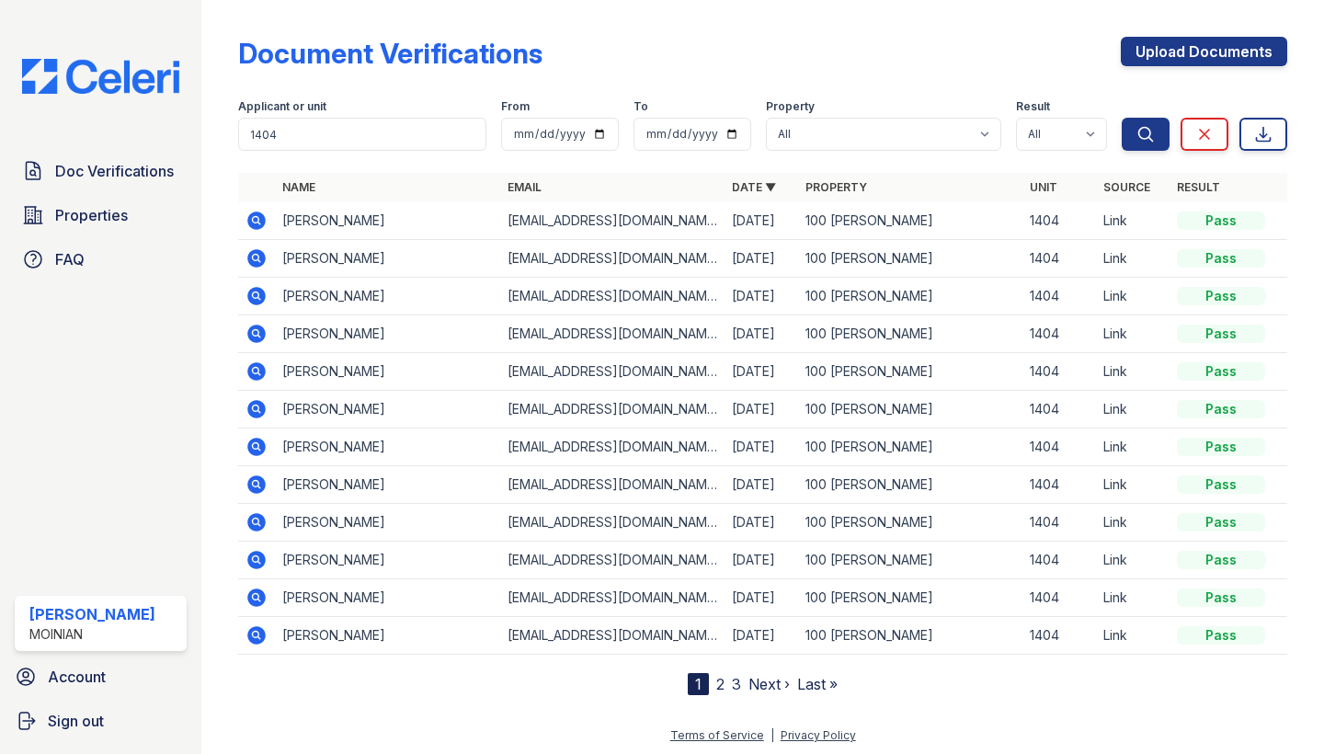
click at [717, 678] on link "2" at bounding box center [720, 684] width 8 height 18
click at [739, 685] on link "1" at bounding box center [738, 684] width 6 height 18
click at [380, 128] on input "1404" at bounding box center [362, 134] width 248 height 33
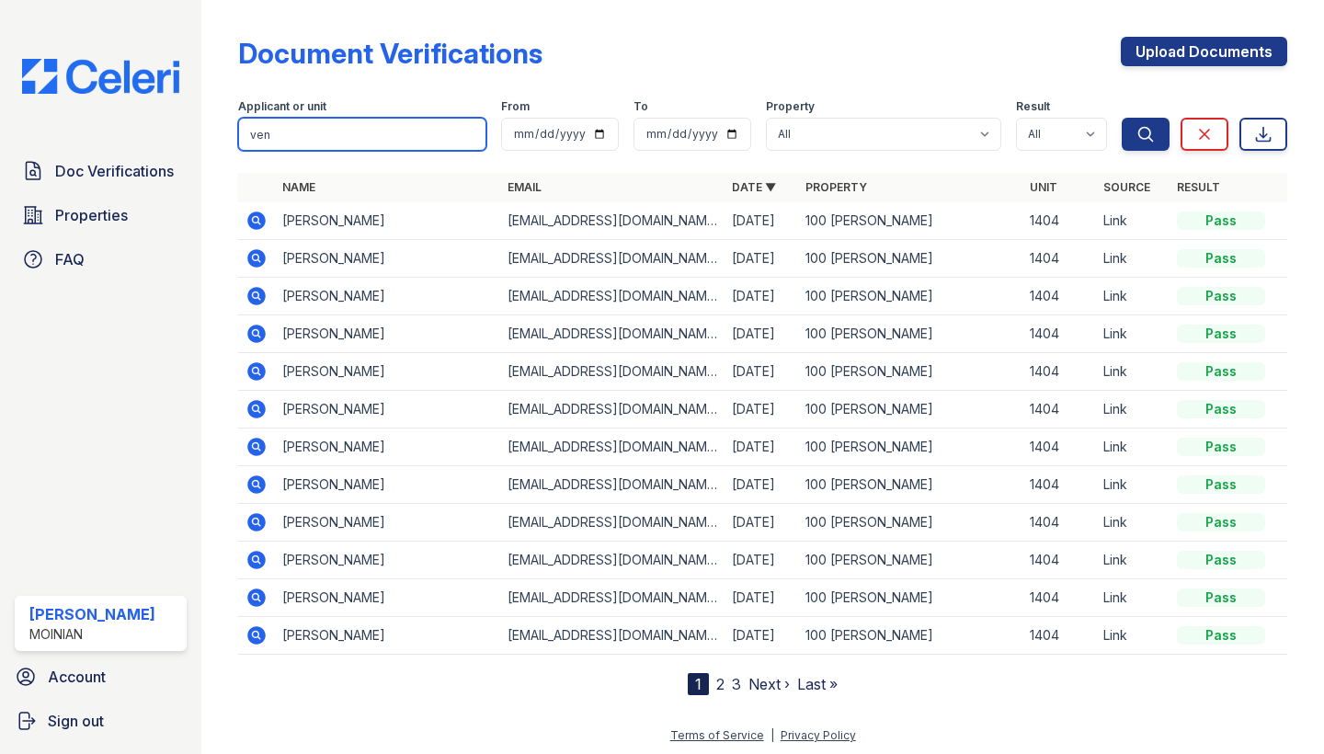
type input "ven"
click at [1145, 134] on button "Search" at bounding box center [1145, 134] width 48 height 33
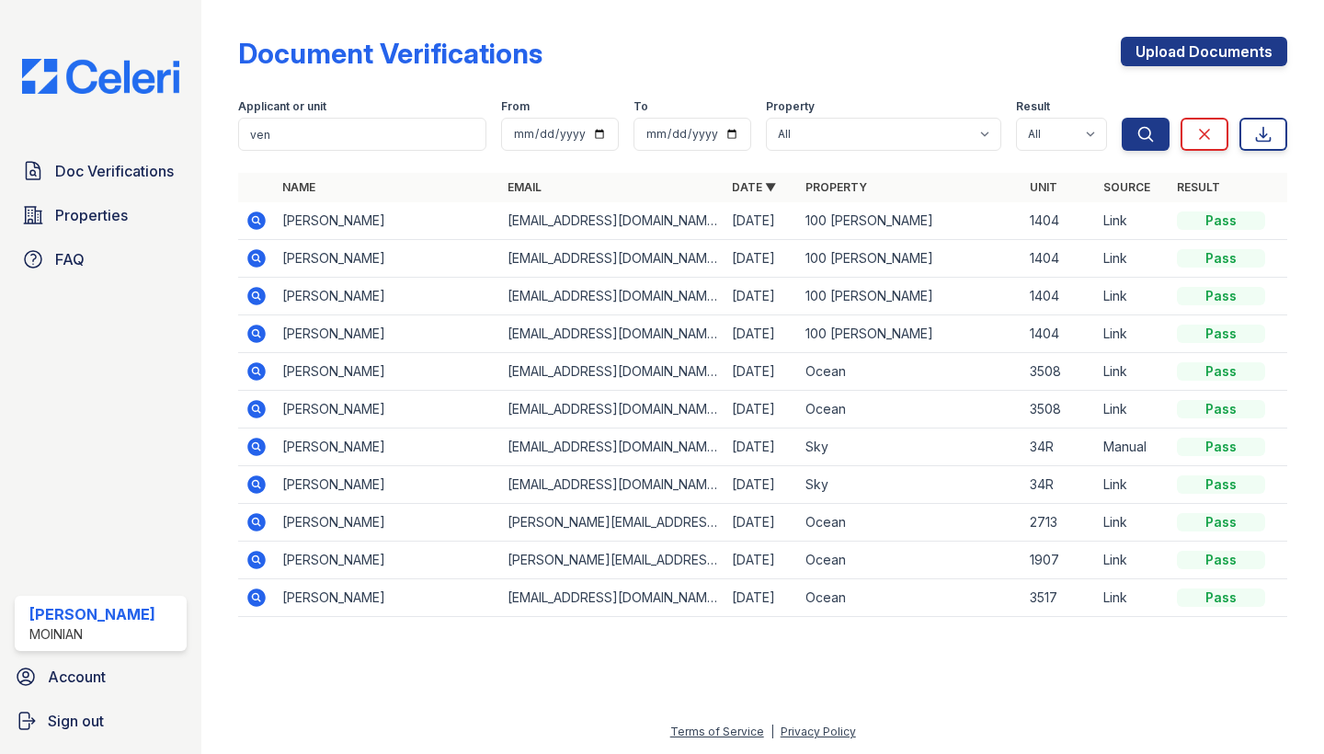
click at [306, 218] on td "Venkatachellam Gopalakrishnan" at bounding box center [387, 221] width 224 height 38
click at [538, 218] on td "[EMAIL_ADDRESS][DOMAIN_NAME]" at bounding box center [612, 221] width 224 height 38
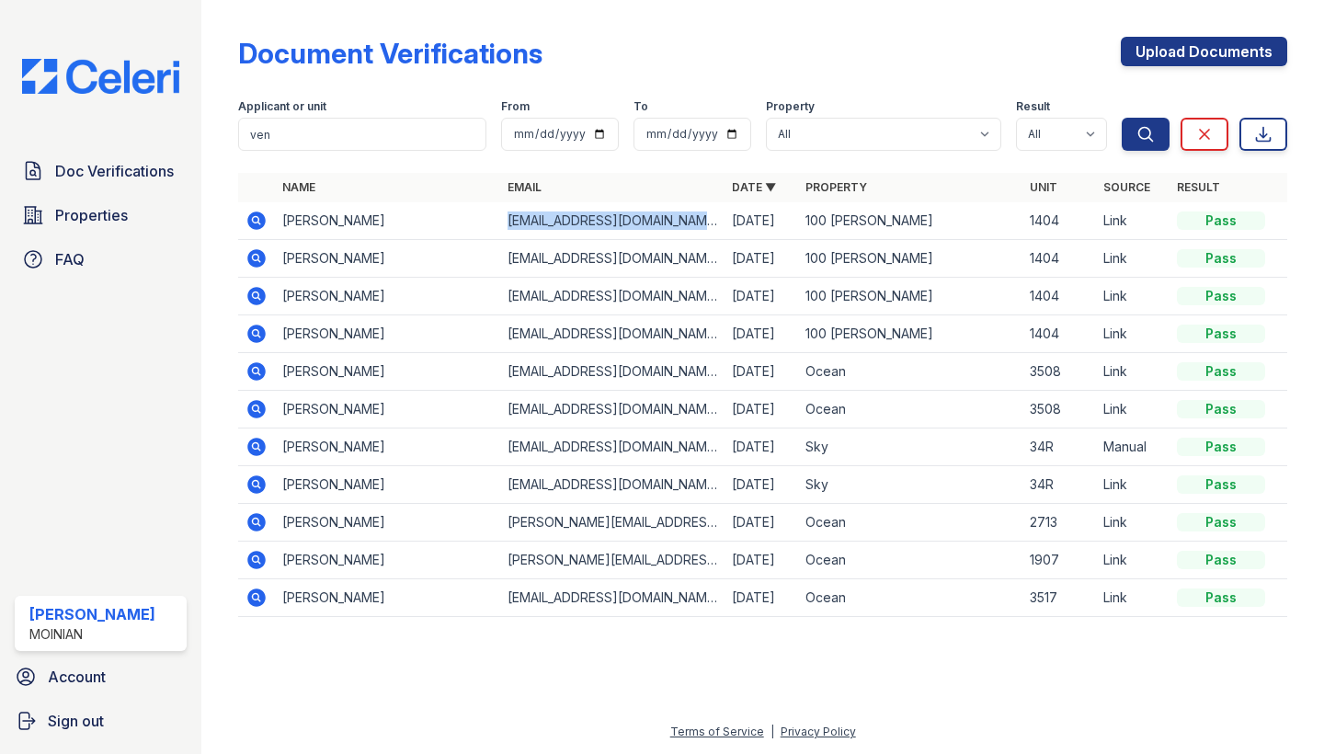
click at [538, 218] on td "[EMAIL_ADDRESS][DOMAIN_NAME]" at bounding box center [612, 221] width 224 height 38
click at [253, 222] on icon at bounding box center [256, 221] width 22 height 22
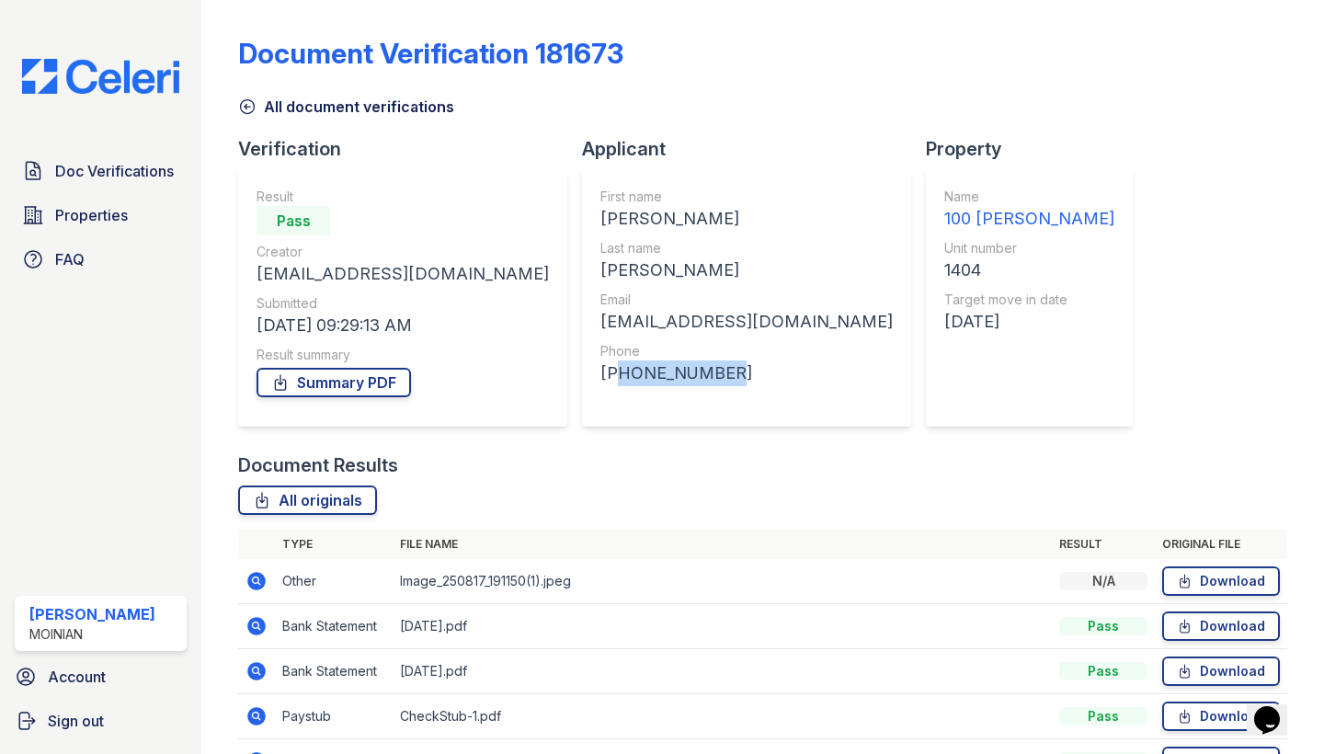
drag, startPoint x: 572, startPoint y: 367, endPoint x: 779, endPoint y: 368, distance: 206.8
click at [779, 368] on div "[PHONE_NUMBER]" at bounding box center [746, 373] width 292 height 26
copy div "19784798184"
drag, startPoint x: 505, startPoint y: 374, endPoint x: 666, endPoint y: 381, distance: 161.9
click at [666, 381] on div "+13157303568" at bounding box center [746, 373] width 292 height 26
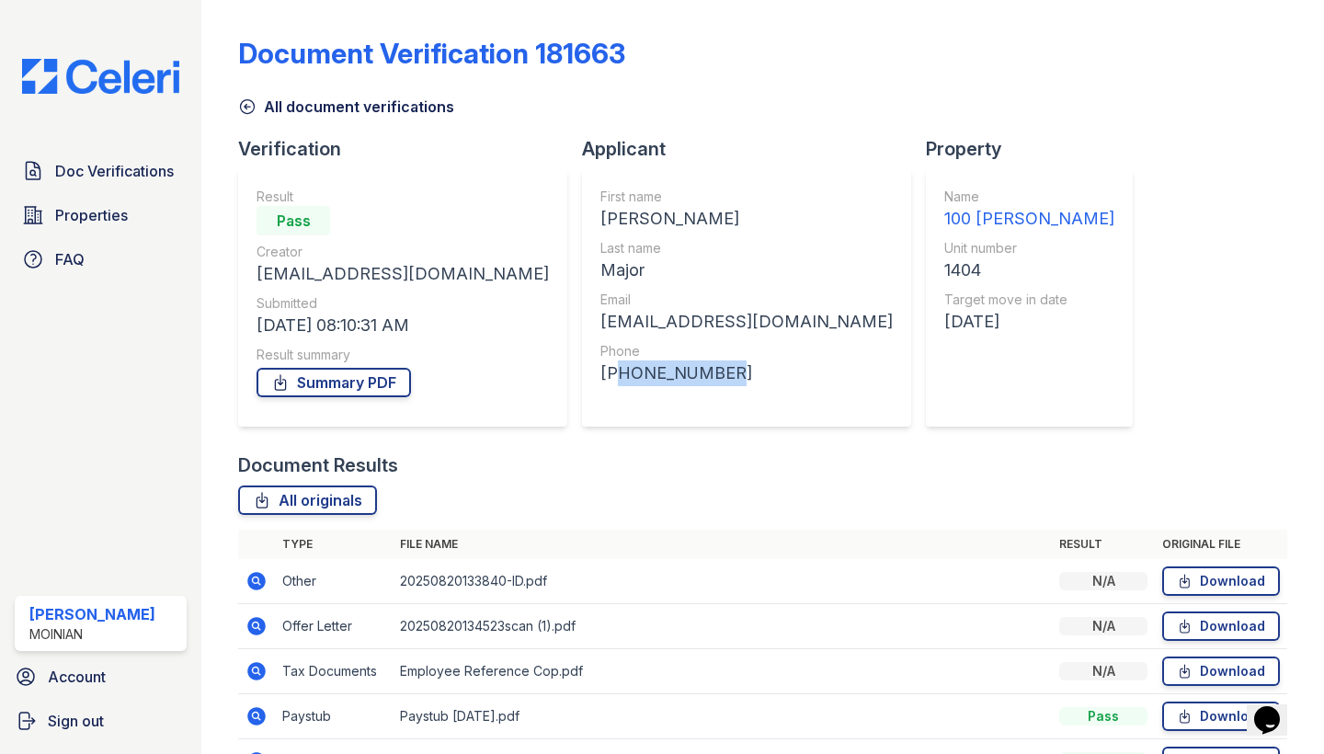
copy div "13157303568"
drag, startPoint x: 540, startPoint y: 367, endPoint x: 739, endPoint y: 367, distance: 198.5
click at [739, 367] on div "+13365750487" at bounding box center [746, 373] width 292 height 26
copy div "13365750487"
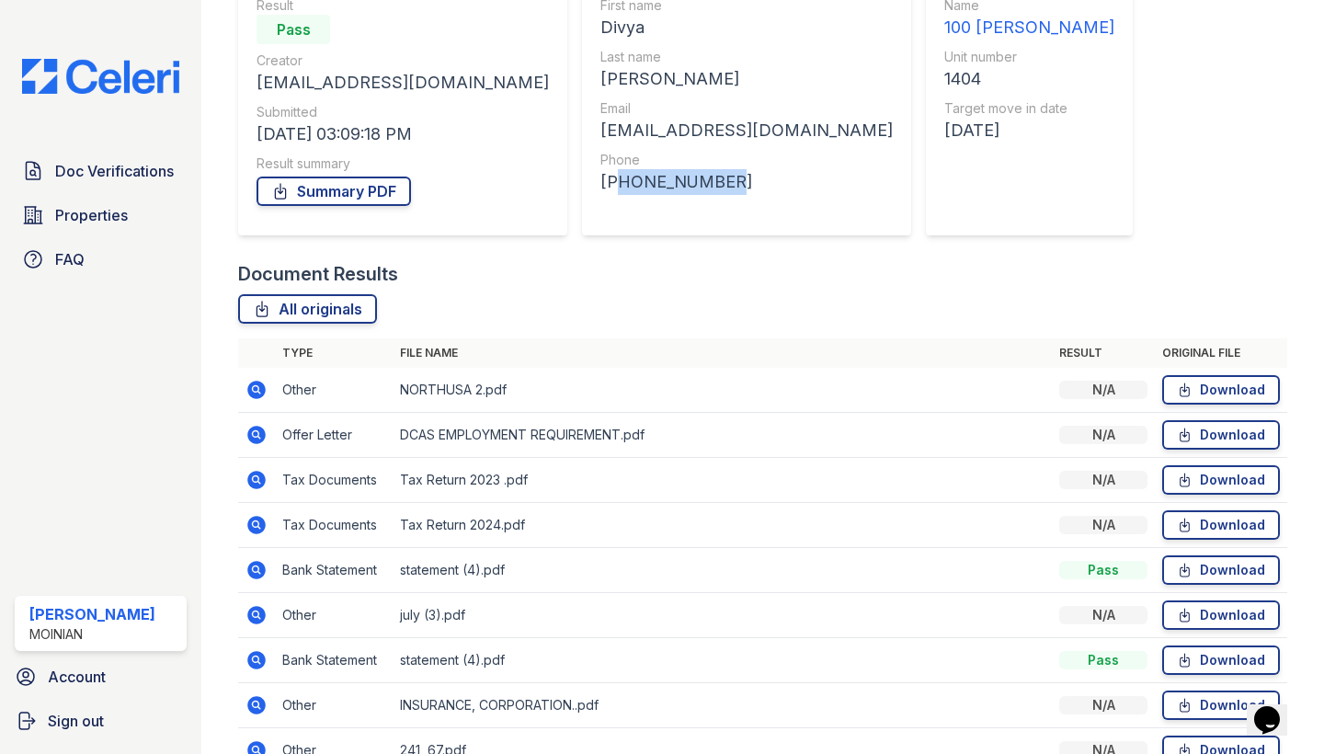
scroll to position [255, 0]
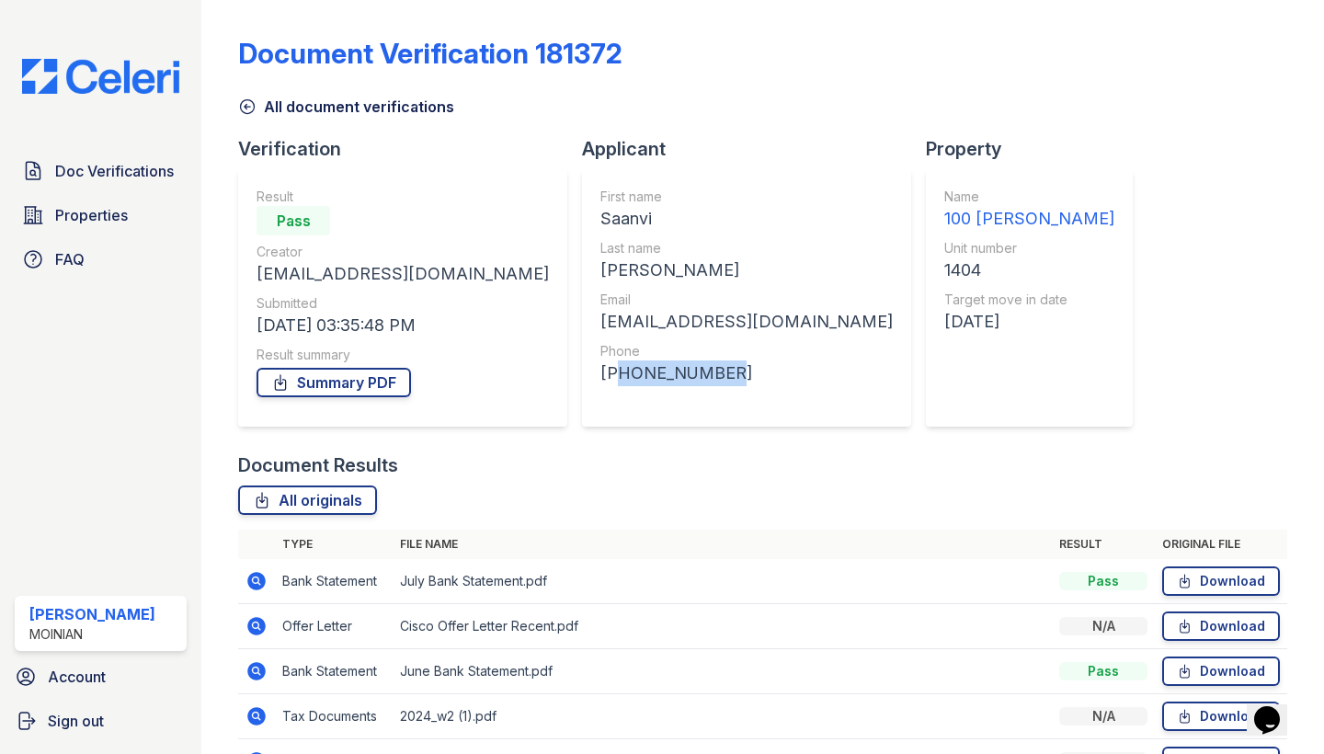
drag, startPoint x: 496, startPoint y: 377, endPoint x: 654, endPoint y: 377, distance: 157.2
click at [654, 377] on div "First name [GEOGRAPHIC_DATA] Last name [PERSON_NAME] Email [EMAIL_ADDRESS][DOMA…" at bounding box center [746, 297] width 329 height 257
copy div "15715282525"
drag, startPoint x: 492, startPoint y: 374, endPoint x: 669, endPoint y: 374, distance: 177.4
click at [669, 374] on div "Applicant First name [GEOGRAPHIC_DATA] Last name [PERSON_NAME] Email [EMAIL_ADD…" at bounding box center [754, 294] width 344 height 316
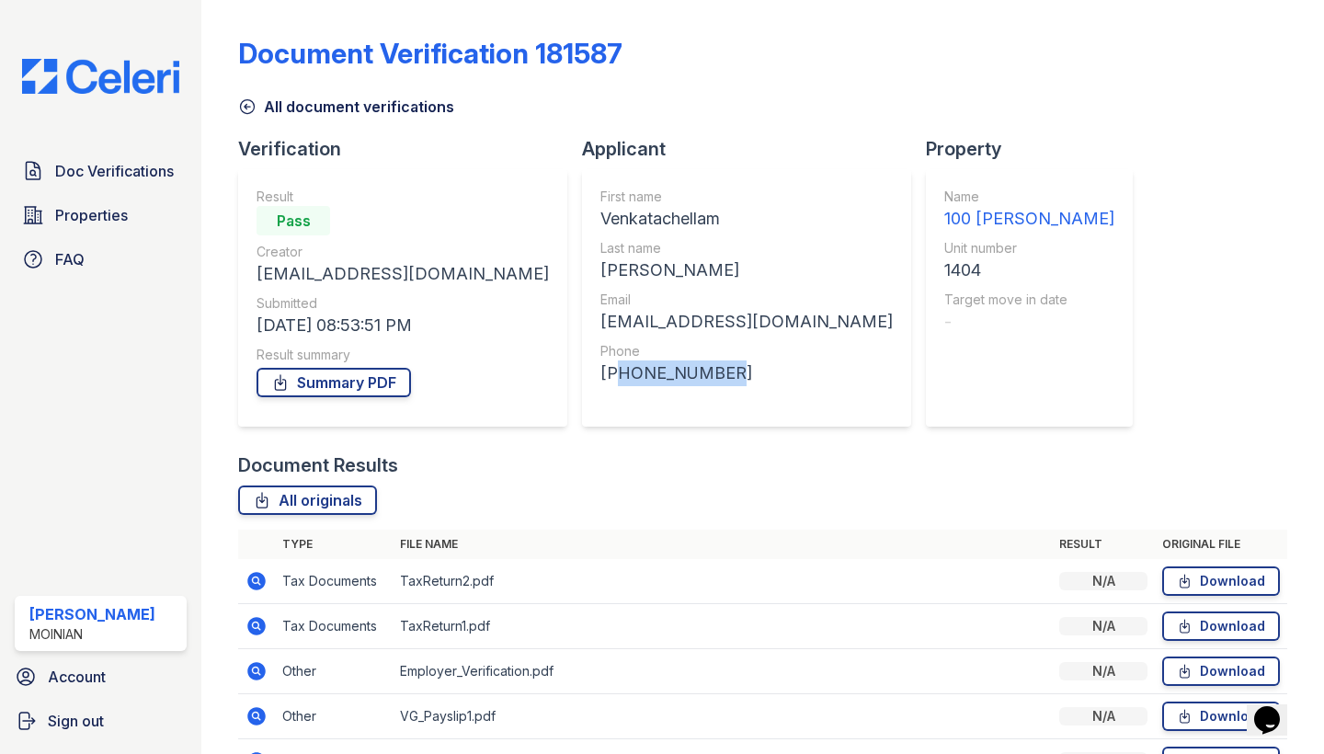
copy div "13365758307"
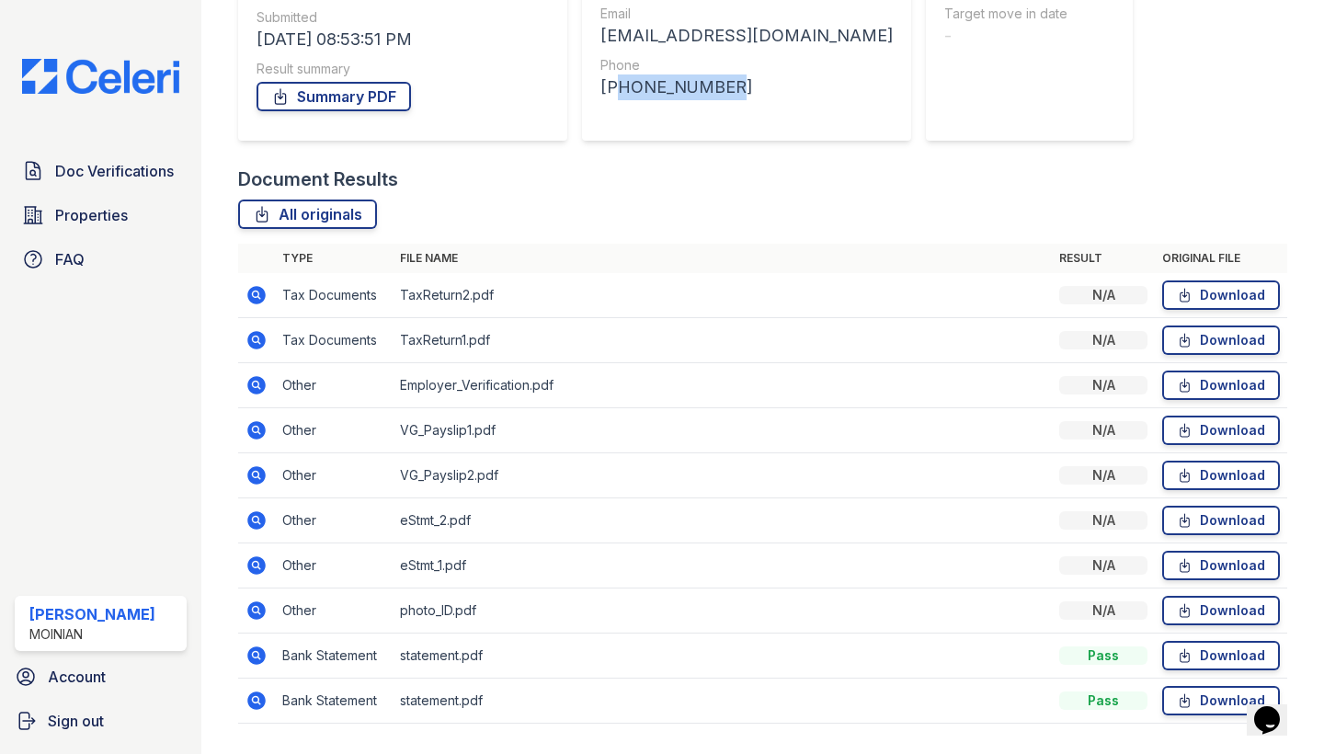
scroll to position [288, 0]
